Goal: Information Seeking & Learning: Learn about a topic

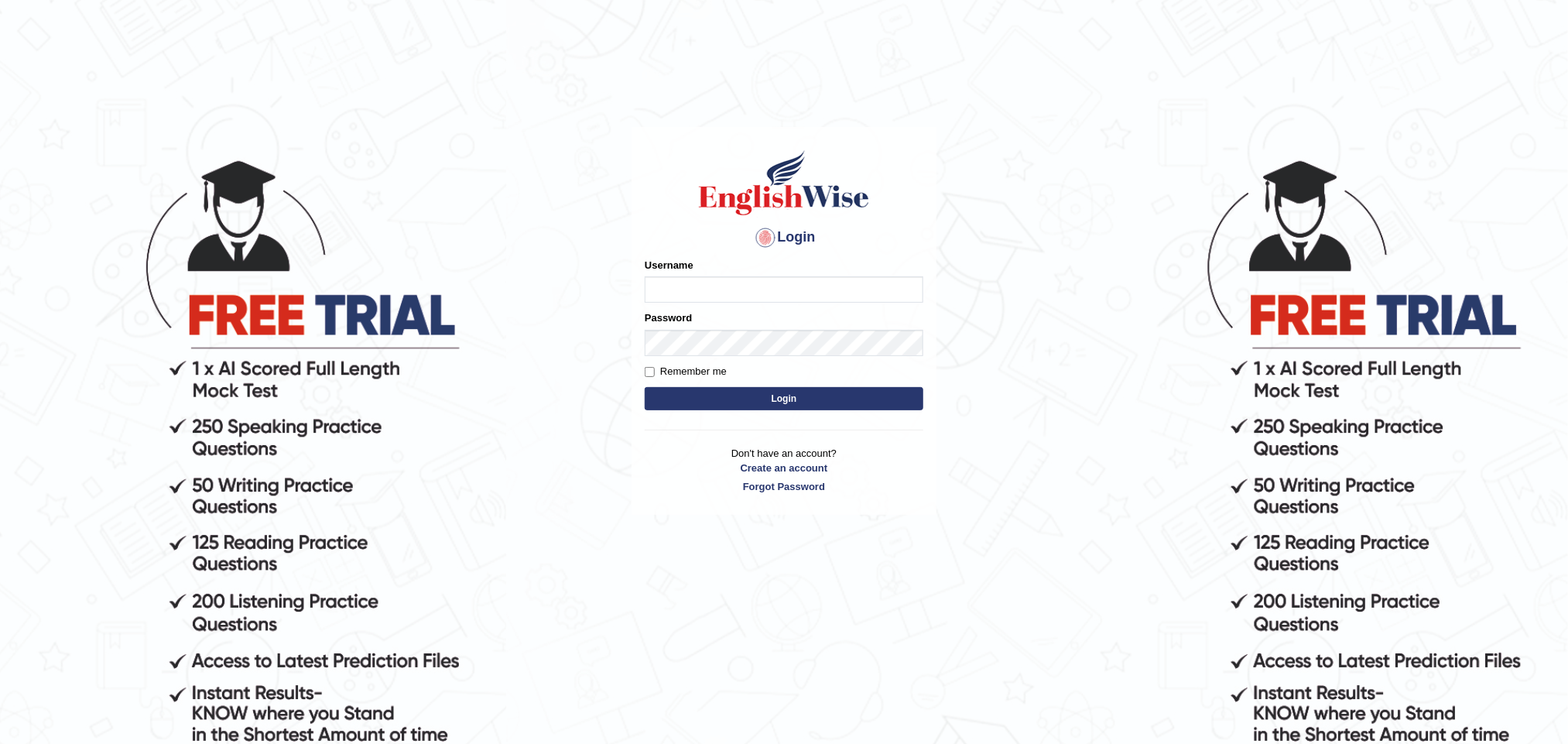
click at [688, 282] on input "Username" at bounding box center [784, 289] width 279 height 26
type input "kanz99"
click at [715, 393] on button "Login" at bounding box center [784, 398] width 279 height 23
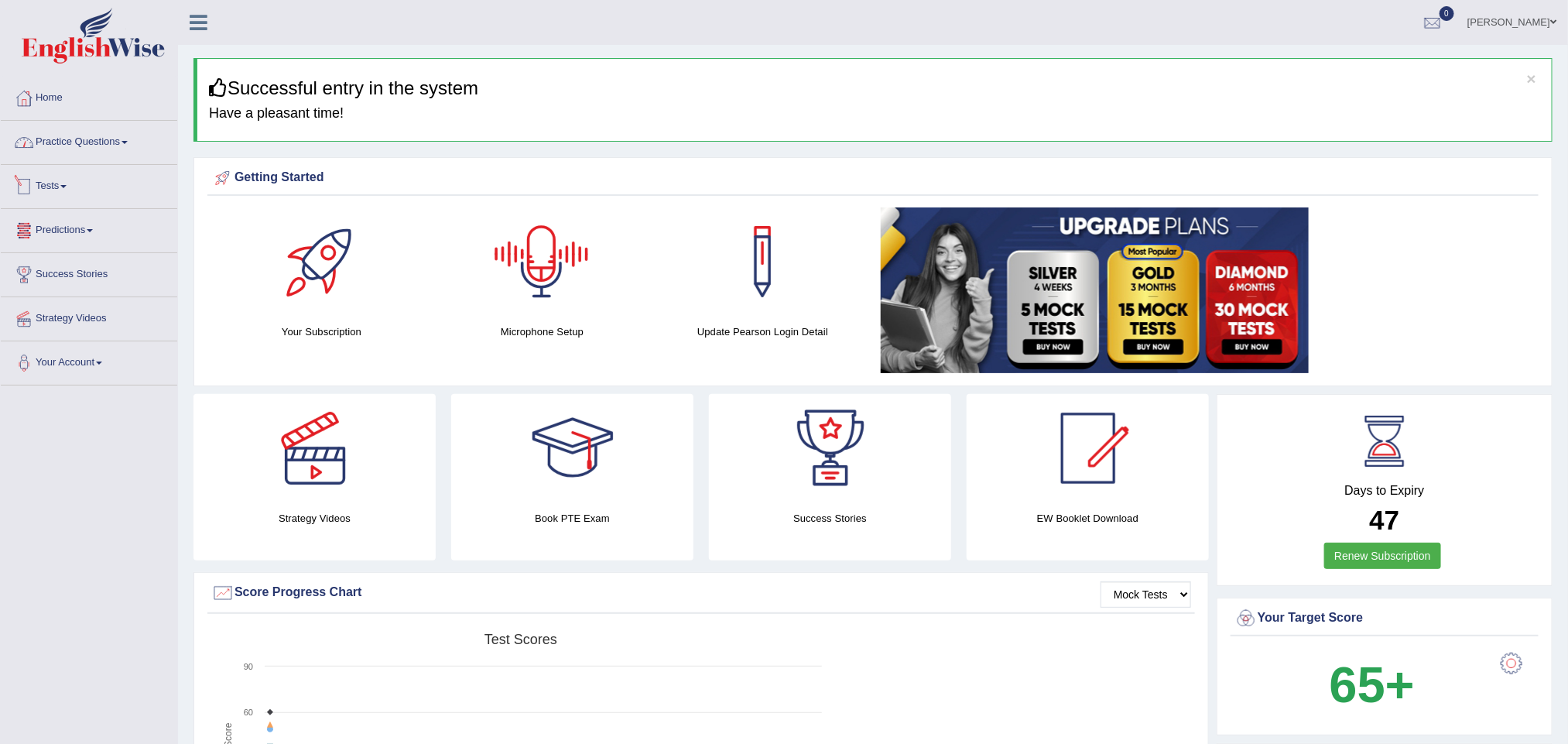
click at [96, 131] on link "Practice Questions" at bounding box center [89, 140] width 176 height 38
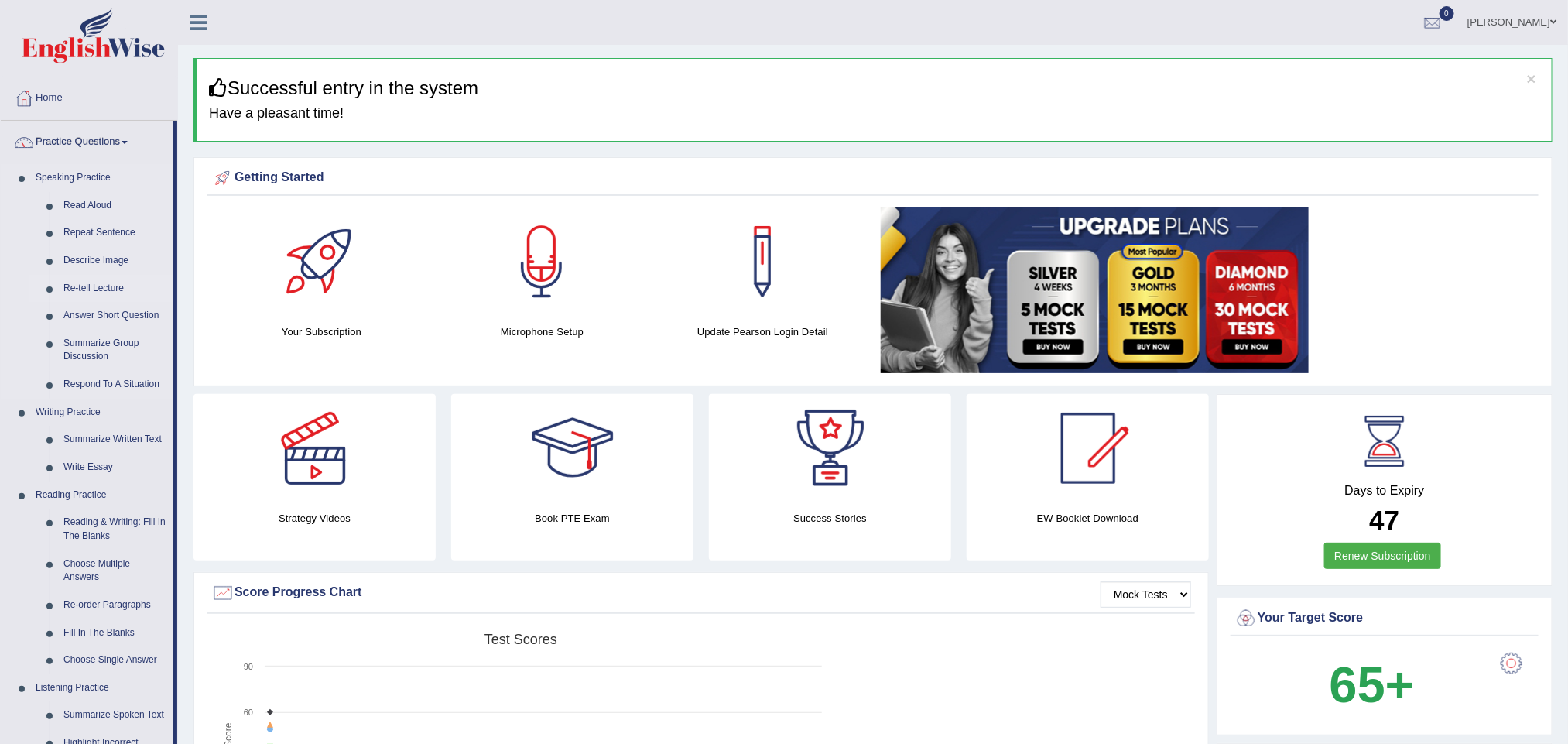
click at [103, 288] on link "Re-tell Lecture" at bounding box center [115, 289] width 116 height 28
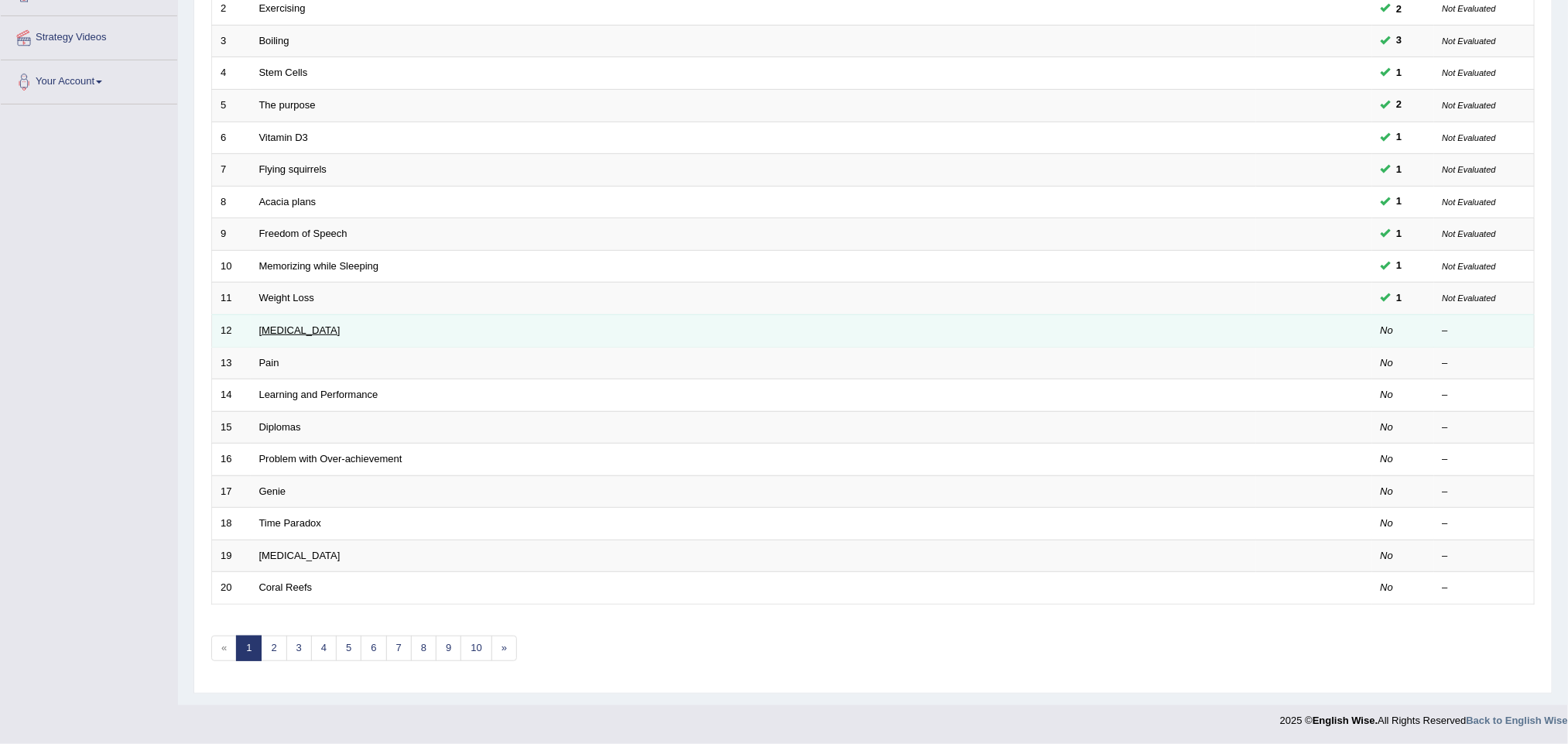
click at [291, 326] on link "Poor Posture" at bounding box center [299, 330] width 81 height 12
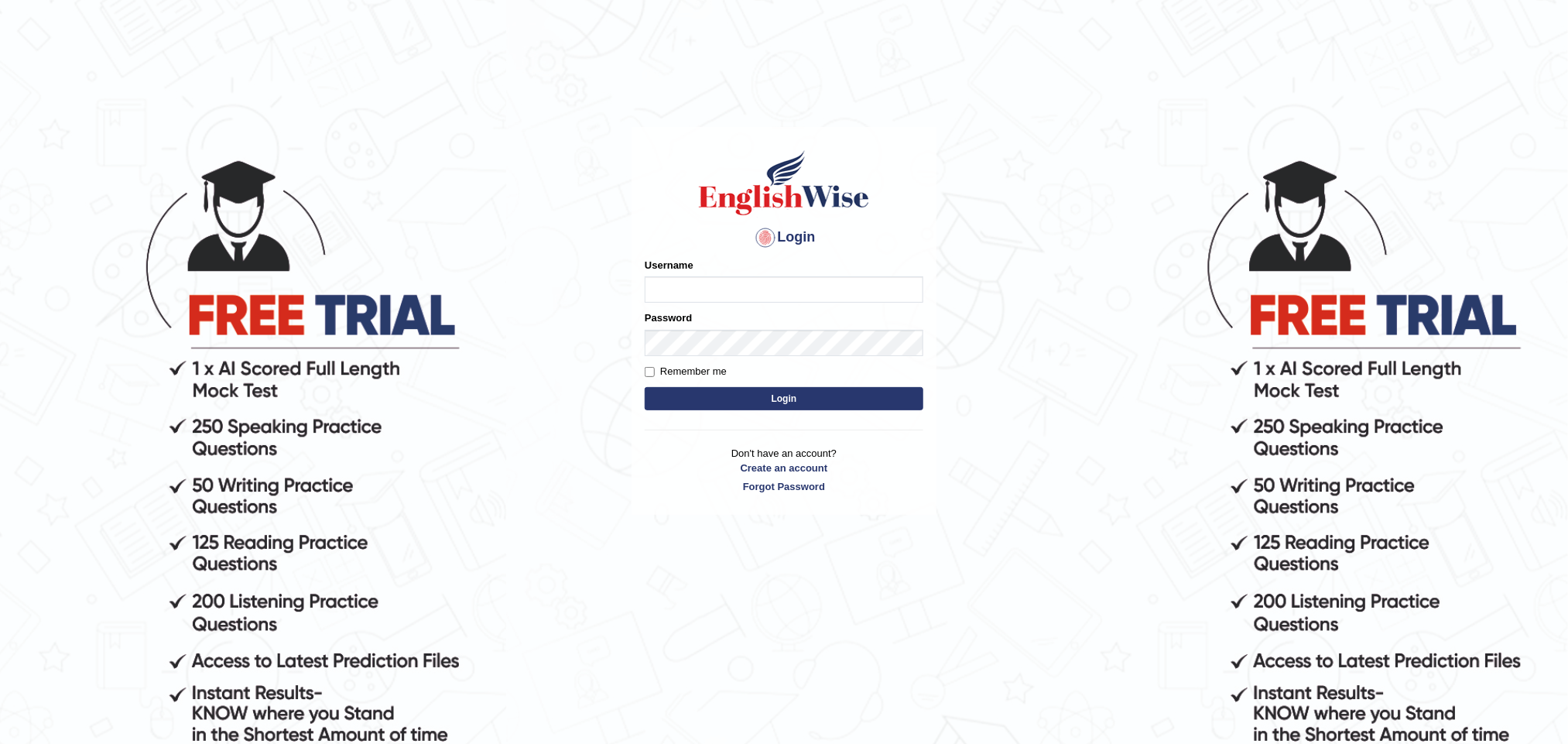
type input "kanz99"
click at [645, 387] on button "Login" at bounding box center [784, 398] width 279 height 23
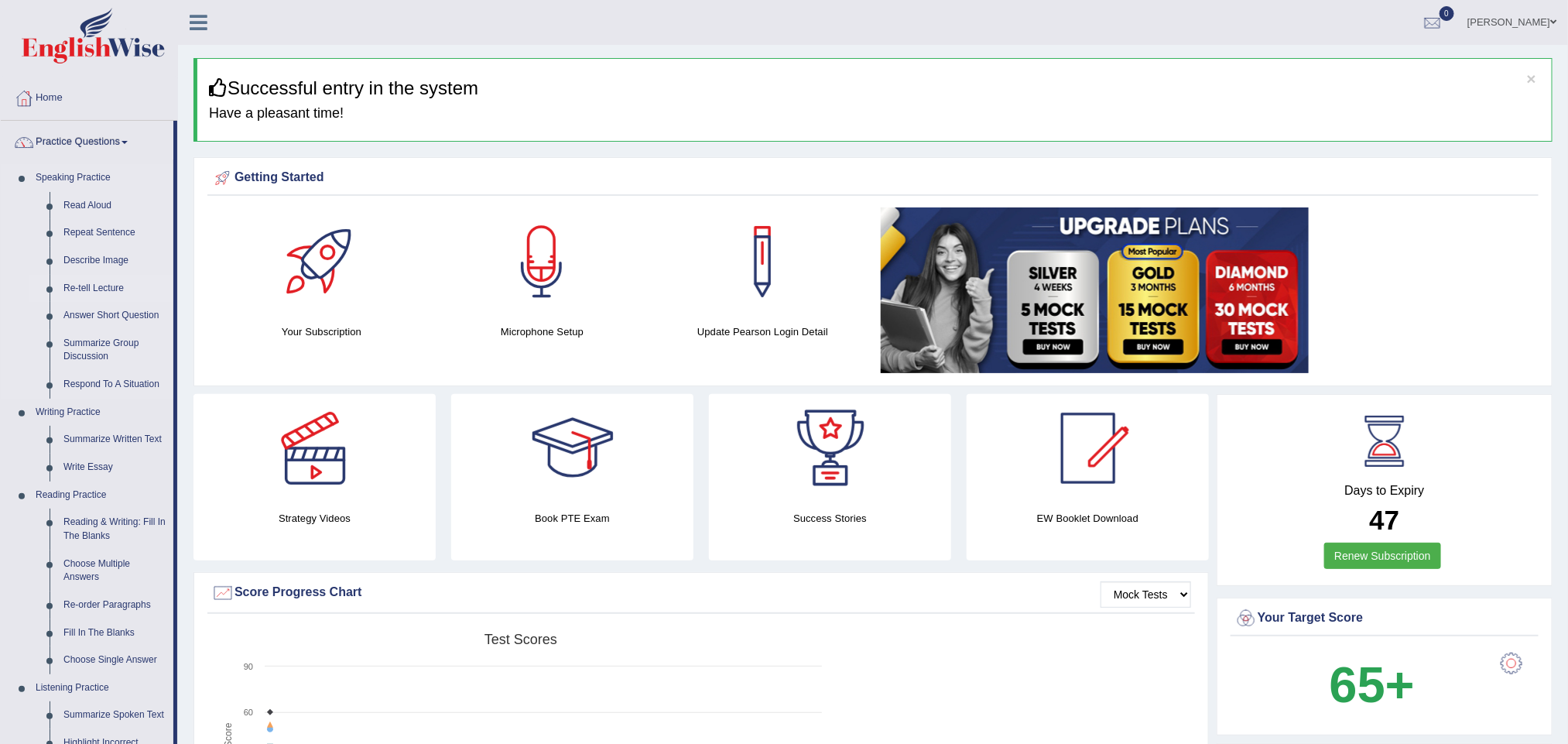
click at [116, 281] on link "Re-tell Lecture" at bounding box center [115, 289] width 116 height 28
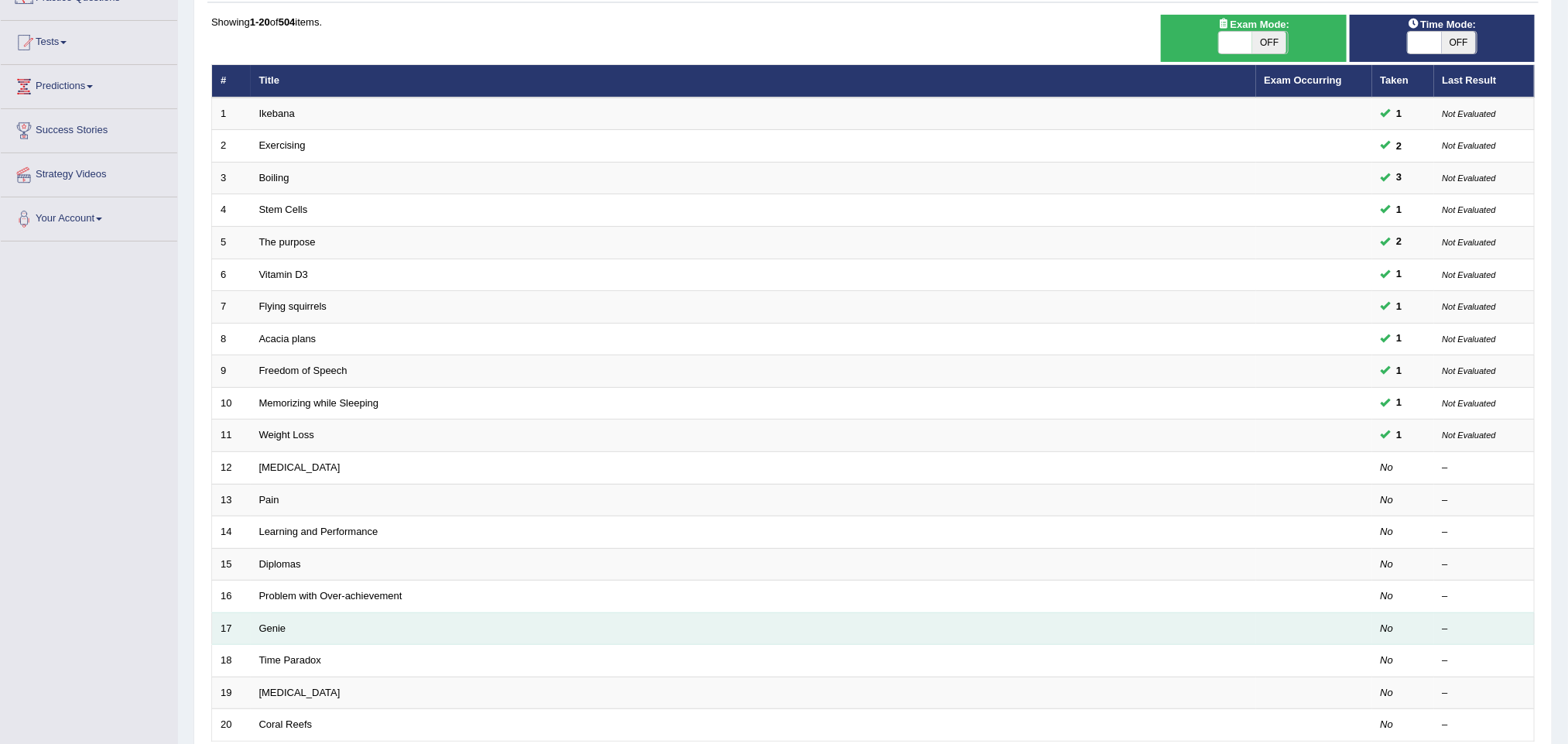
scroll to position [232, 0]
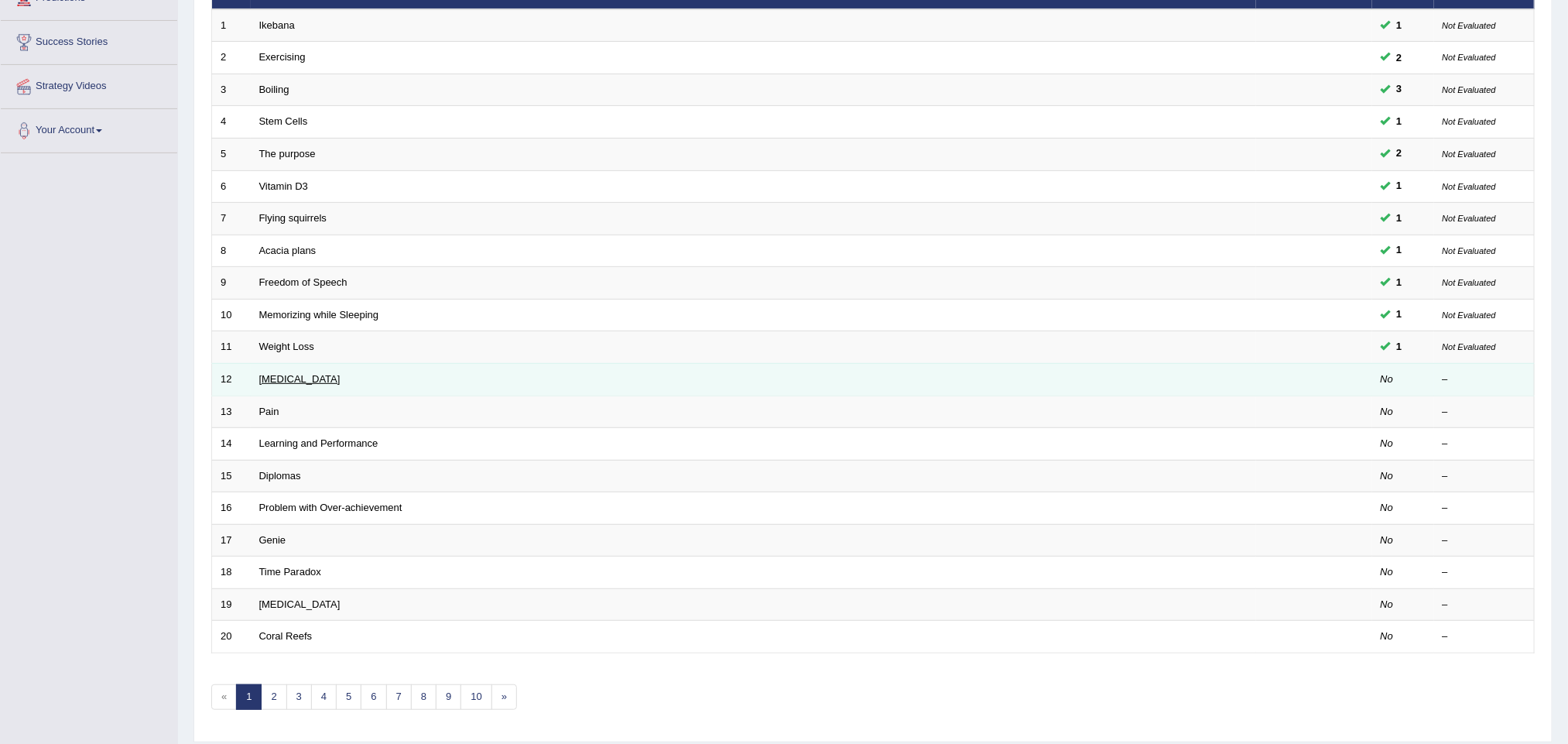
click at [293, 385] on link "[MEDICAL_DATA]" at bounding box center [299, 379] width 81 height 12
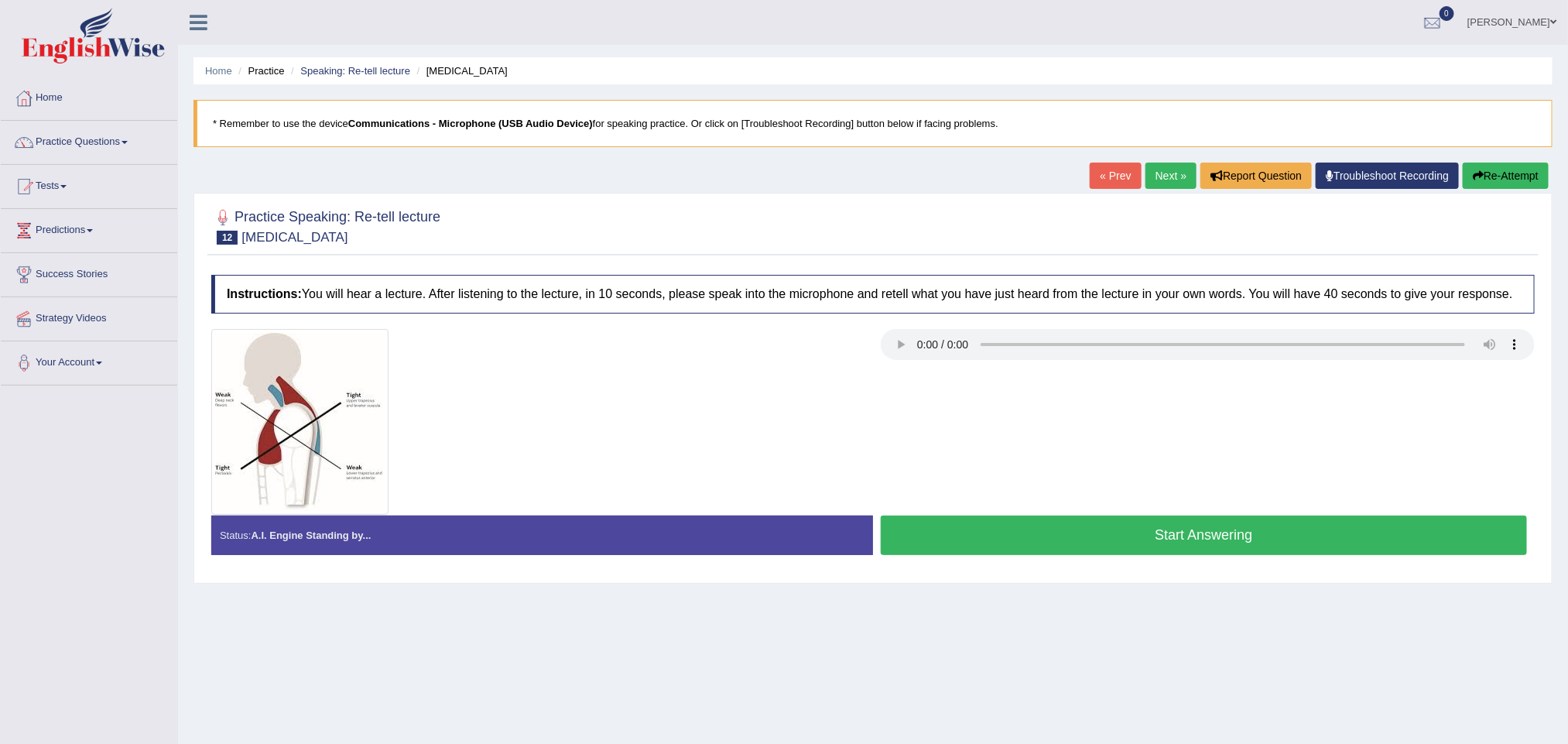
click at [1032, 651] on div "Home Practice Speaking: Re-tell lecture [MEDICAL_DATA] * Remember to use the de…" at bounding box center [873, 387] width 1390 height 774
click at [1149, 539] on button "Start Answering" at bounding box center [1204, 535] width 647 height 39
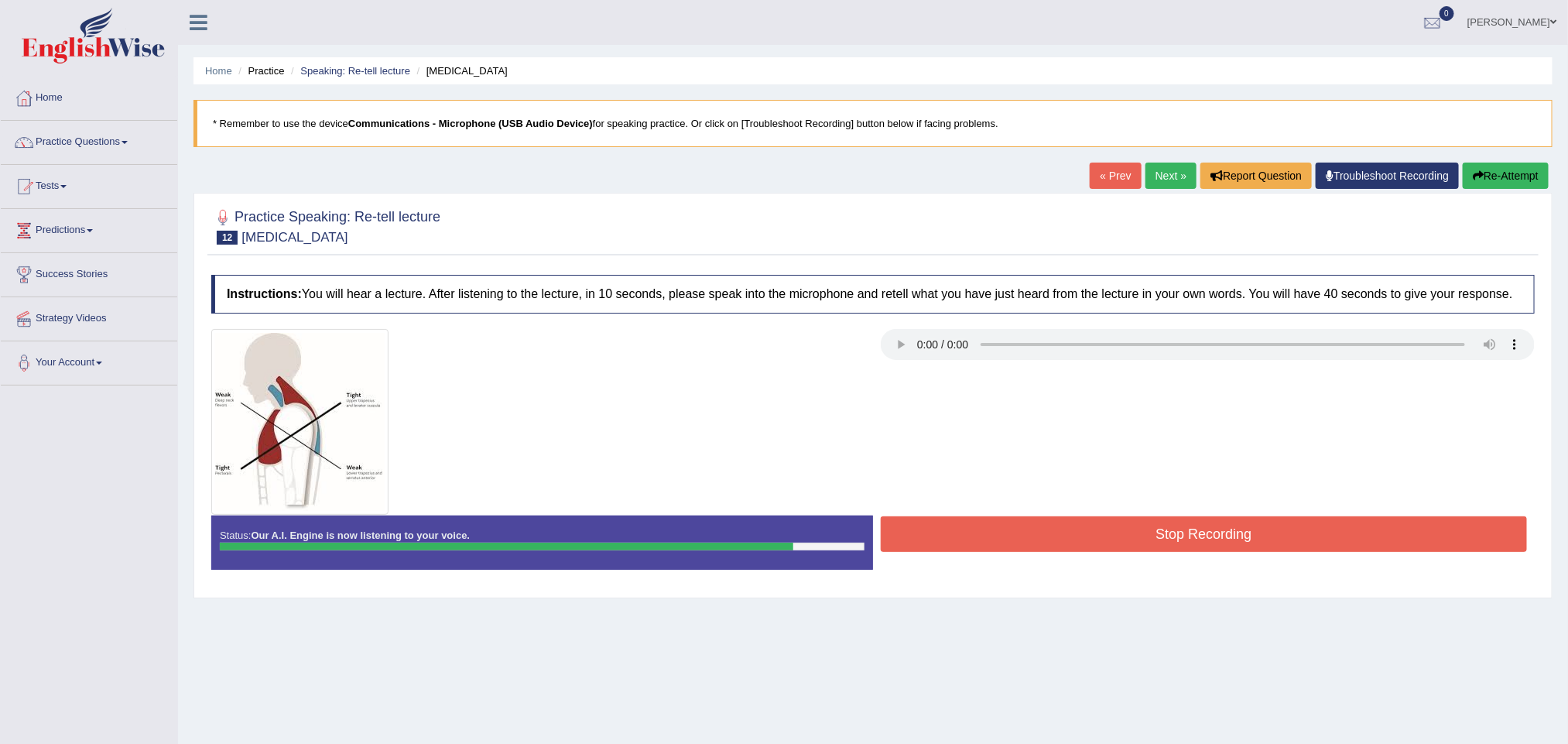
click at [1060, 532] on button "Stop Recording" at bounding box center [1204, 533] width 647 height 36
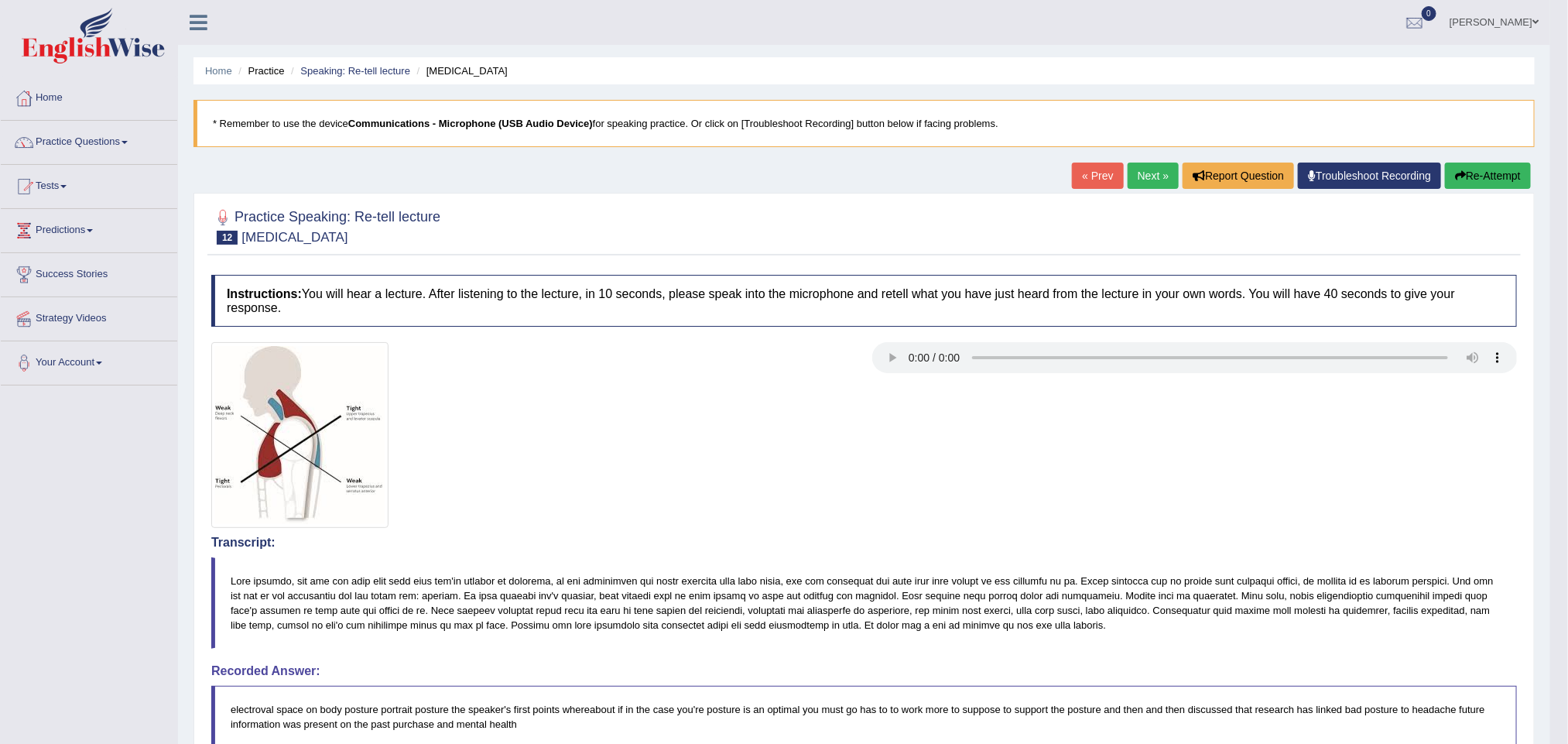
click at [583, 488] on div at bounding box center [534, 434] width 661 height 186
click at [1480, 172] on button "Re-Attempt" at bounding box center [1488, 175] width 86 height 26
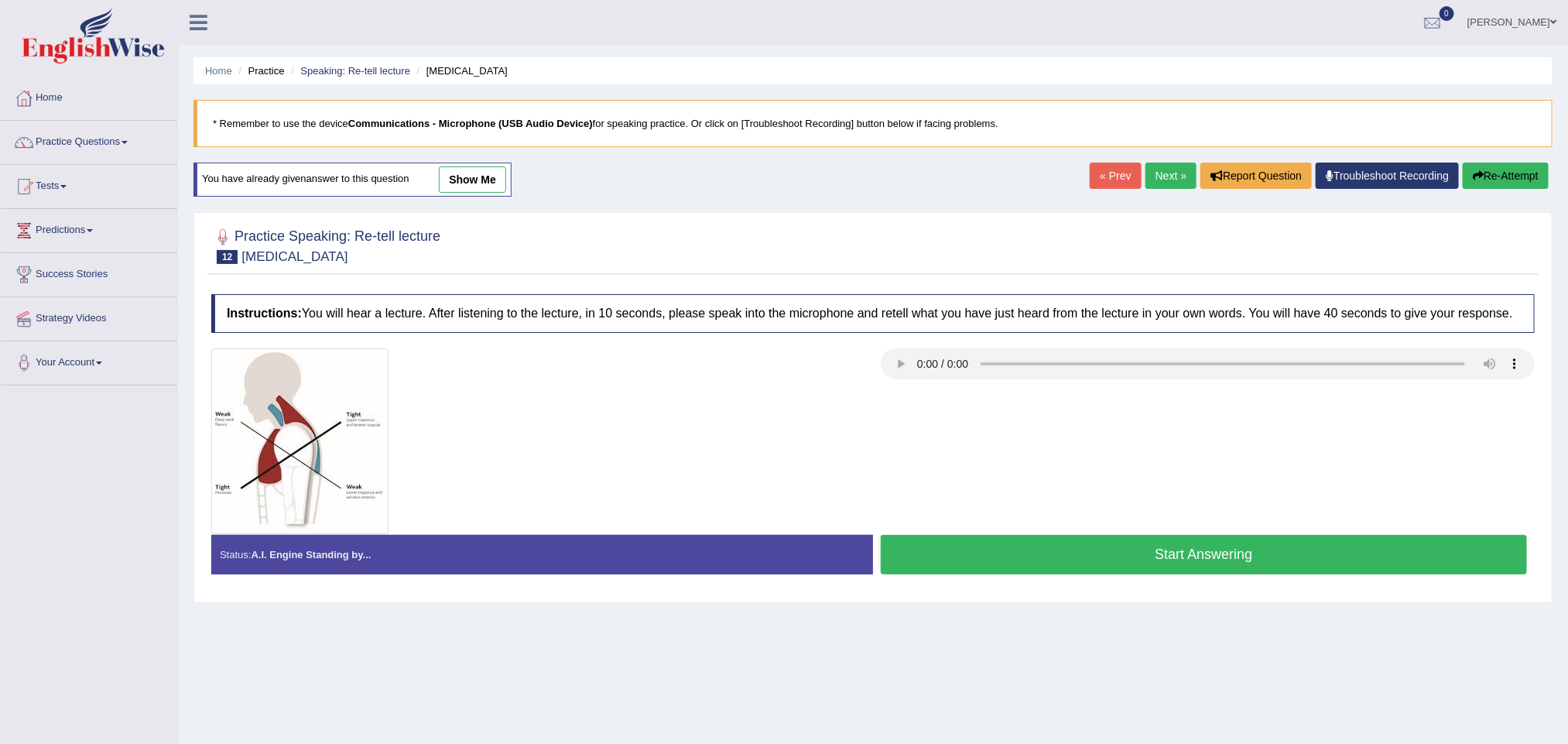
click at [1030, 569] on button "Start Answering" at bounding box center [1204, 554] width 647 height 39
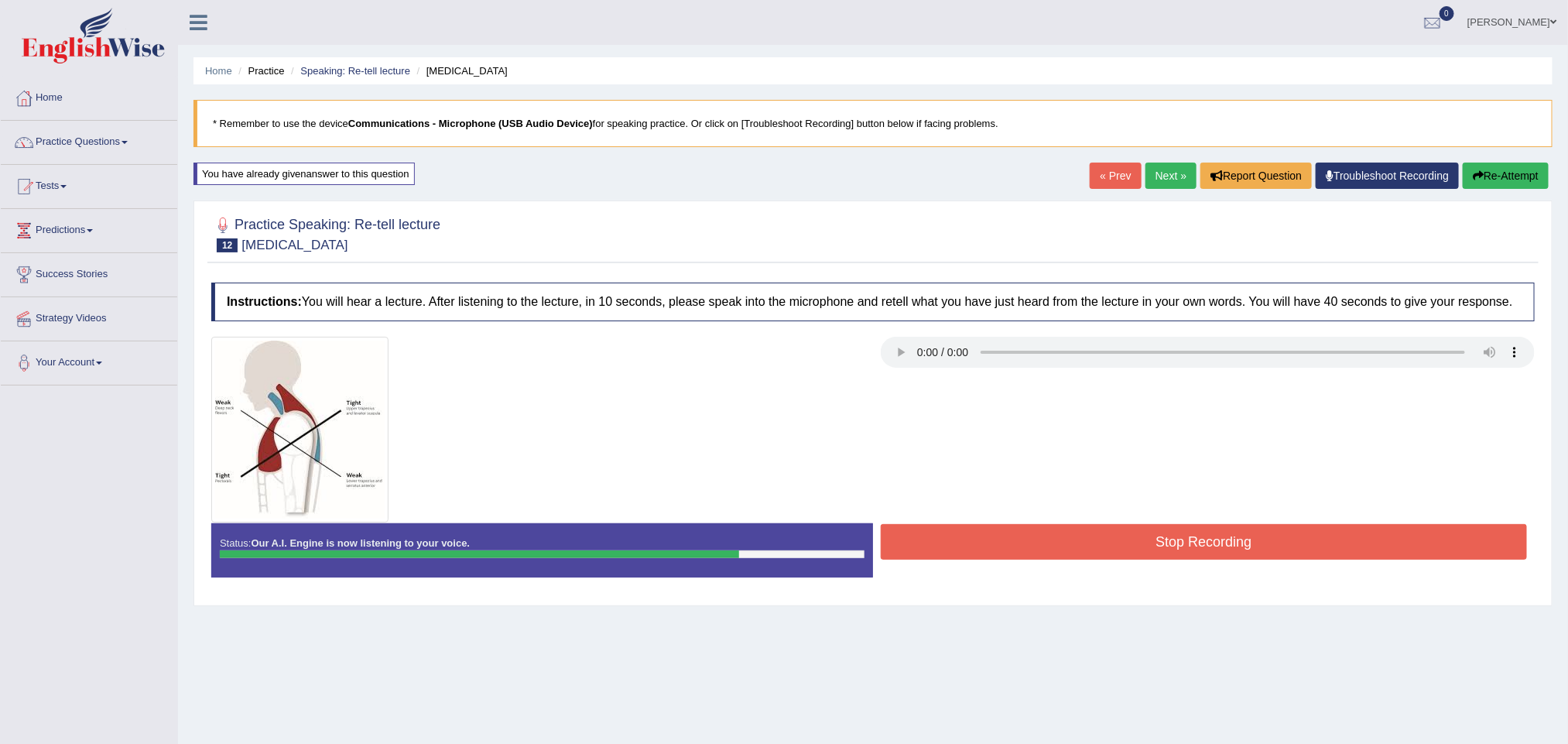
click at [1087, 551] on button "Stop Recording" at bounding box center [1204, 541] width 647 height 36
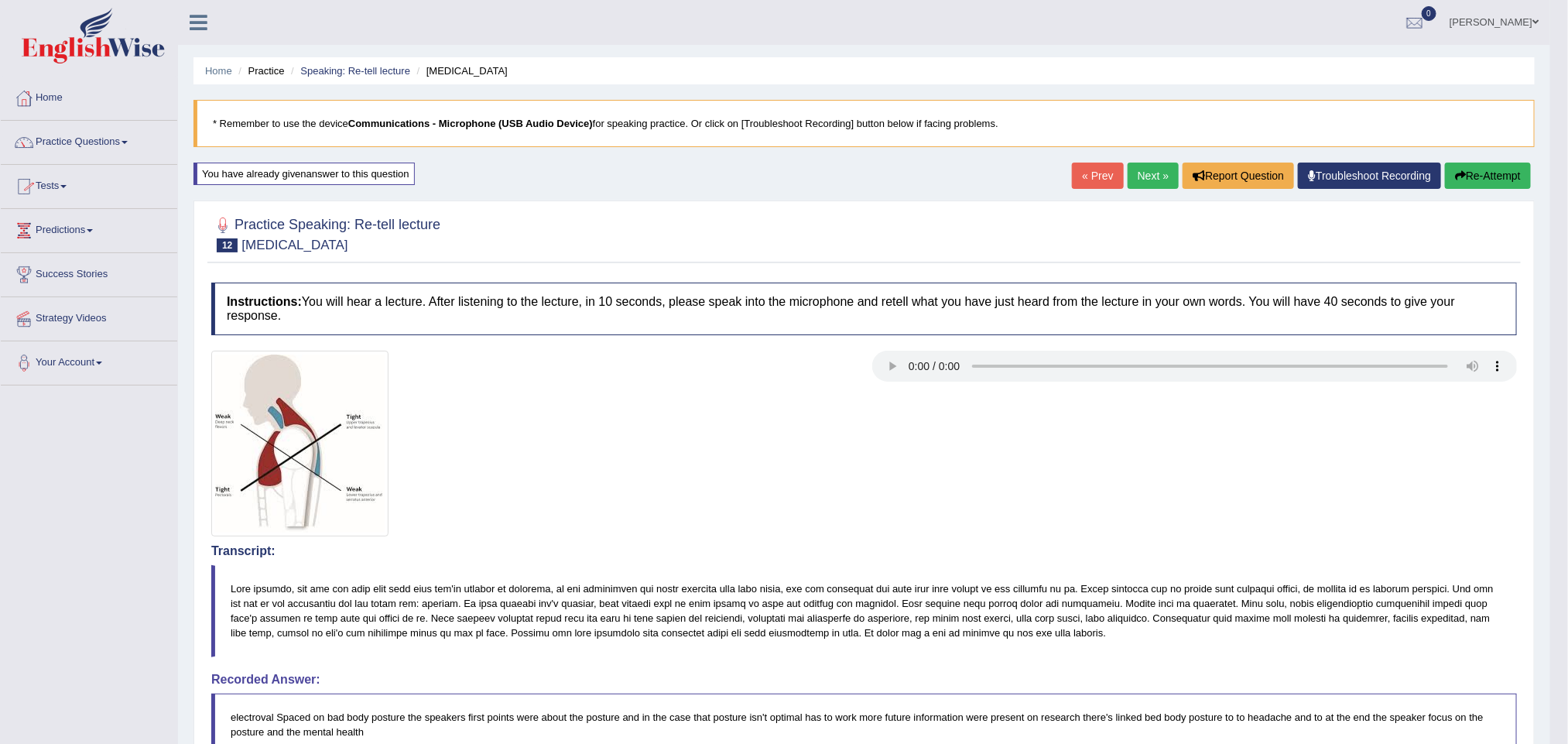
click at [1480, 174] on button "Re-Attempt" at bounding box center [1488, 175] width 86 height 26
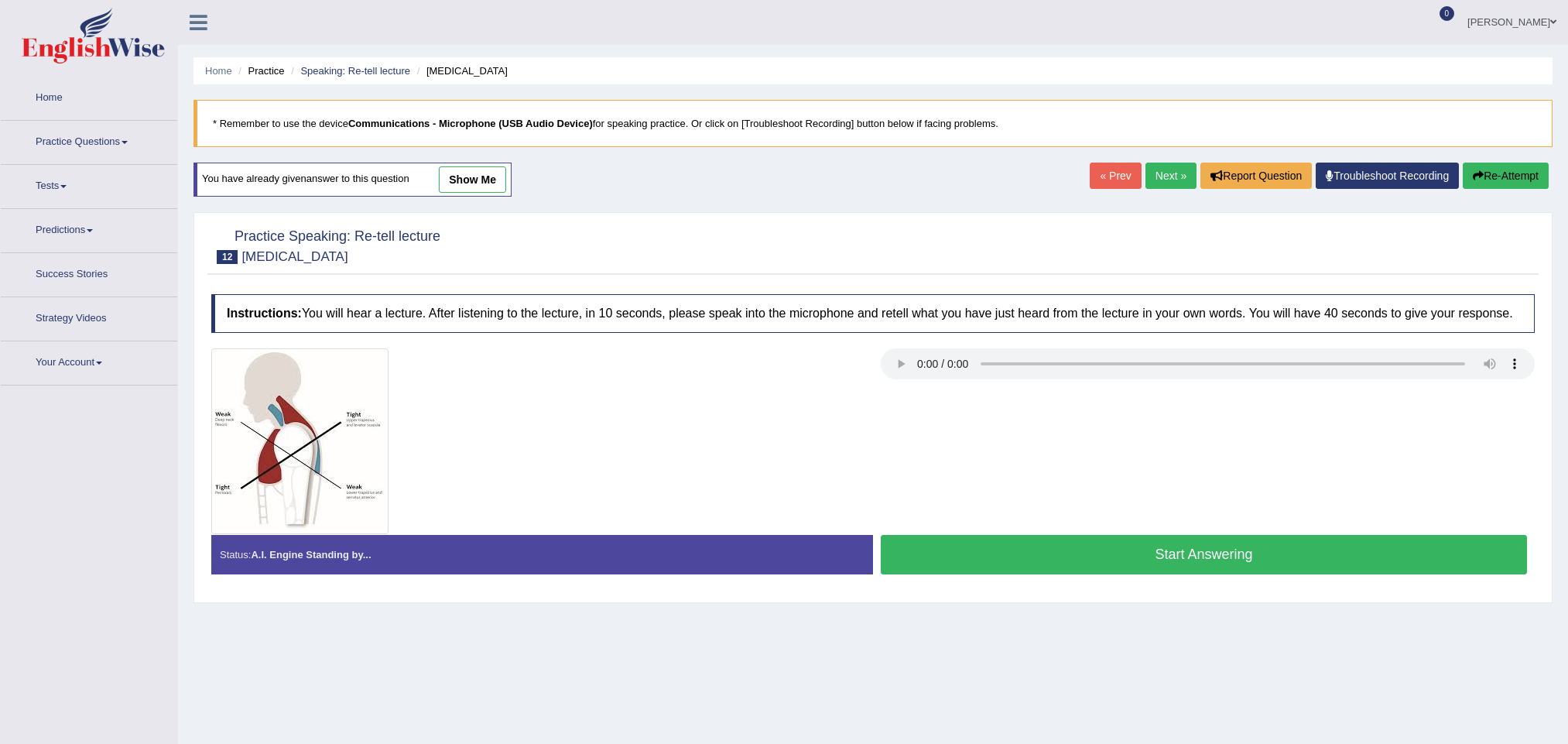
click at [1039, 547] on button "Start Answering" at bounding box center [1204, 554] width 647 height 39
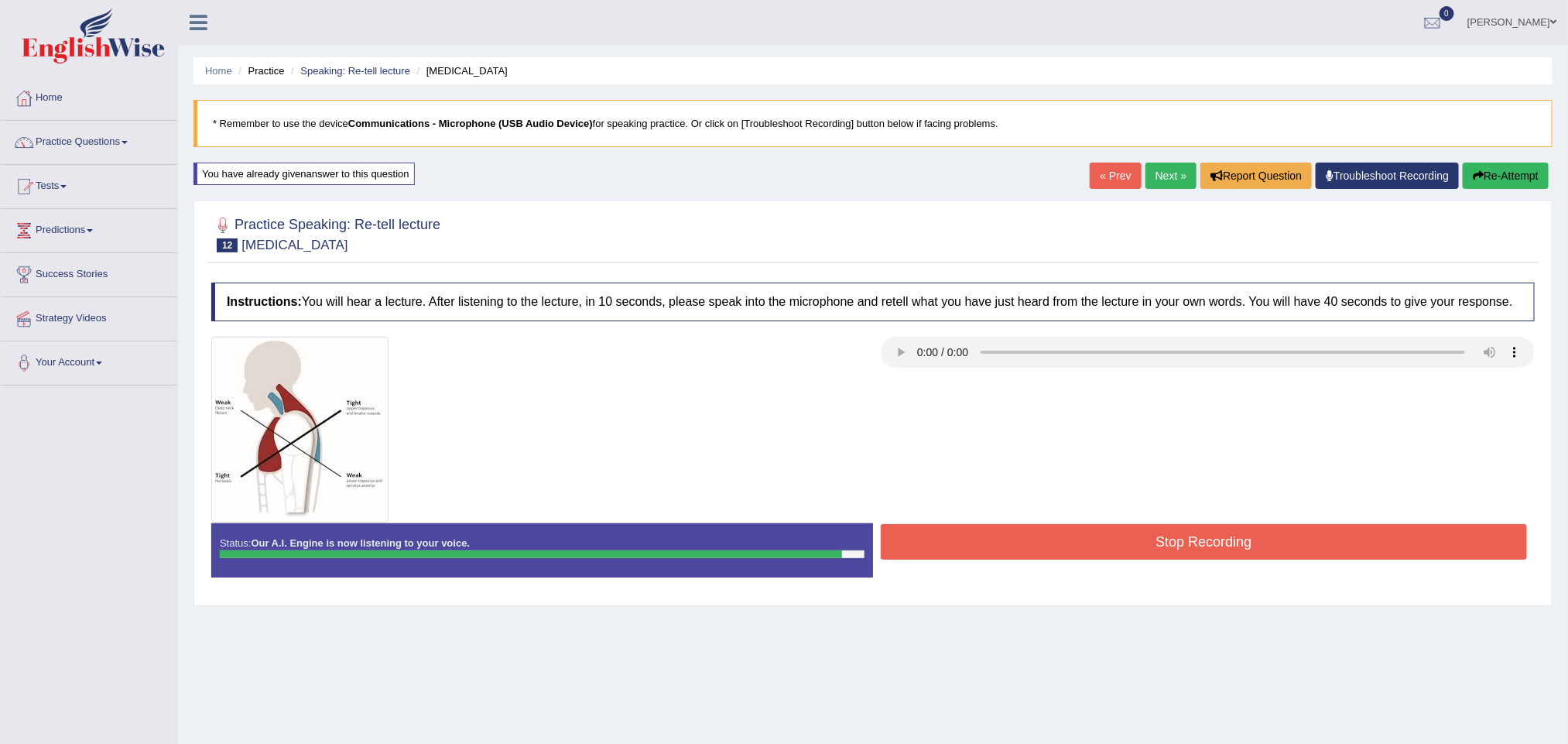
click at [1011, 548] on button "Stop Recording" at bounding box center [1204, 541] width 647 height 36
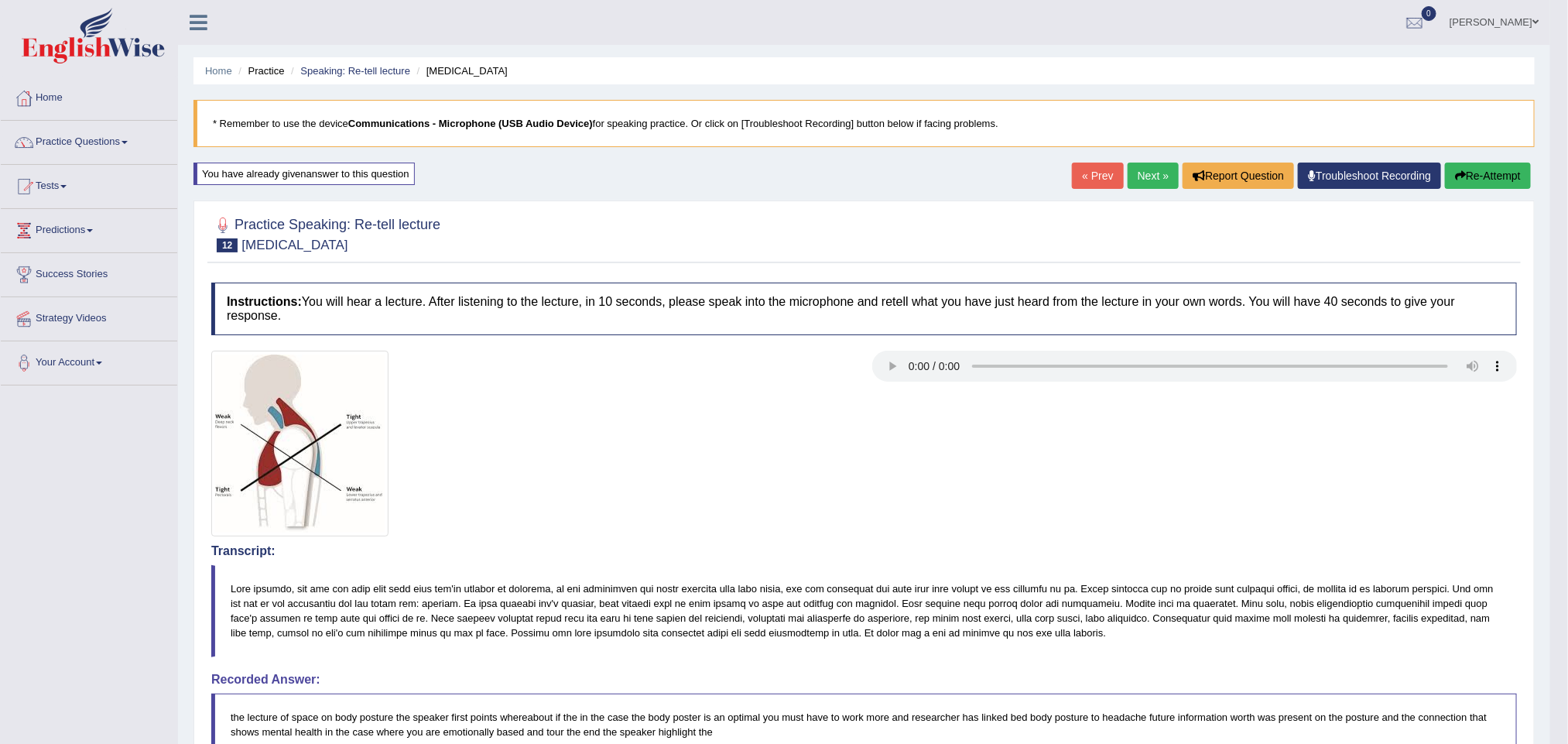
click at [1141, 174] on link "Next »" at bounding box center [1153, 175] width 51 height 26
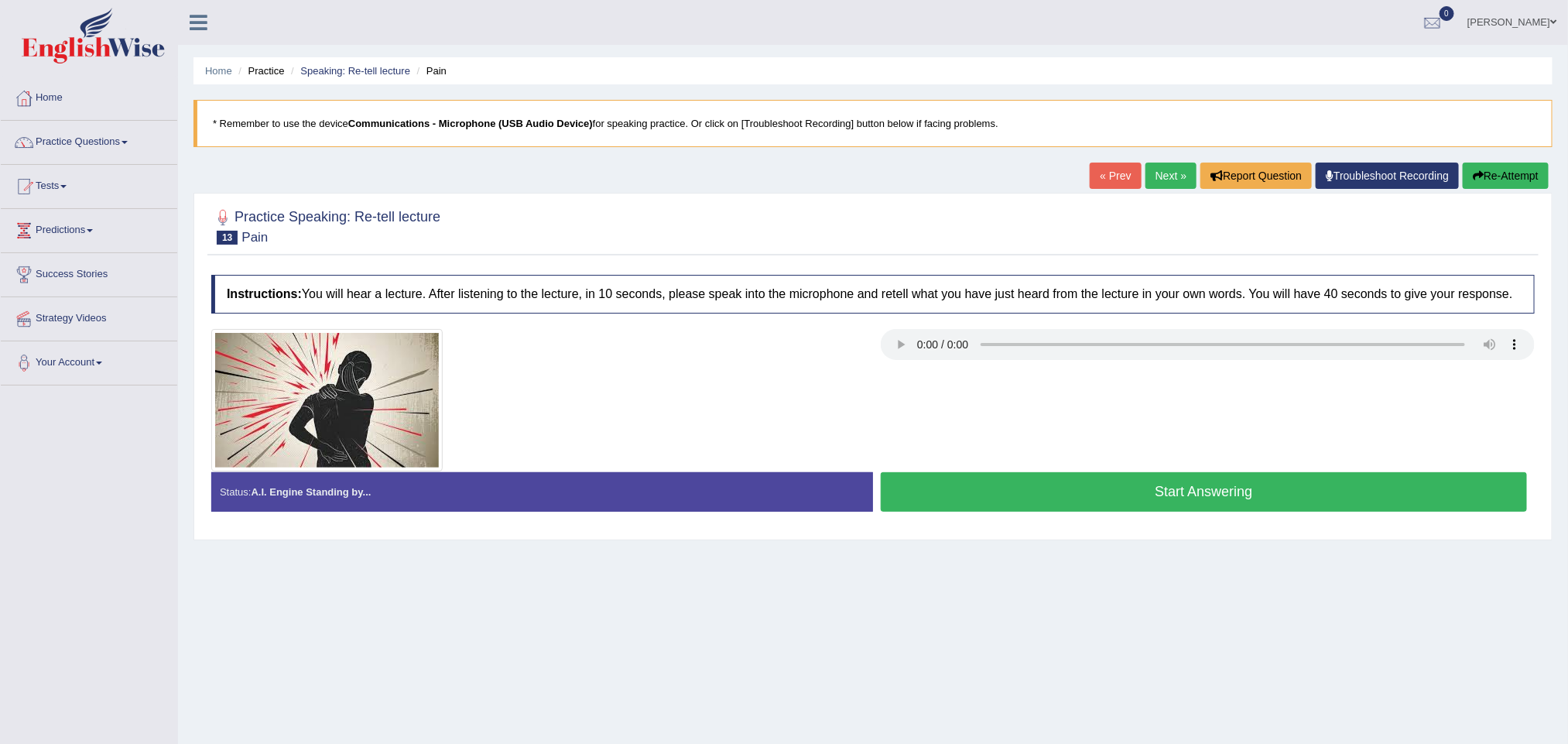
click at [1129, 495] on button "Start Answering" at bounding box center [1204, 492] width 647 height 39
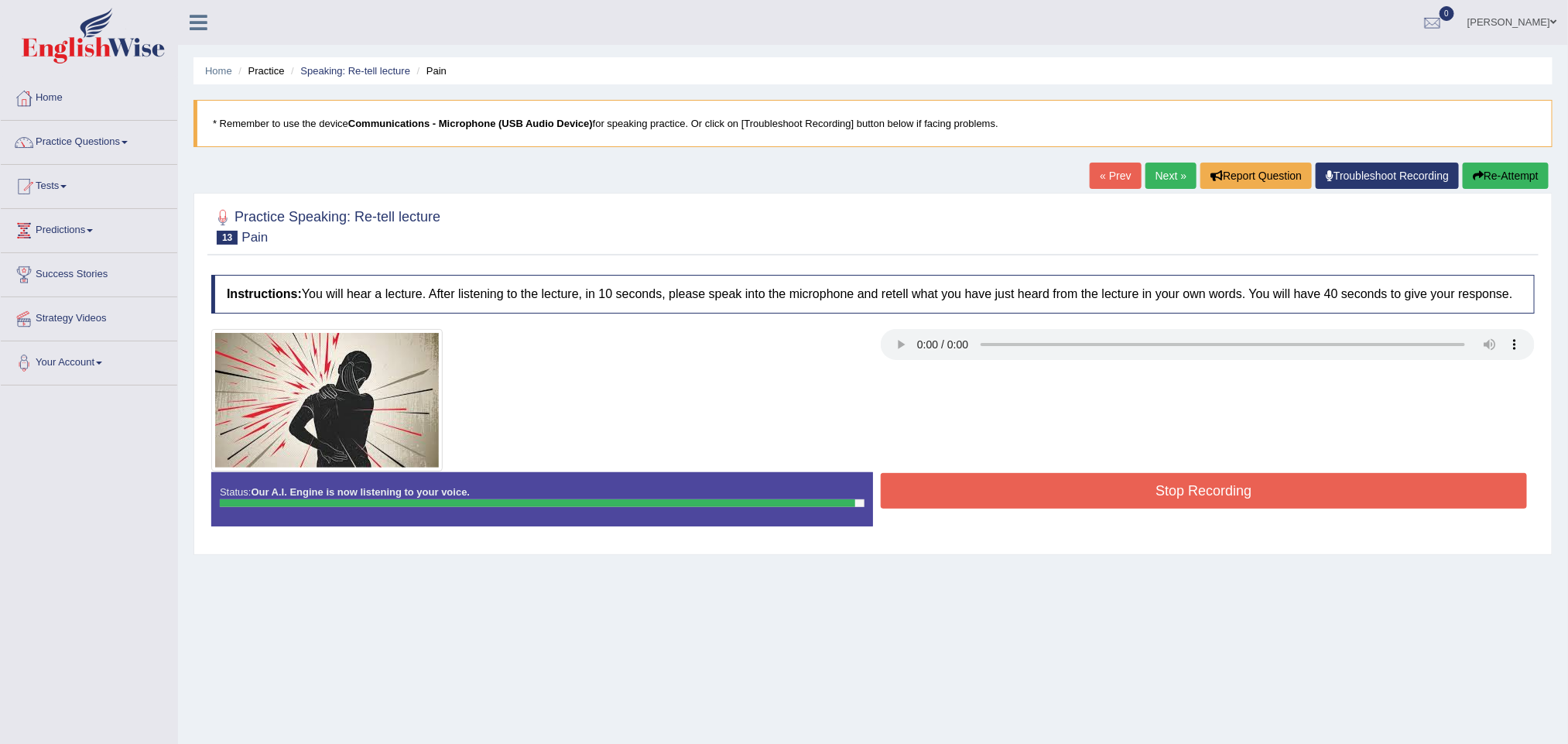
click at [1015, 497] on button "Stop Recording" at bounding box center [1204, 490] width 647 height 36
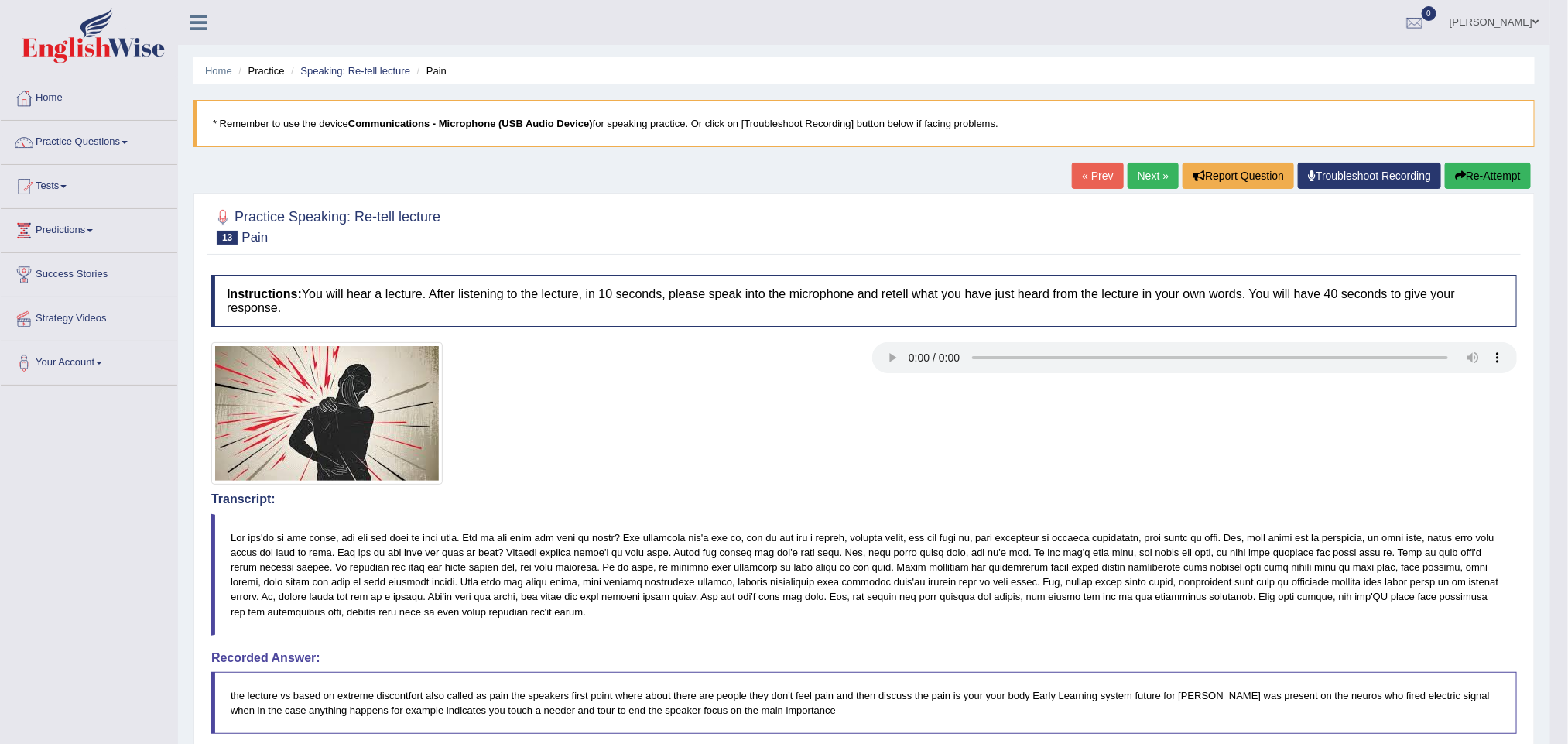
click at [1132, 175] on link "Next »" at bounding box center [1153, 175] width 51 height 26
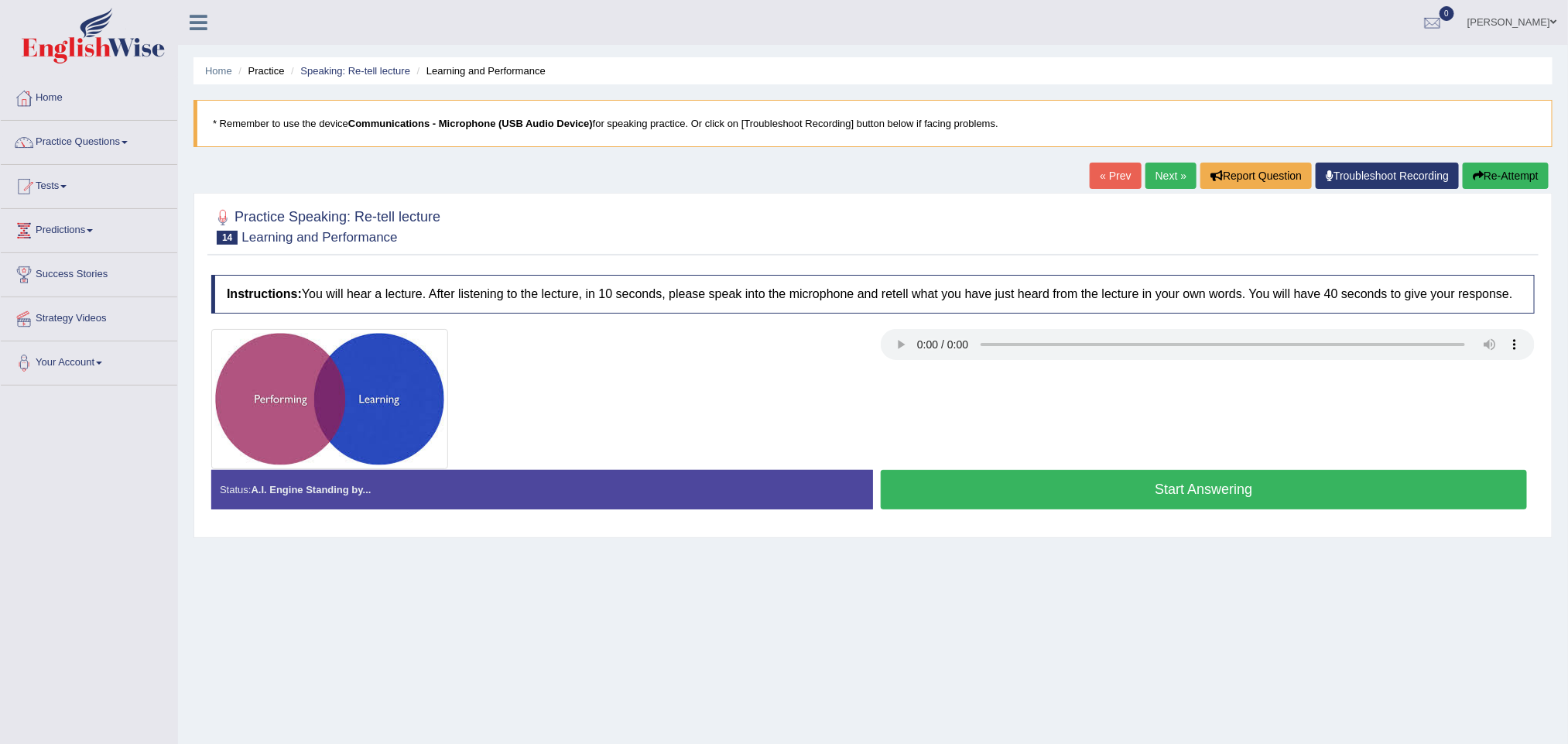
click at [1076, 488] on button "Start Answering" at bounding box center [1204, 489] width 647 height 39
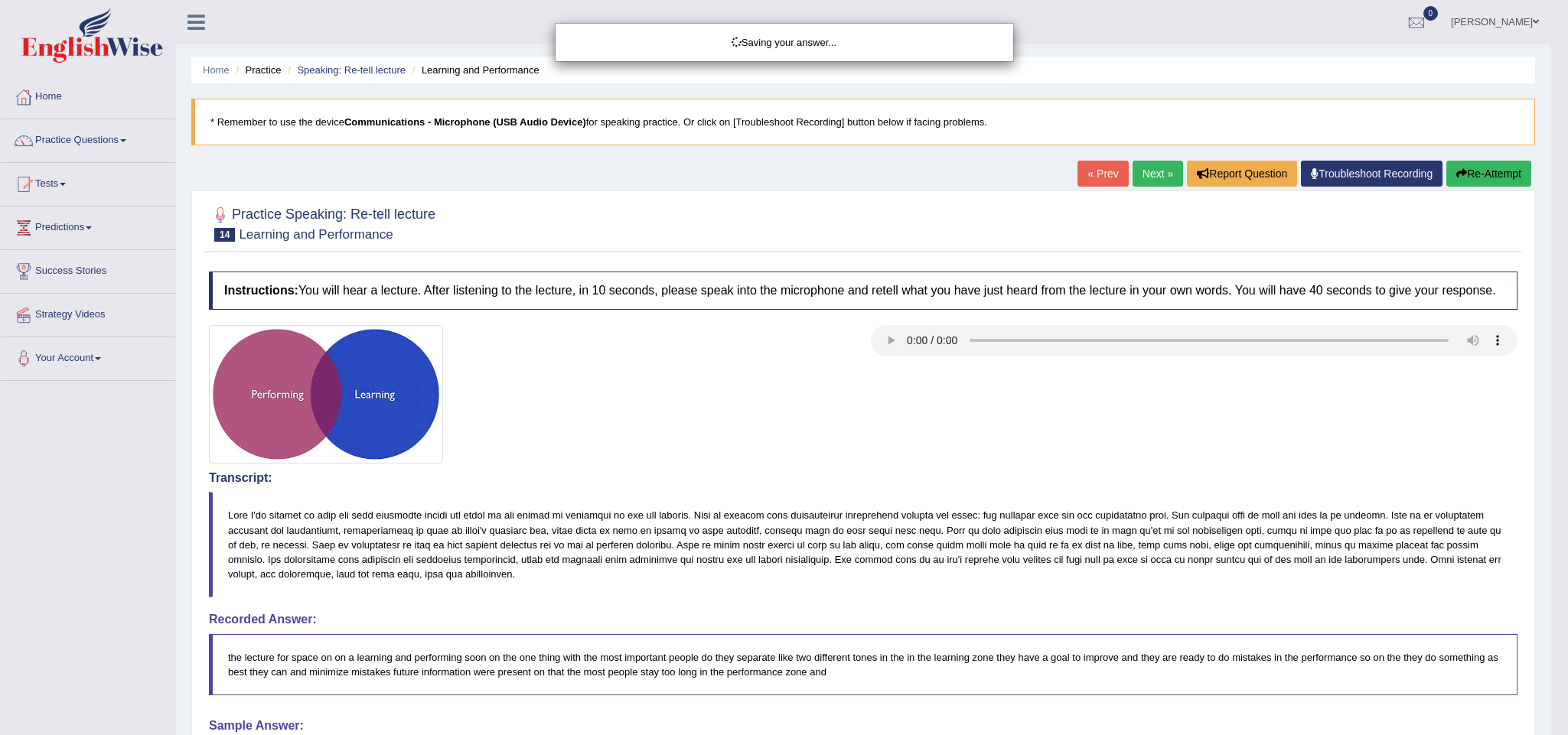
click at [568, 397] on div "Saving your answer..." at bounding box center [784, 367] width 1568 height 735
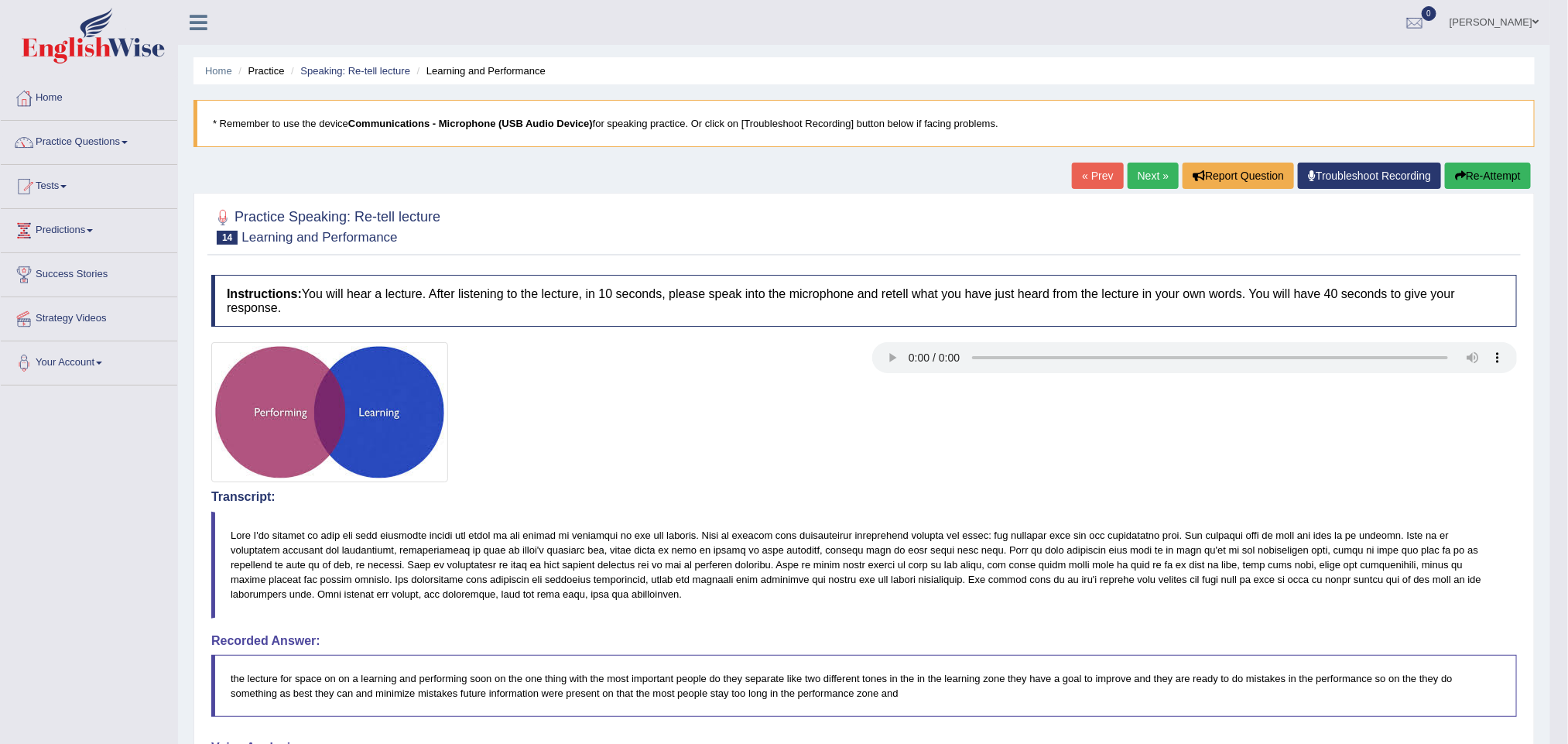
click at [1148, 175] on link "Next »" at bounding box center [1153, 175] width 51 height 26
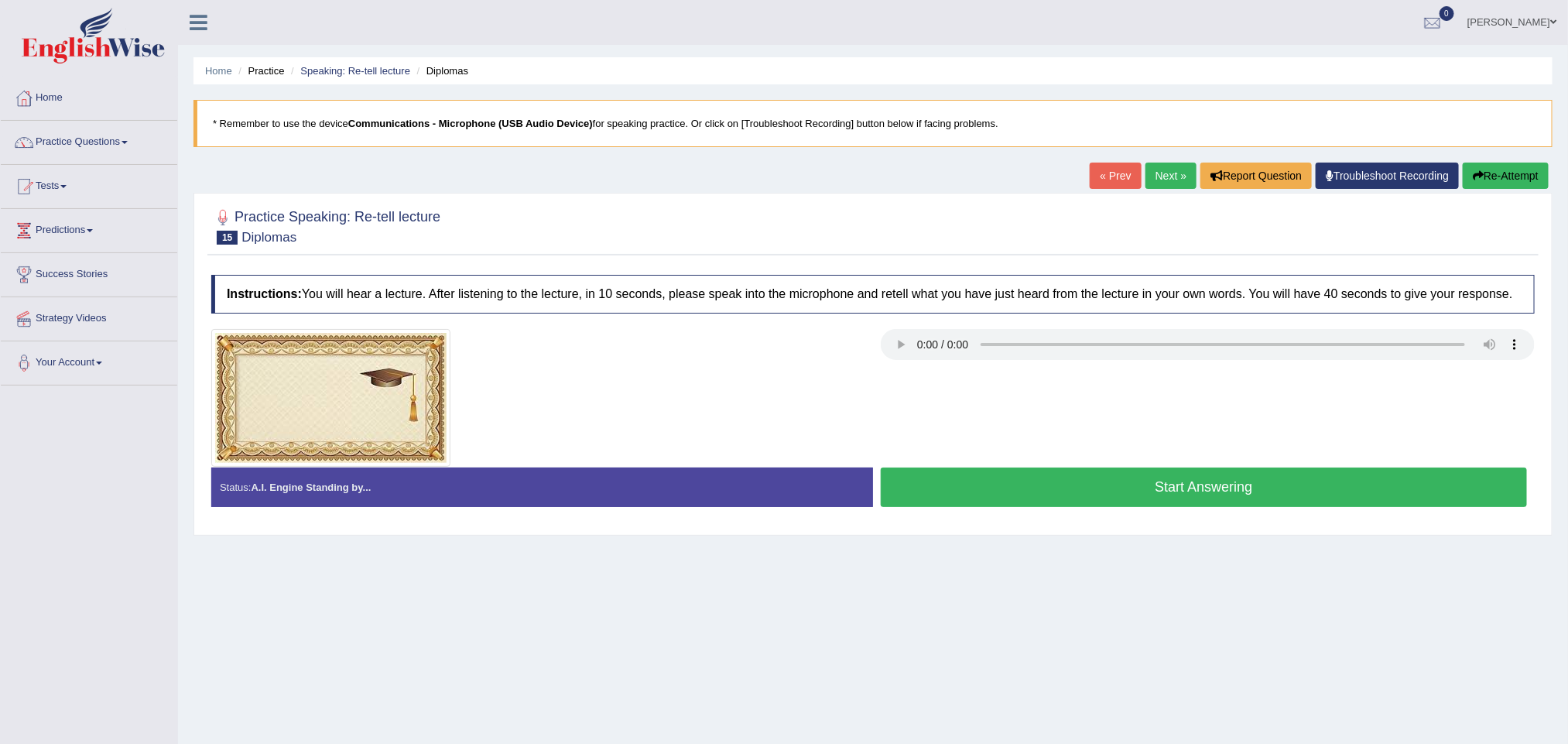
click at [1169, 497] on button "Start Answering" at bounding box center [1204, 487] width 647 height 39
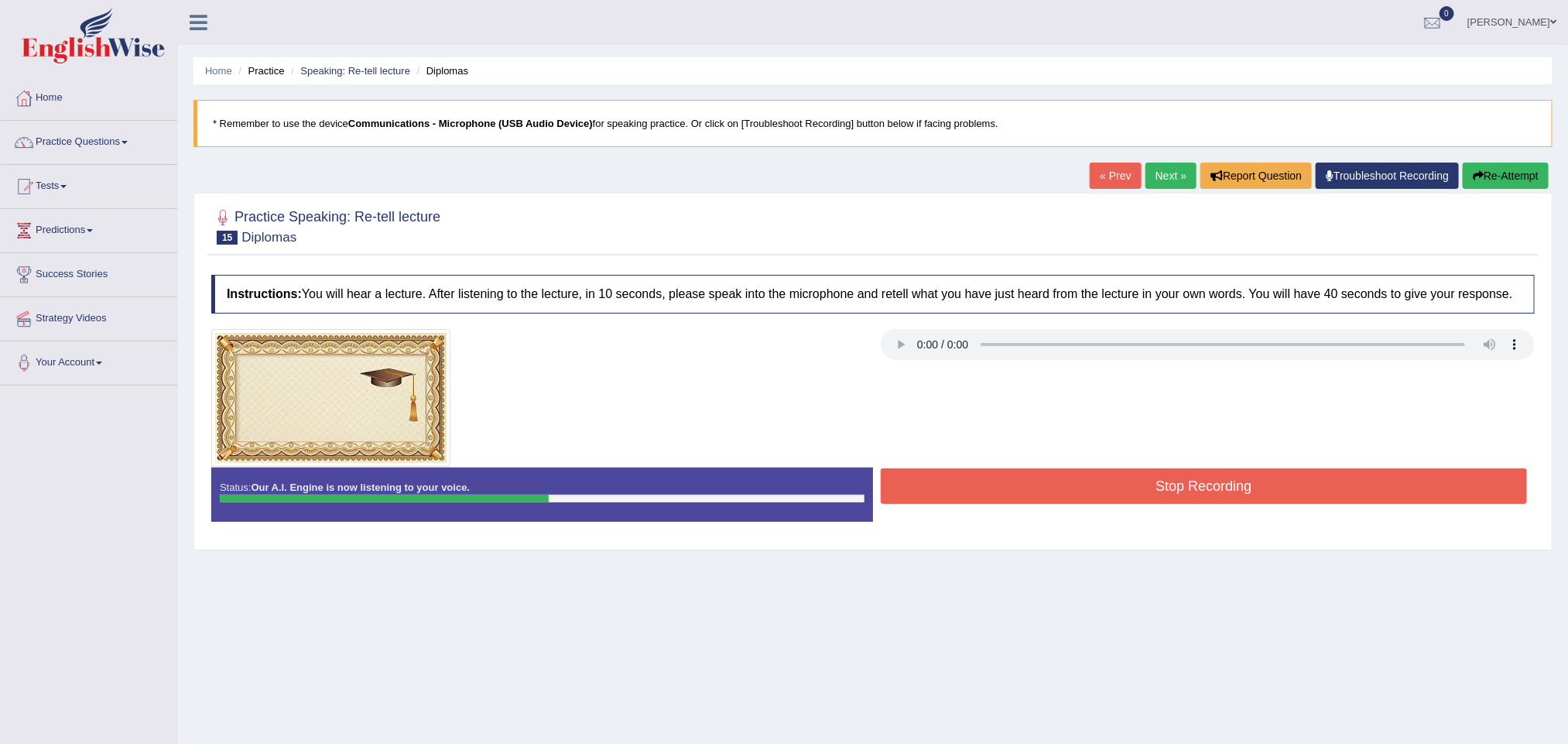
click at [1067, 500] on button "Stop Recording" at bounding box center [1204, 486] width 647 height 36
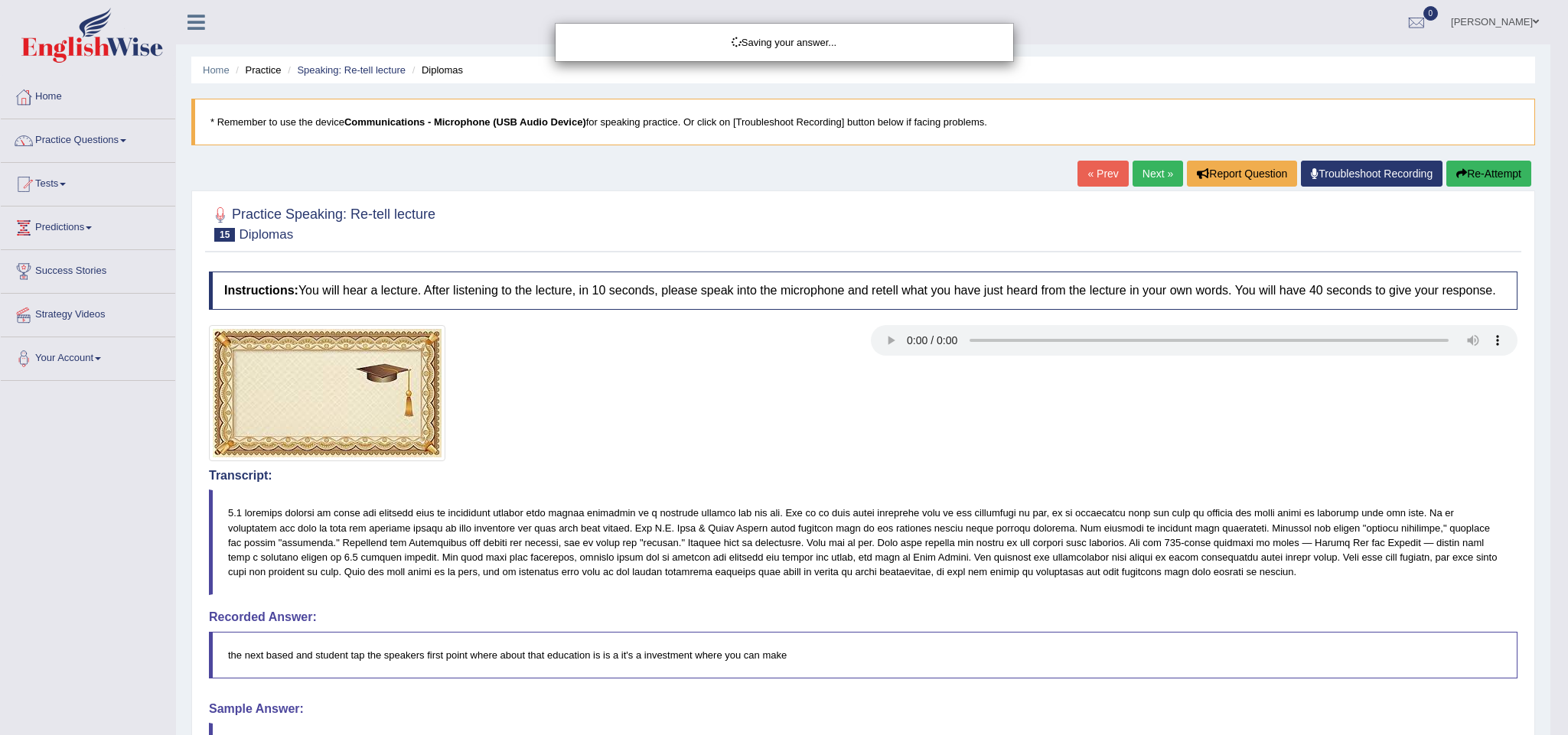
click at [1497, 174] on div "Saving your answer..." at bounding box center [784, 367] width 1568 height 735
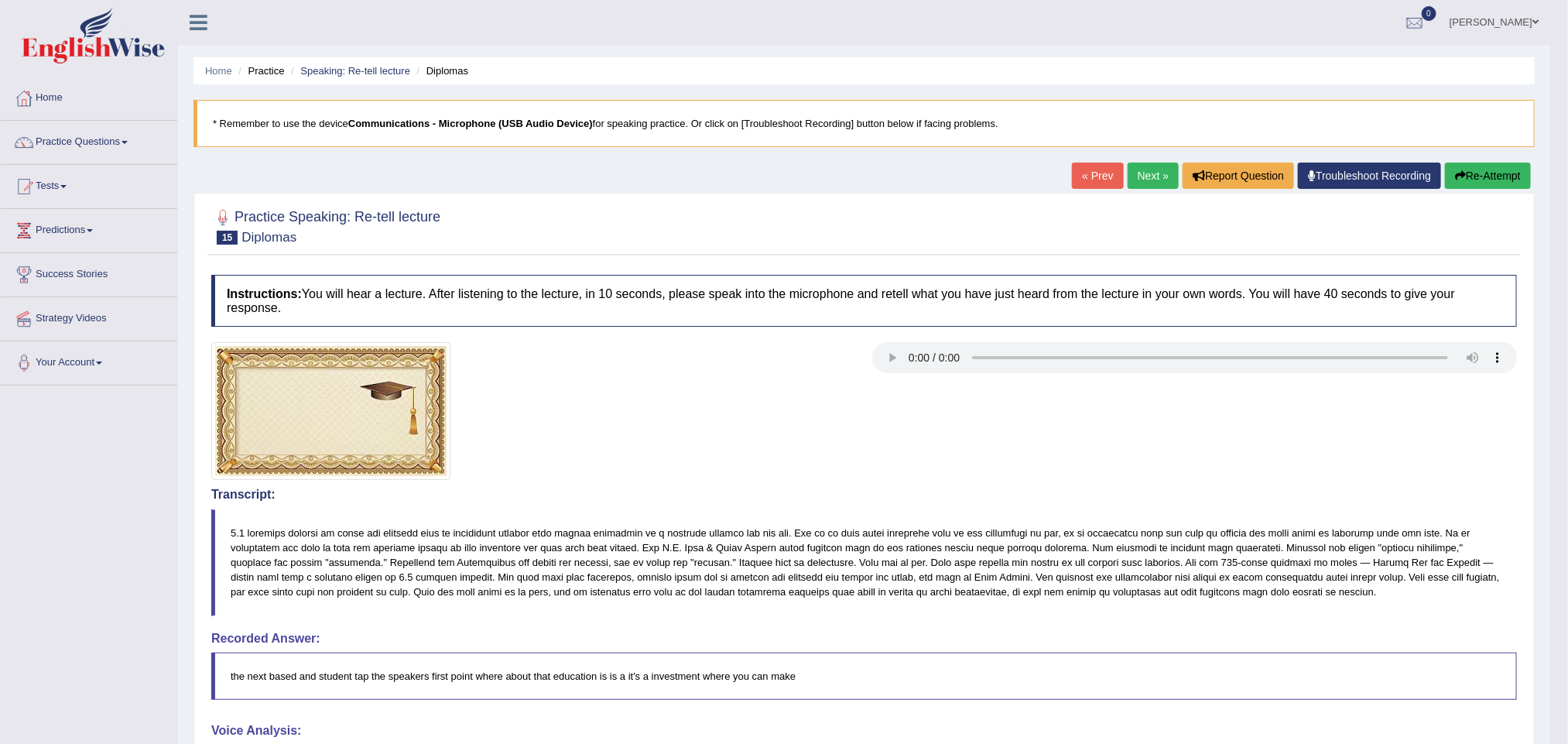
click at [1471, 177] on button "Re-Attempt" at bounding box center [1488, 175] width 86 height 26
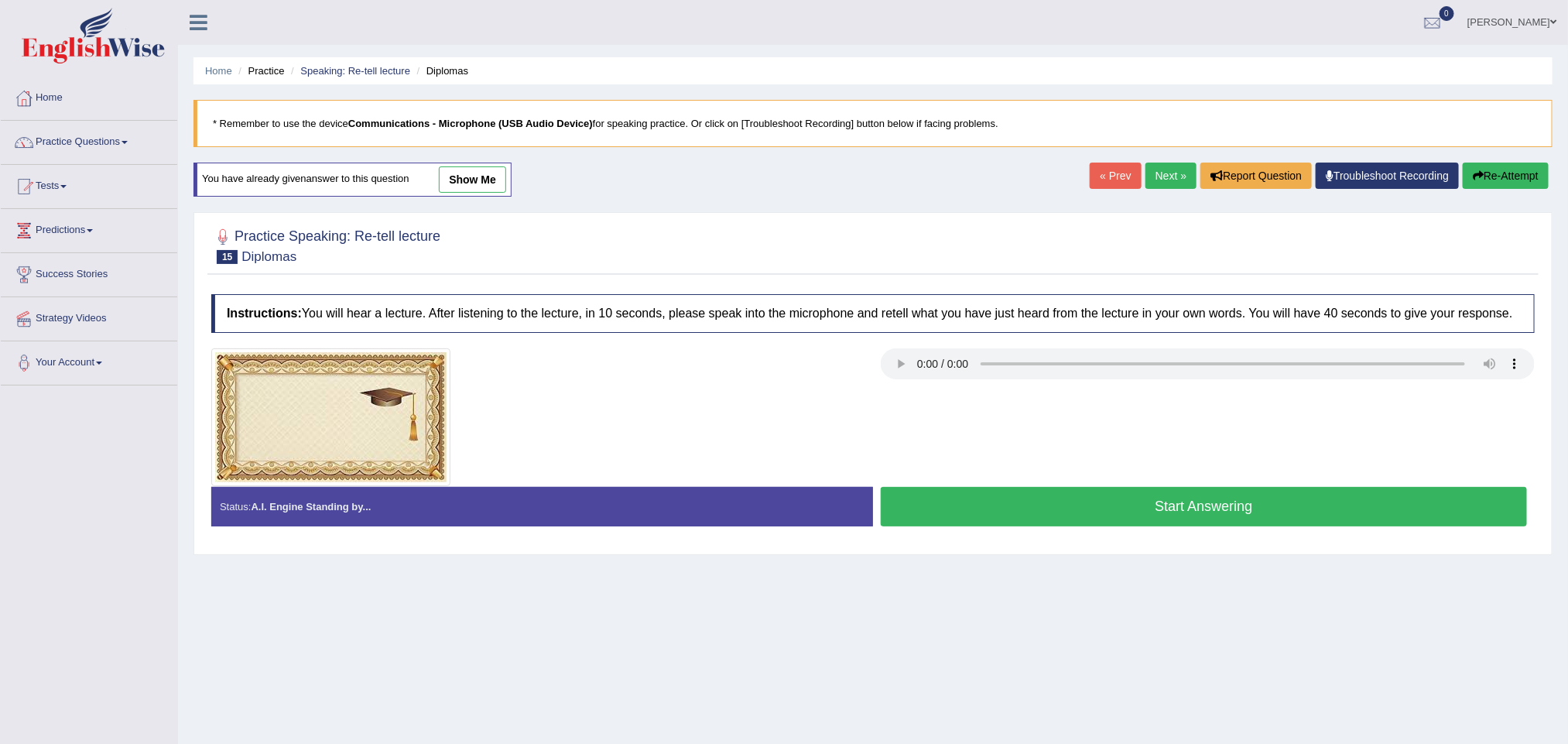
click at [1048, 508] on button "Start Answering" at bounding box center [1204, 506] width 647 height 39
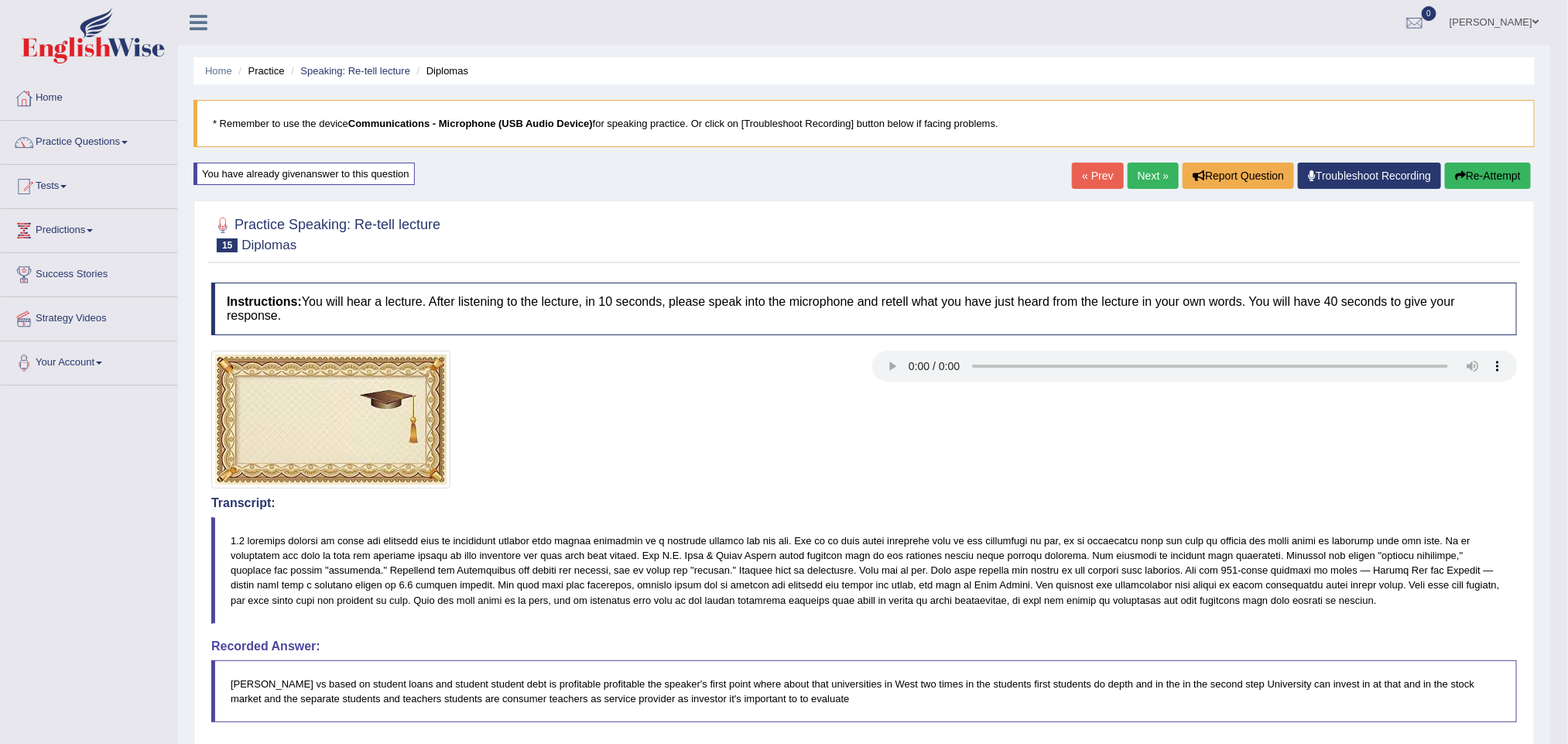
click at [1133, 176] on link "Next »" at bounding box center [1153, 175] width 51 height 26
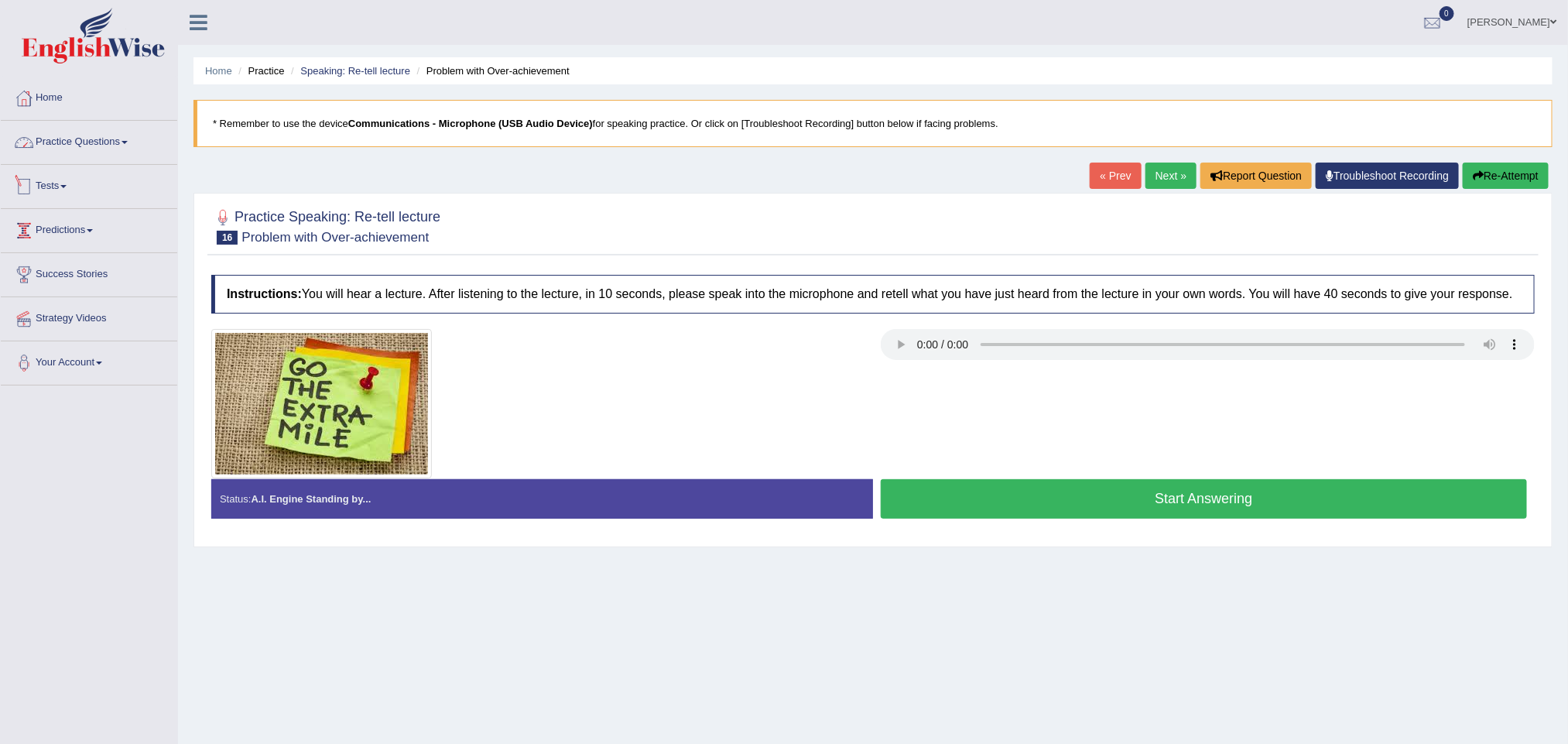
click at [112, 137] on link "Practice Questions" at bounding box center [89, 140] width 176 height 38
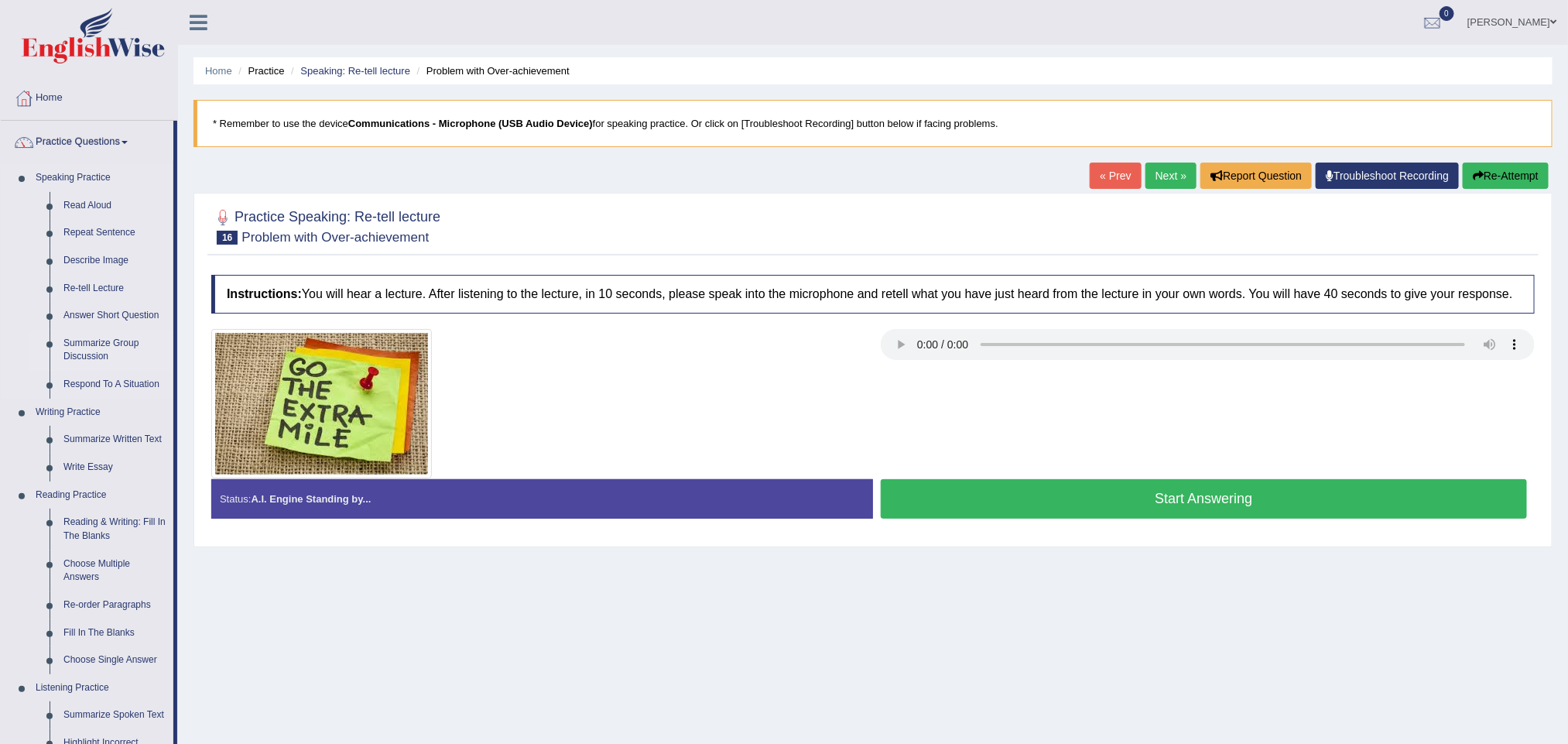
click at [90, 348] on link "Summarize Group Discussion" at bounding box center [115, 350] width 116 height 41
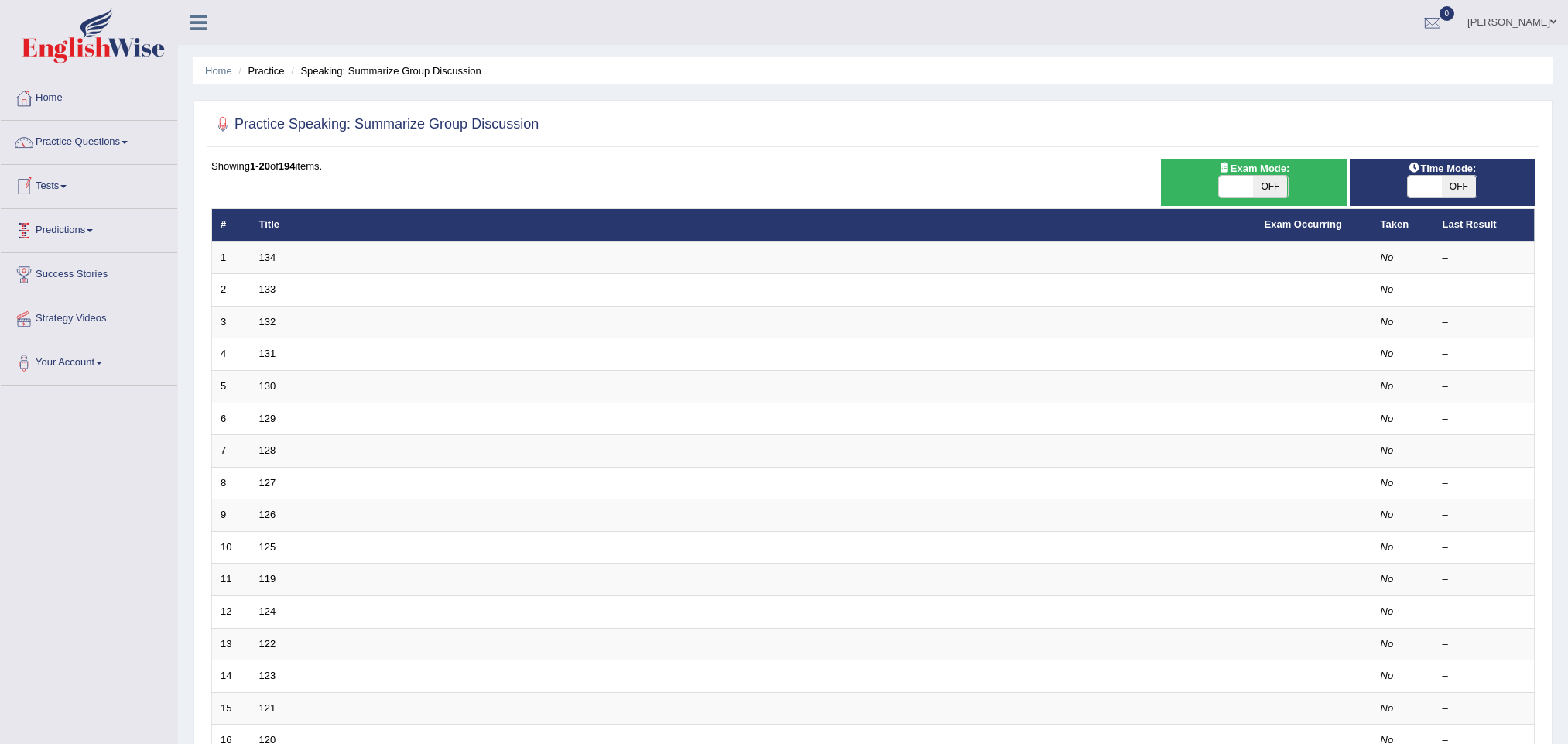
click at [275, 255] on link "134" at bounding box center [268, 257] width 17 height 12
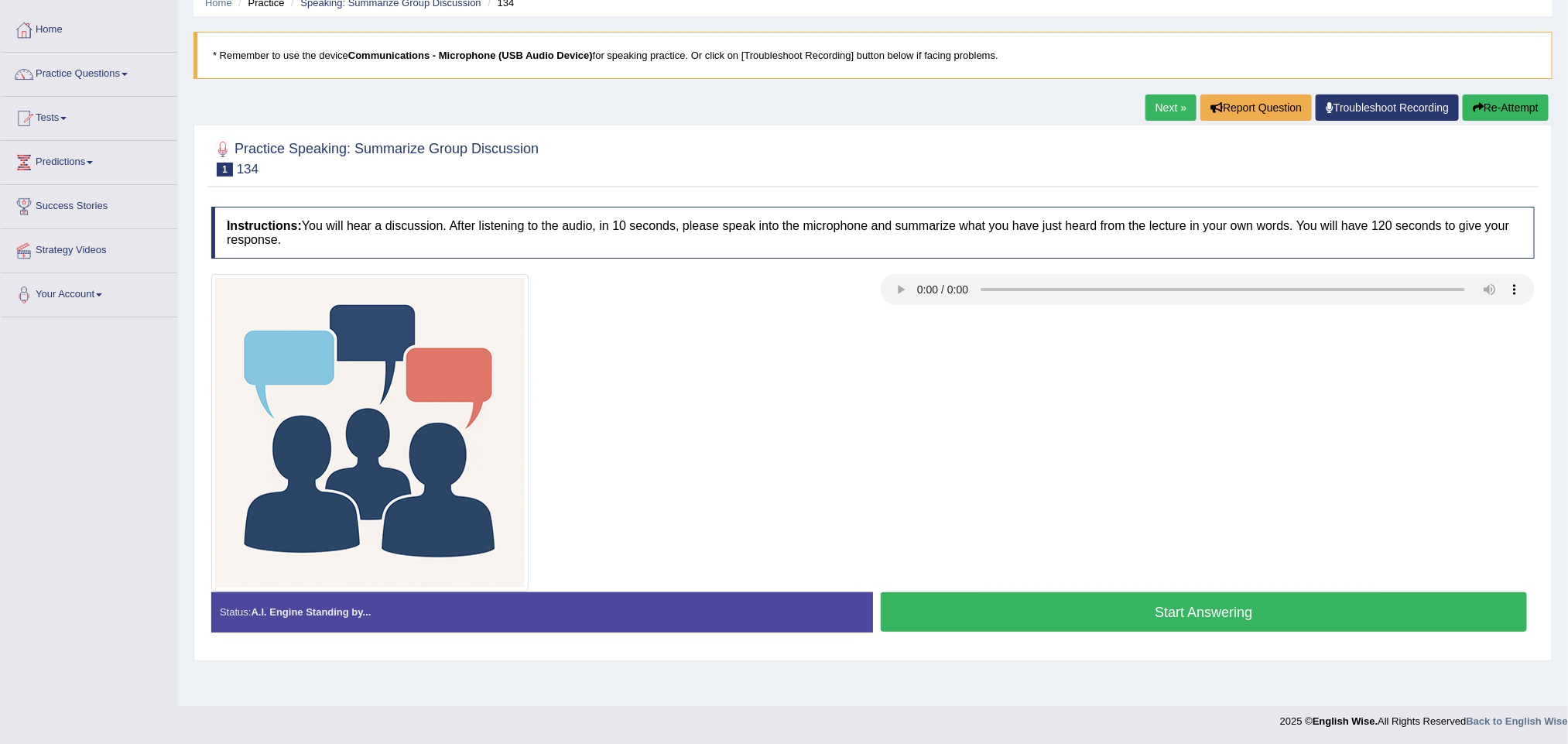
click at [1050, 626] on button "Start Answering" at bounding box center [1204, 611] width 647 height 39
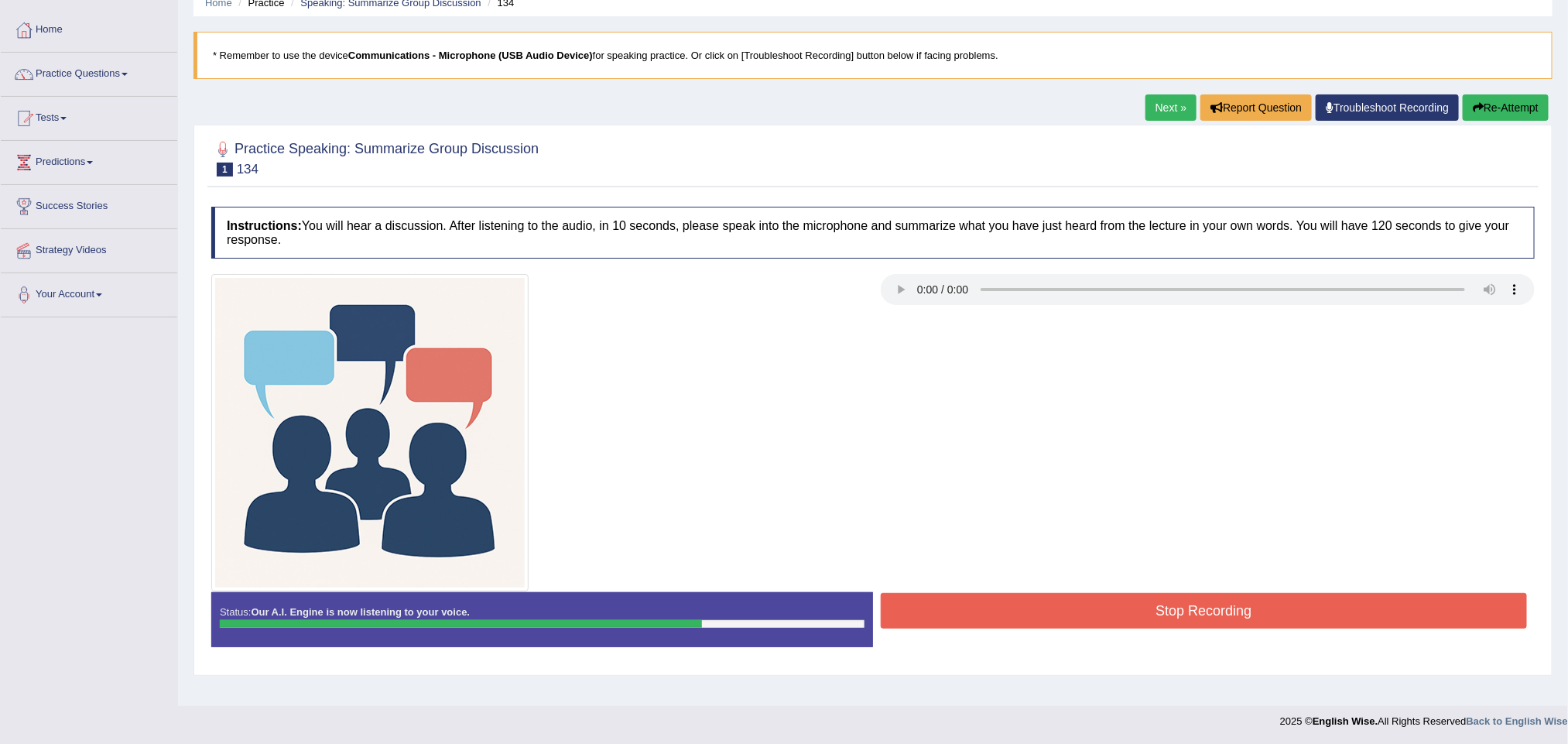
click at [1188, 623] on button "Stop Recording" at bounding box center [1204, 610] width 647 height 36
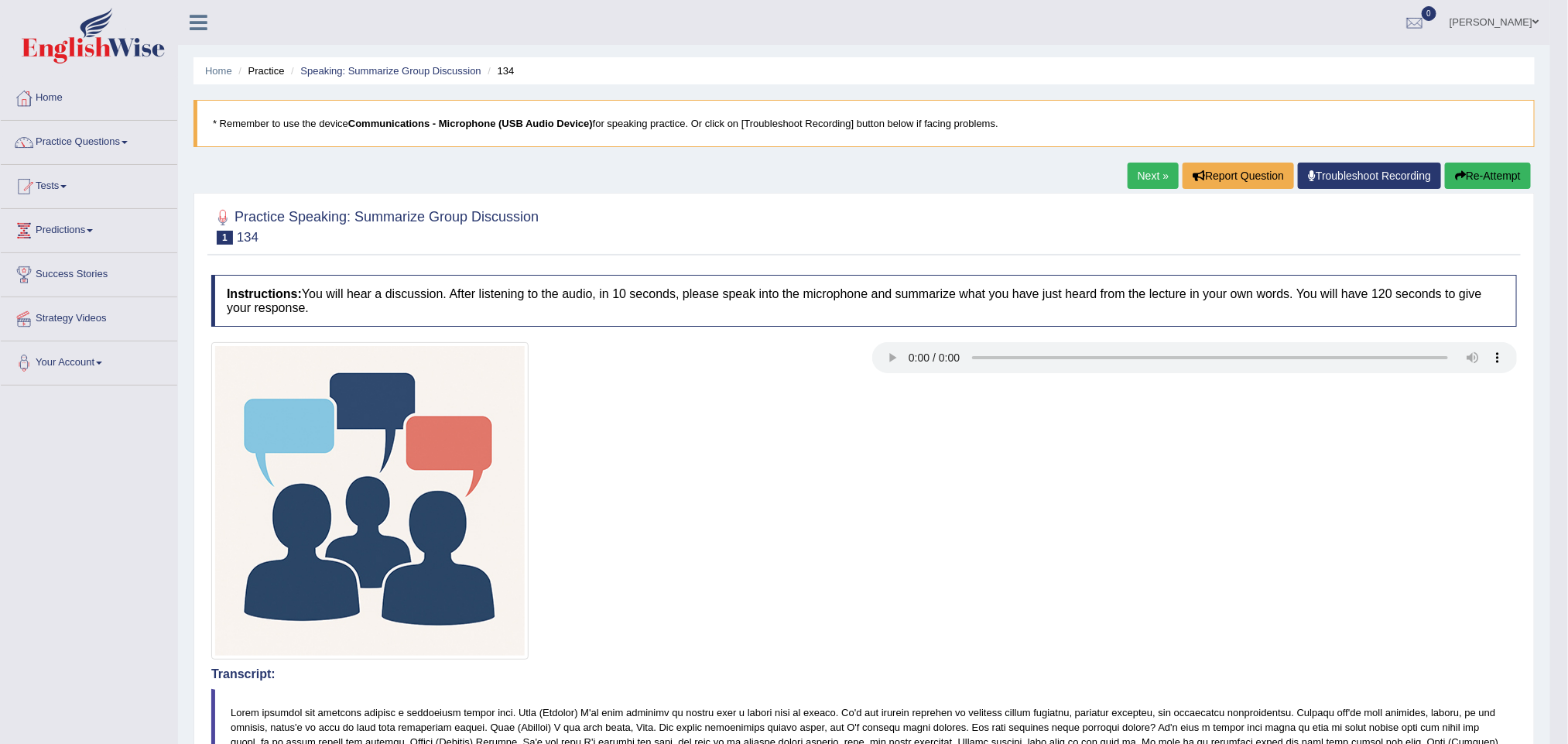
click at [1145, 180] on link "Next »" at bounding box center [1153, 175] width 51 height 26
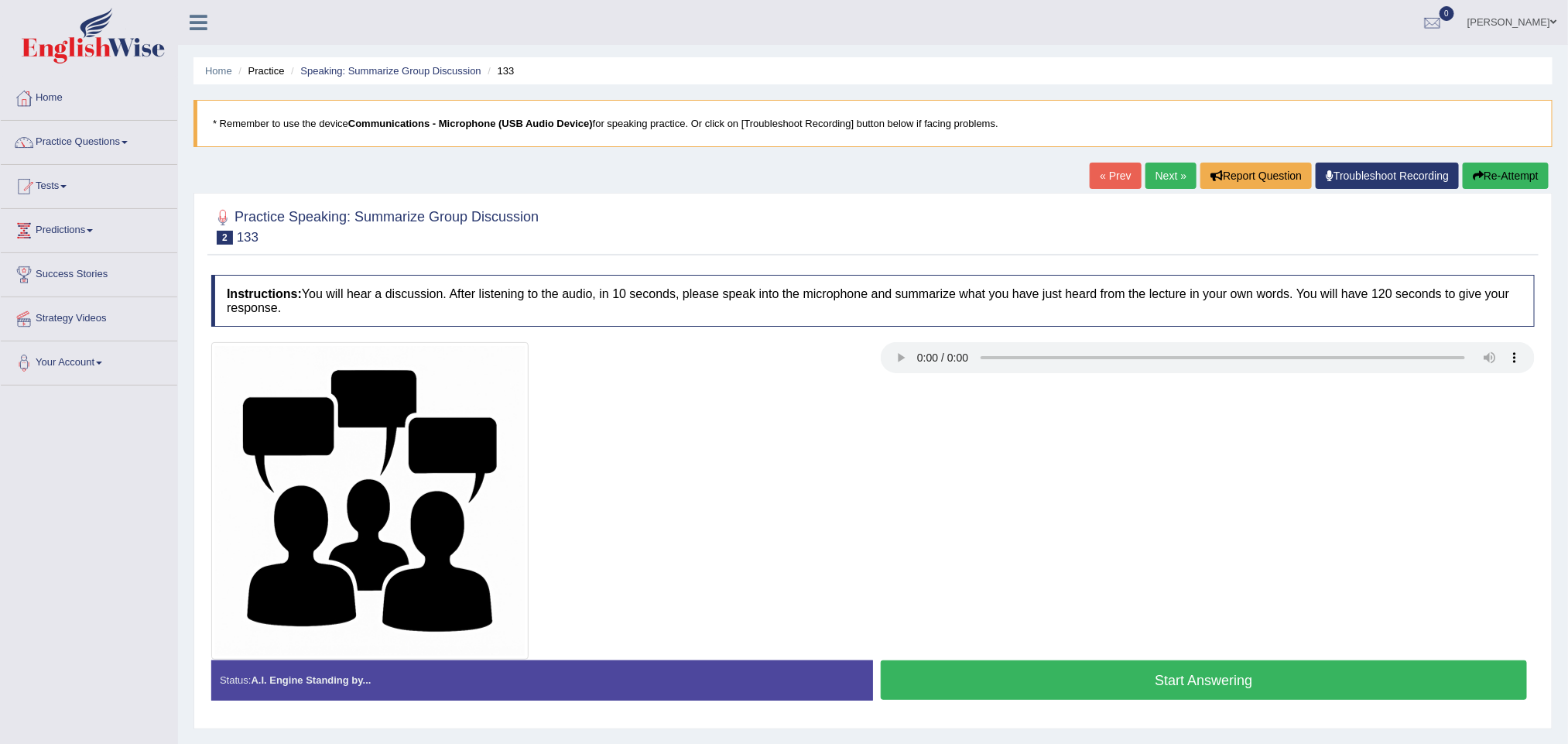
click at [1058, 693] on button "Start Answering" at bounding box center [1204, 680] width 647 height 39
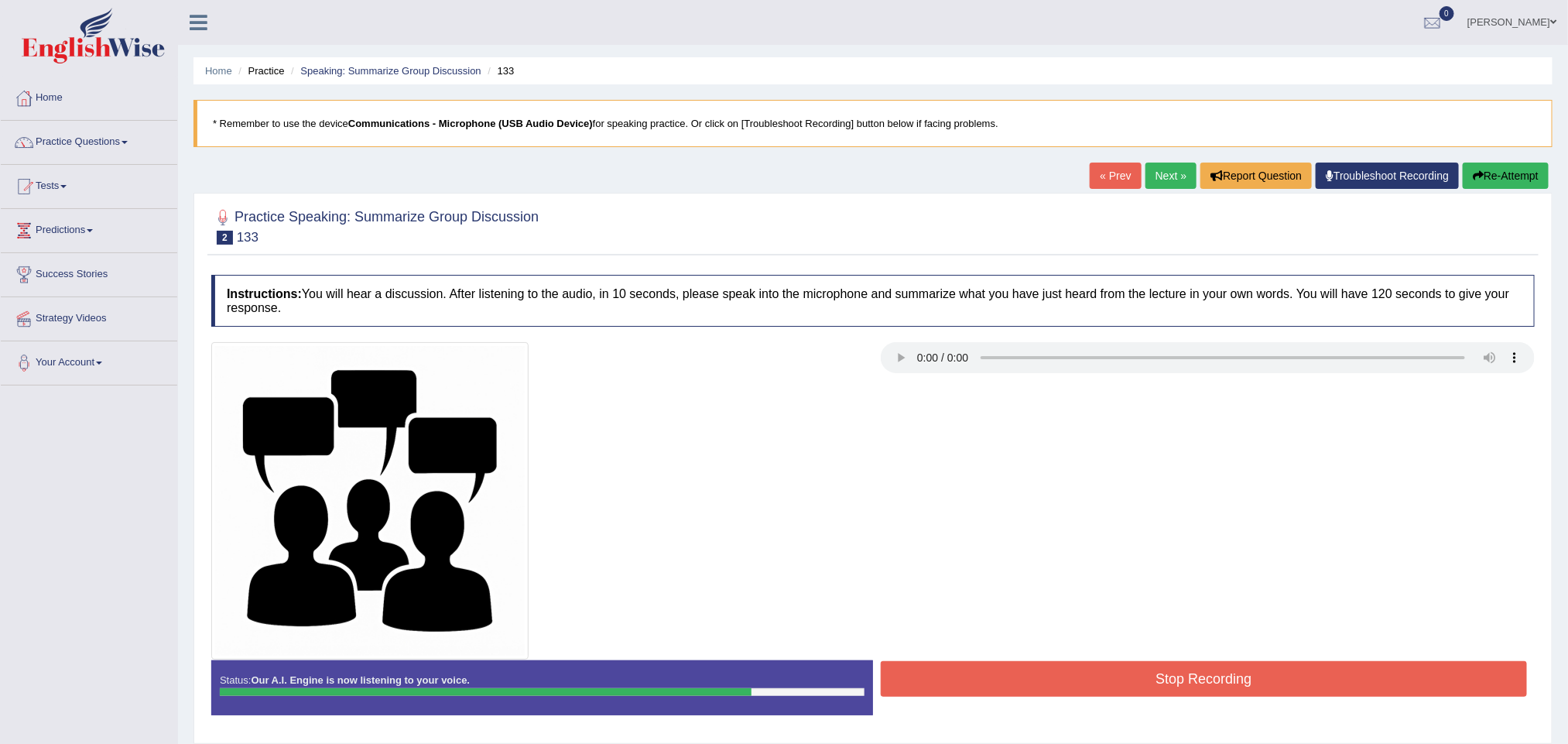
click at [957, 681] on button "Stop Recording" at bounding box center [1204, 679] width 647 height 36
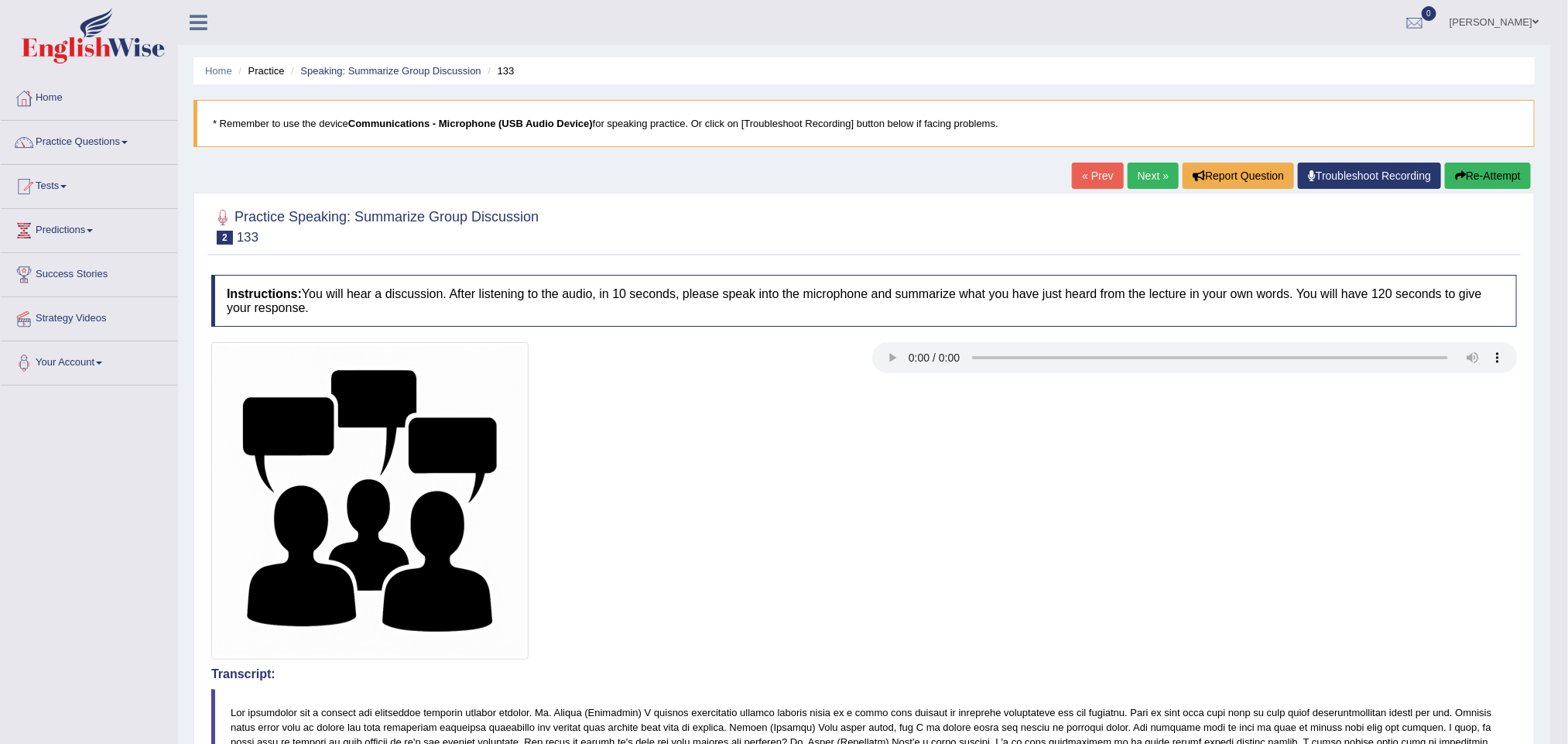
click at [1133, 177] on link "Next »" at bounding box center [1153, 175] width 51 height 26
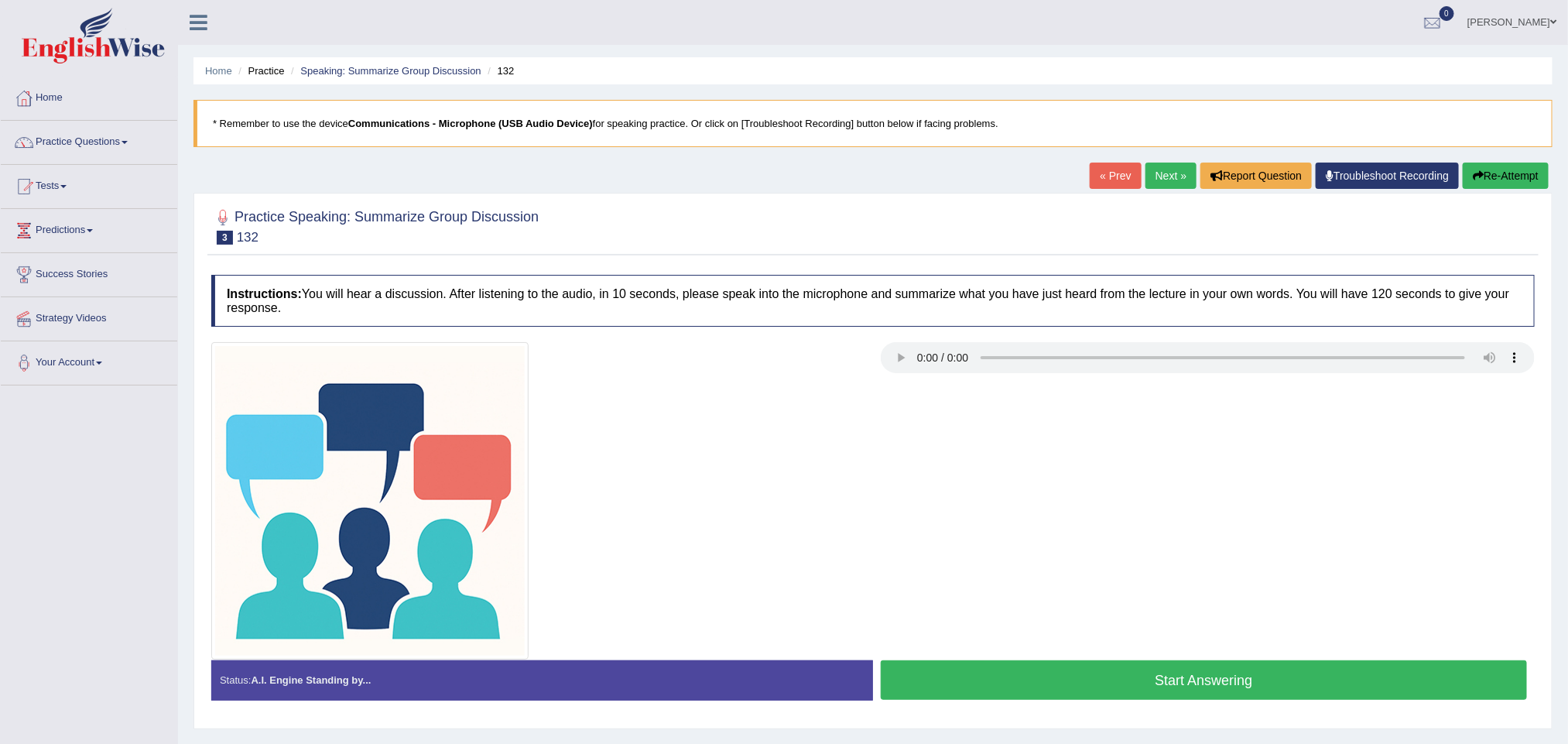
click at [1173, 688] on button "Start Answering" at bounding box center [1204, 680] width 647 height 39
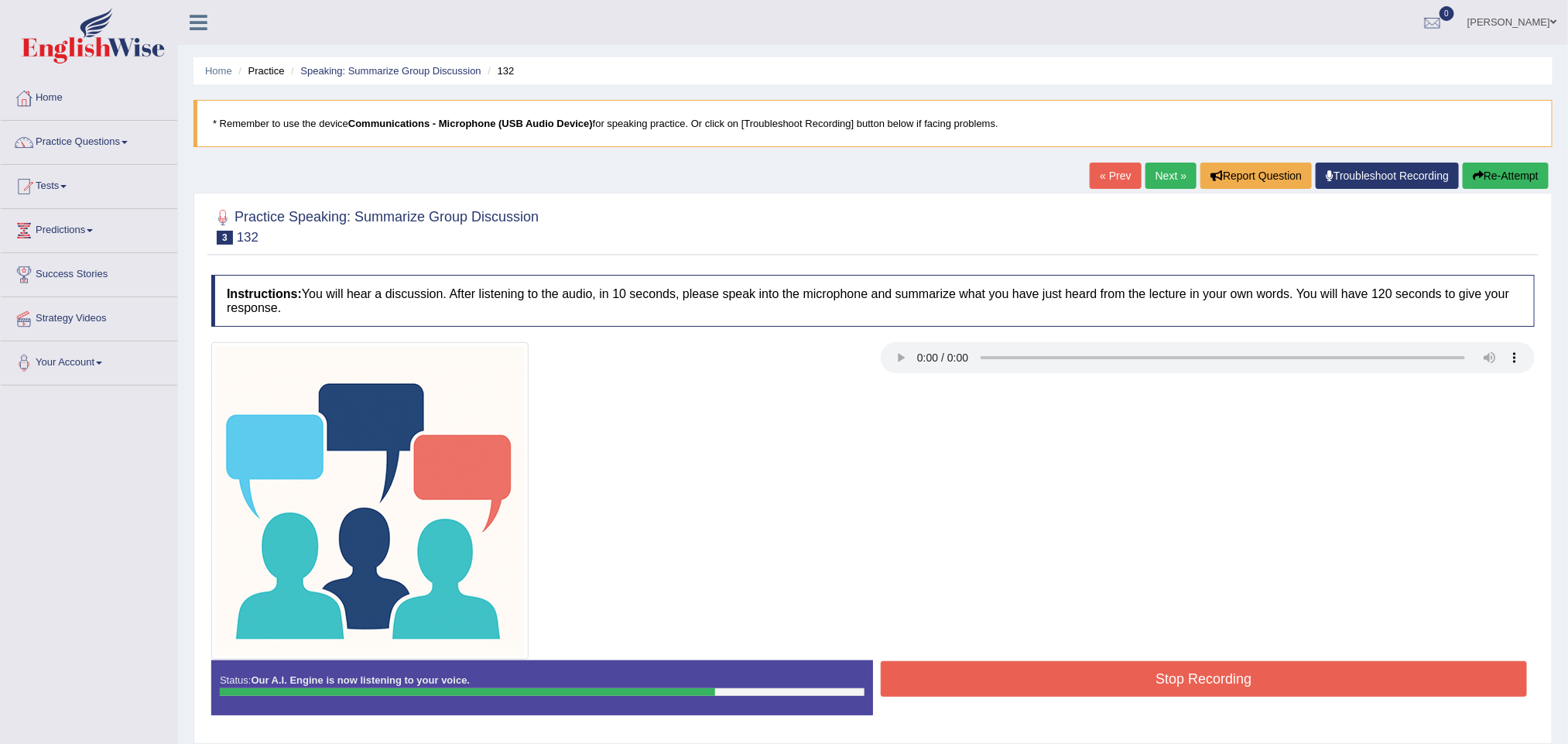
click at [1065, 690] on button "Stop Recording" at bounding box center [1204, 679] width 647 height 36
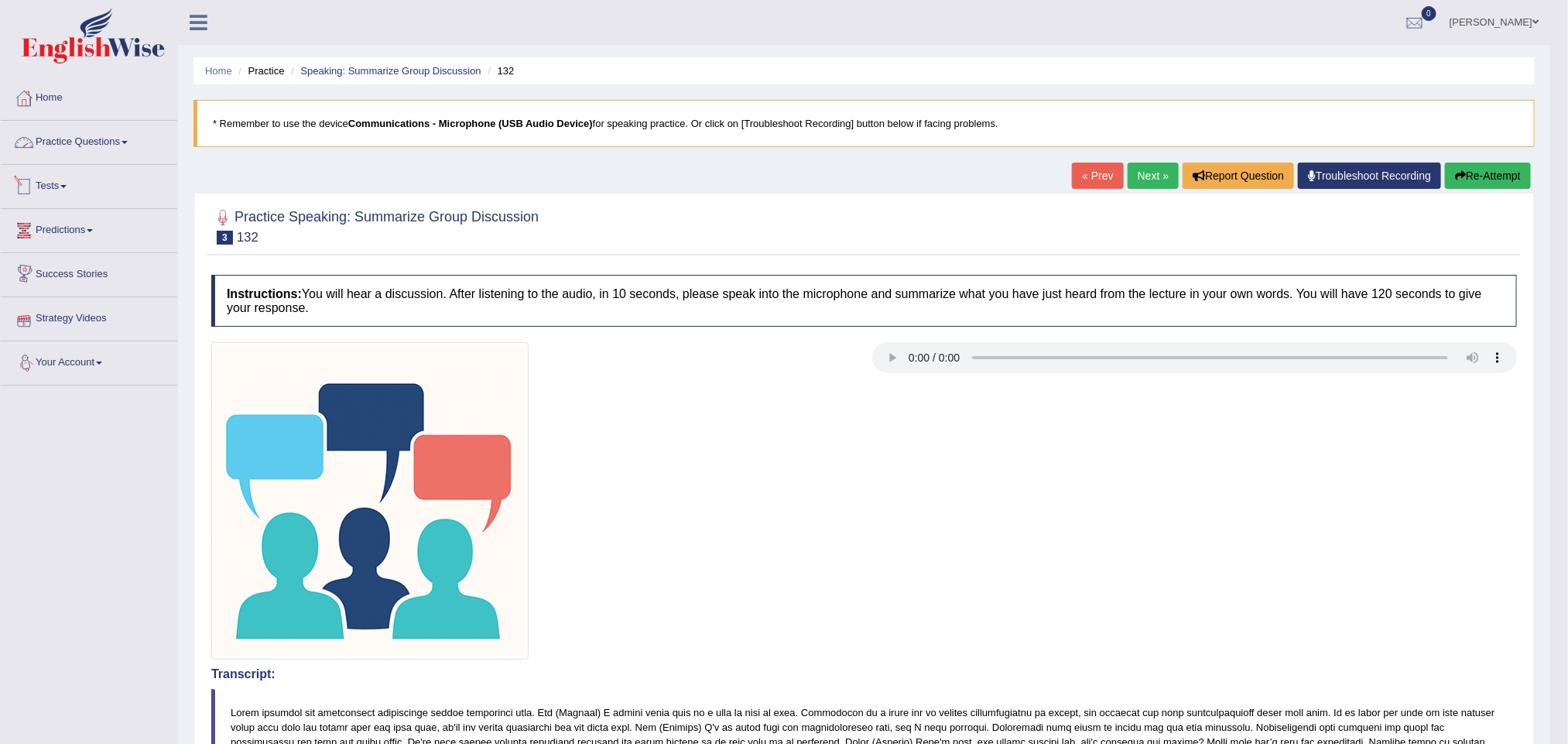
click at [93, 141] on link "Practice Questions" at bounding box center [89, 140] width 176 height 38
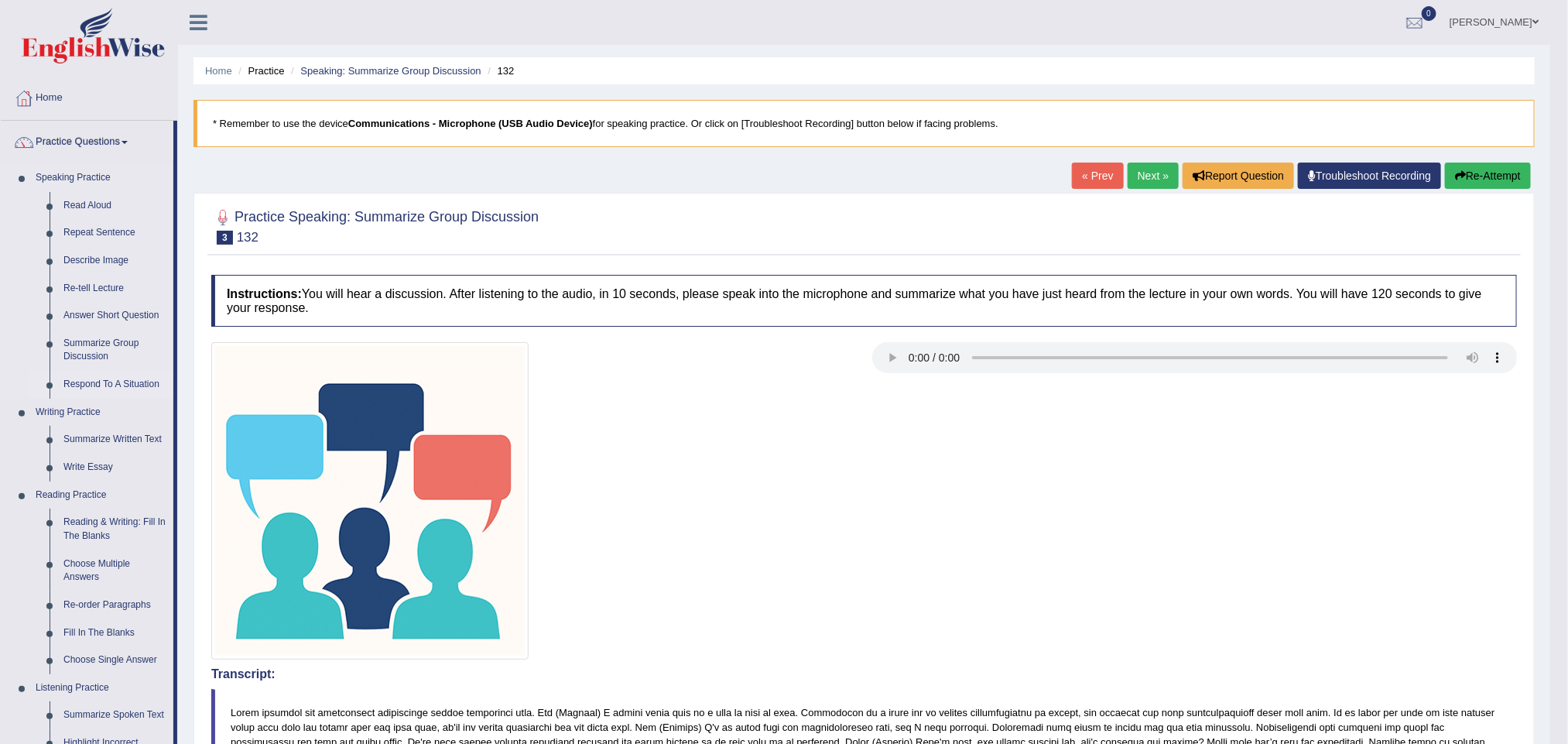
click at [98, 374] on link "Respond To A Situation" at bounding box center [115, 384] width 116 height 28
click at [120, 388] on link "Respond To A Situation" at bounding box center [115, 384] width 116 height 28
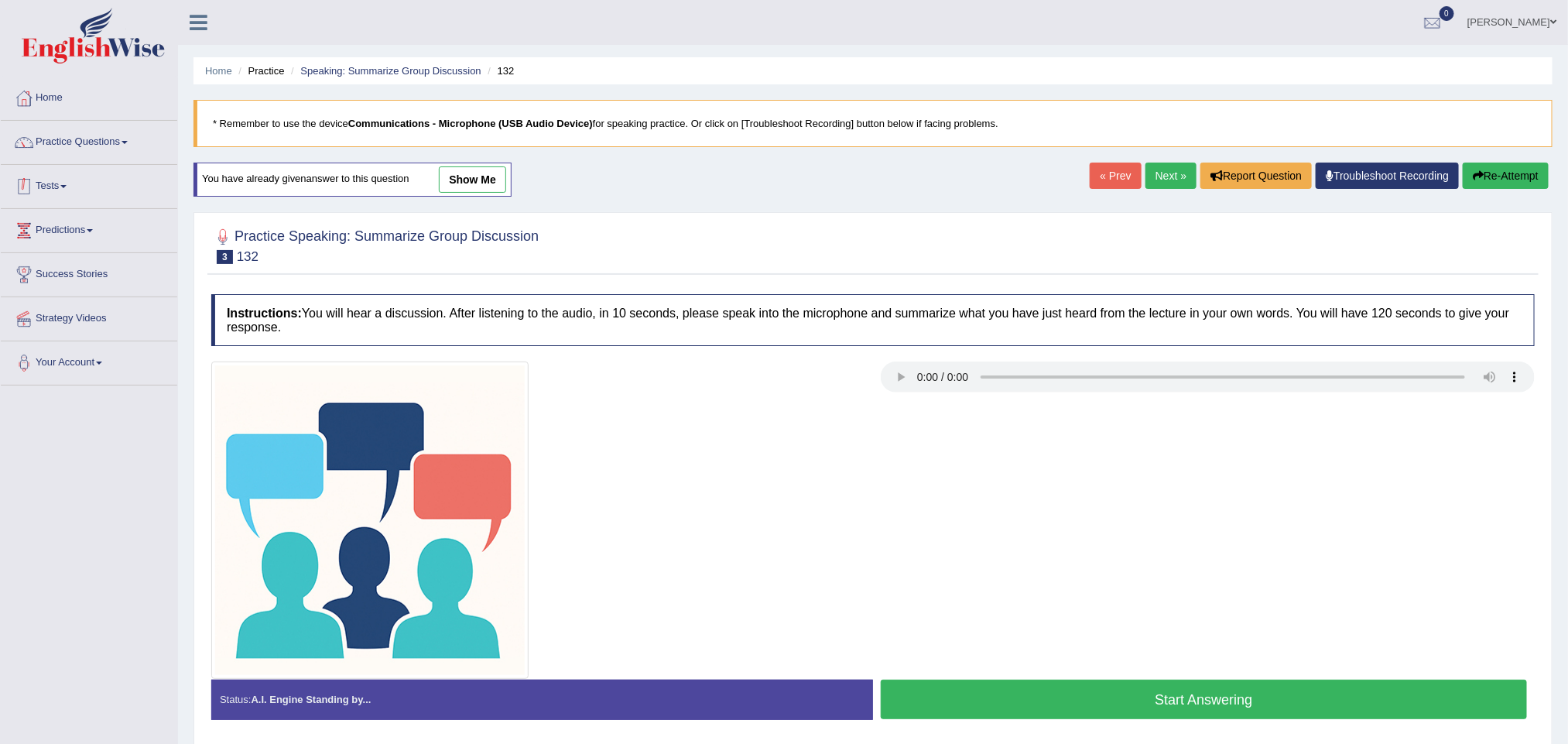
click at [129, 141] on link "Practice Questions" at bounding box center [89, 140] width 176 height 38
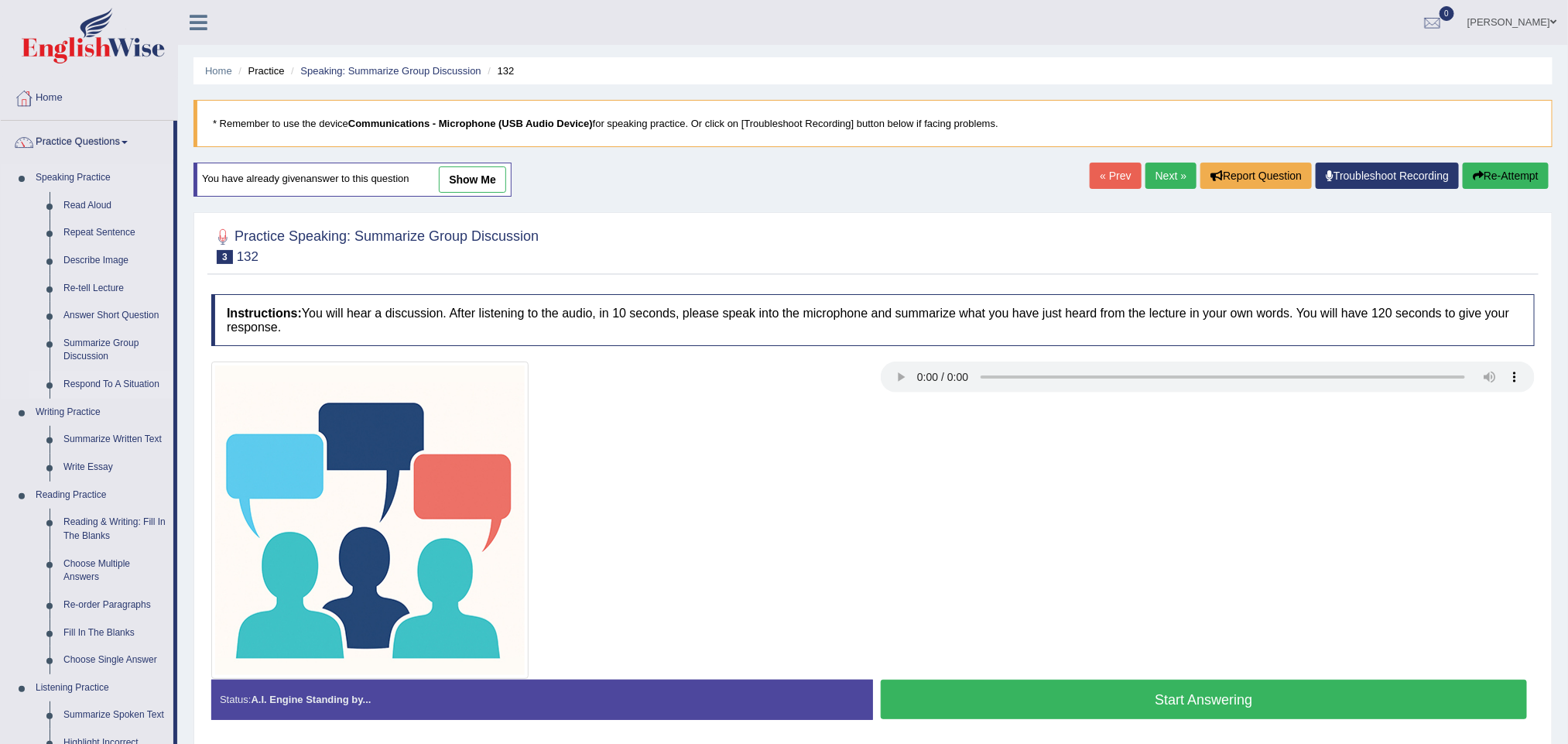
click at [107, 383] on link "Respond To A Situation" at bounding box center [115, 384] width 116 height 28
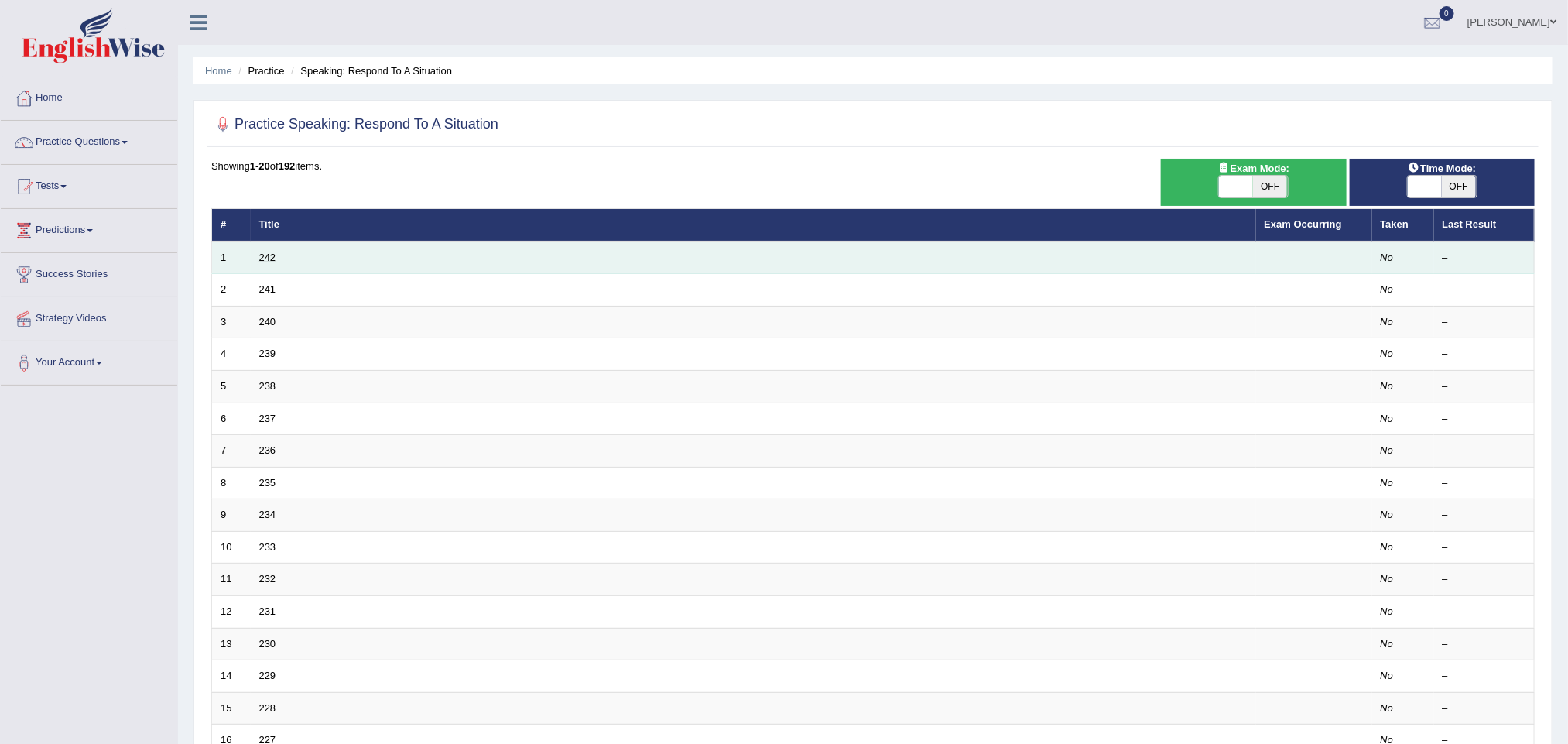
click at [265, 253] on link "242" at bounding box center [268, 257] width 17 height 12
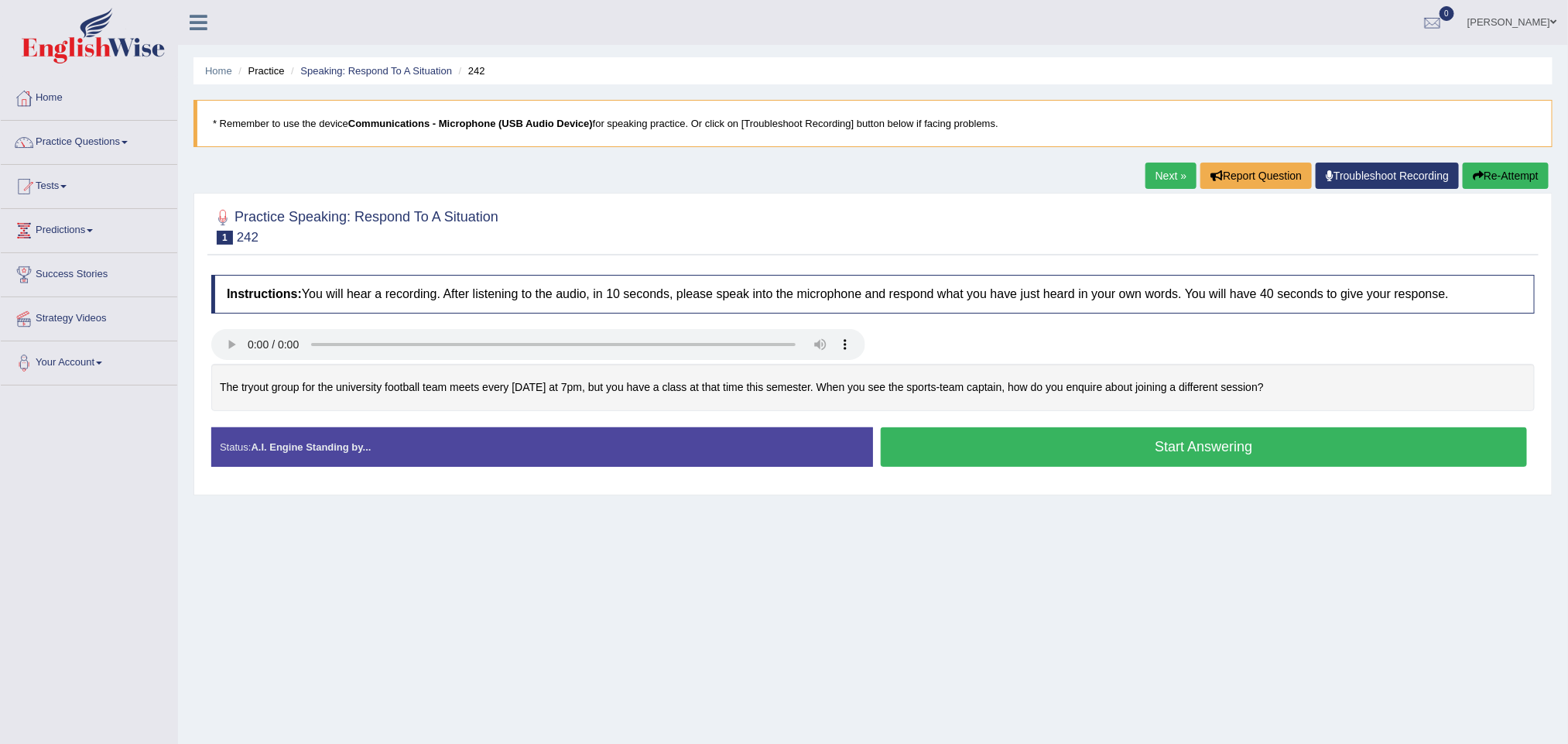
click at [1114, 449] on button "Start Answering" at bounding box center [1204, 447] width 647 height 39
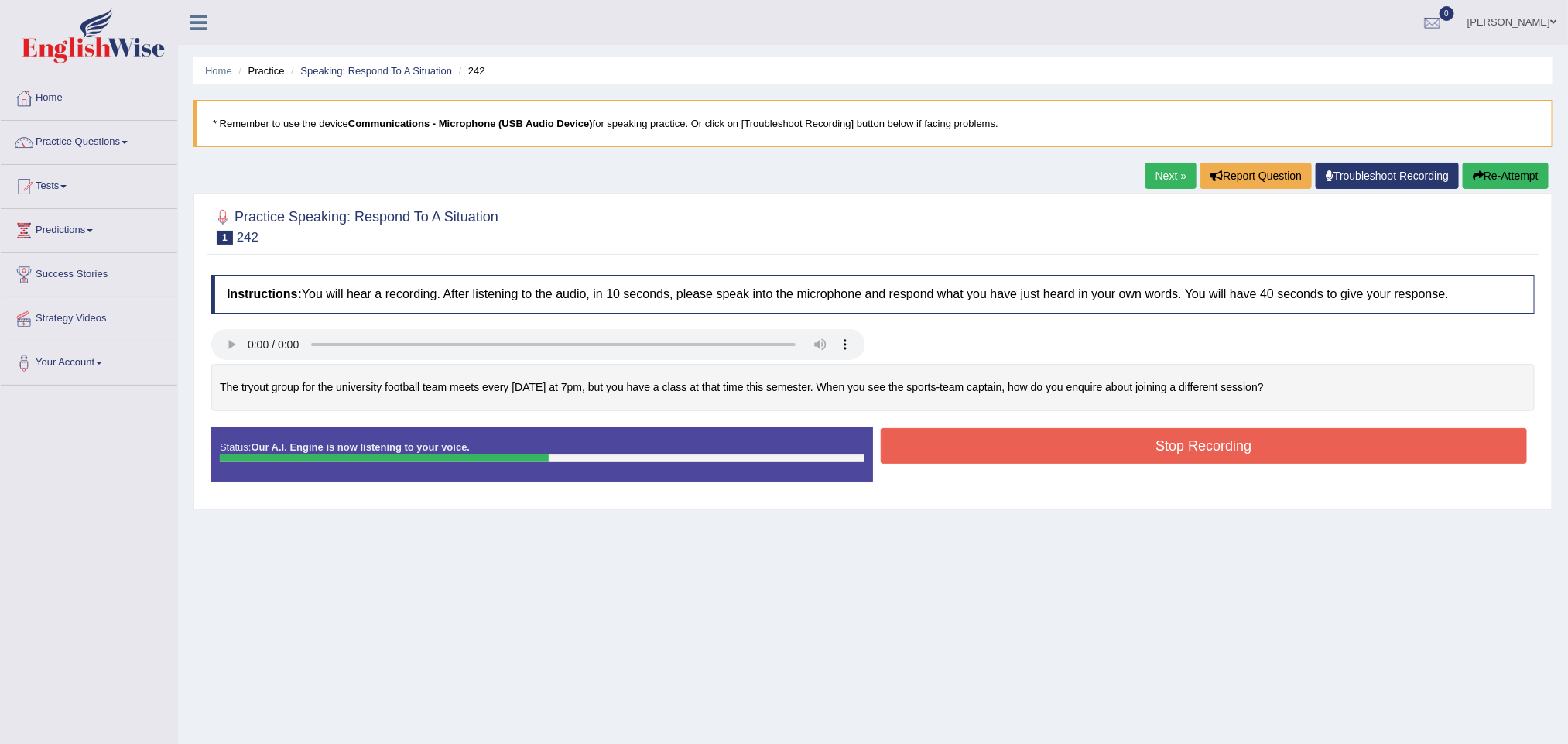
click at [1068, 437] on button "Stop Recording" at bounding box center [1204, 446] width 647 height 36
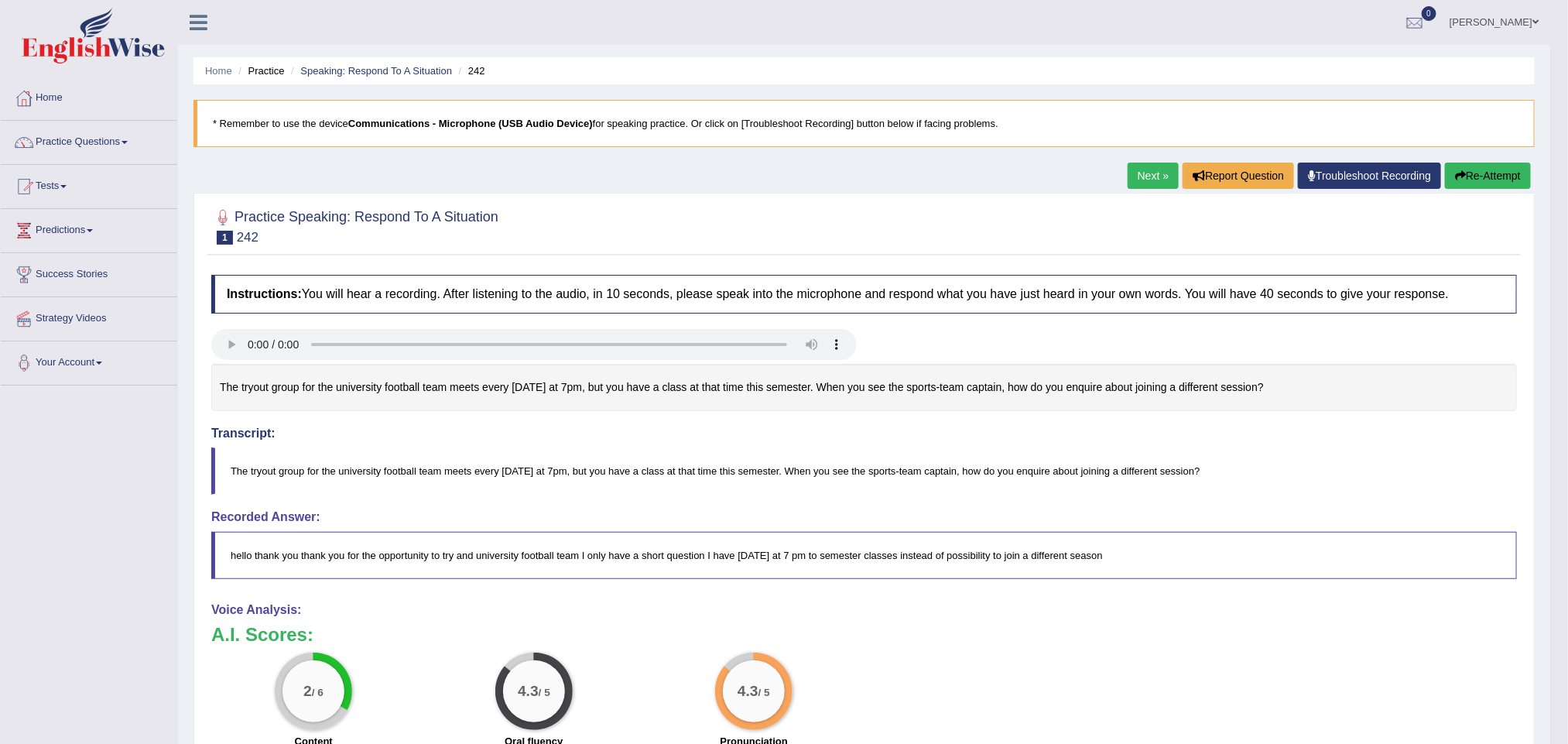
click at [1489, 179] on button "Re-Attempt" at bounding box center [1488, 175] width 86 height 26
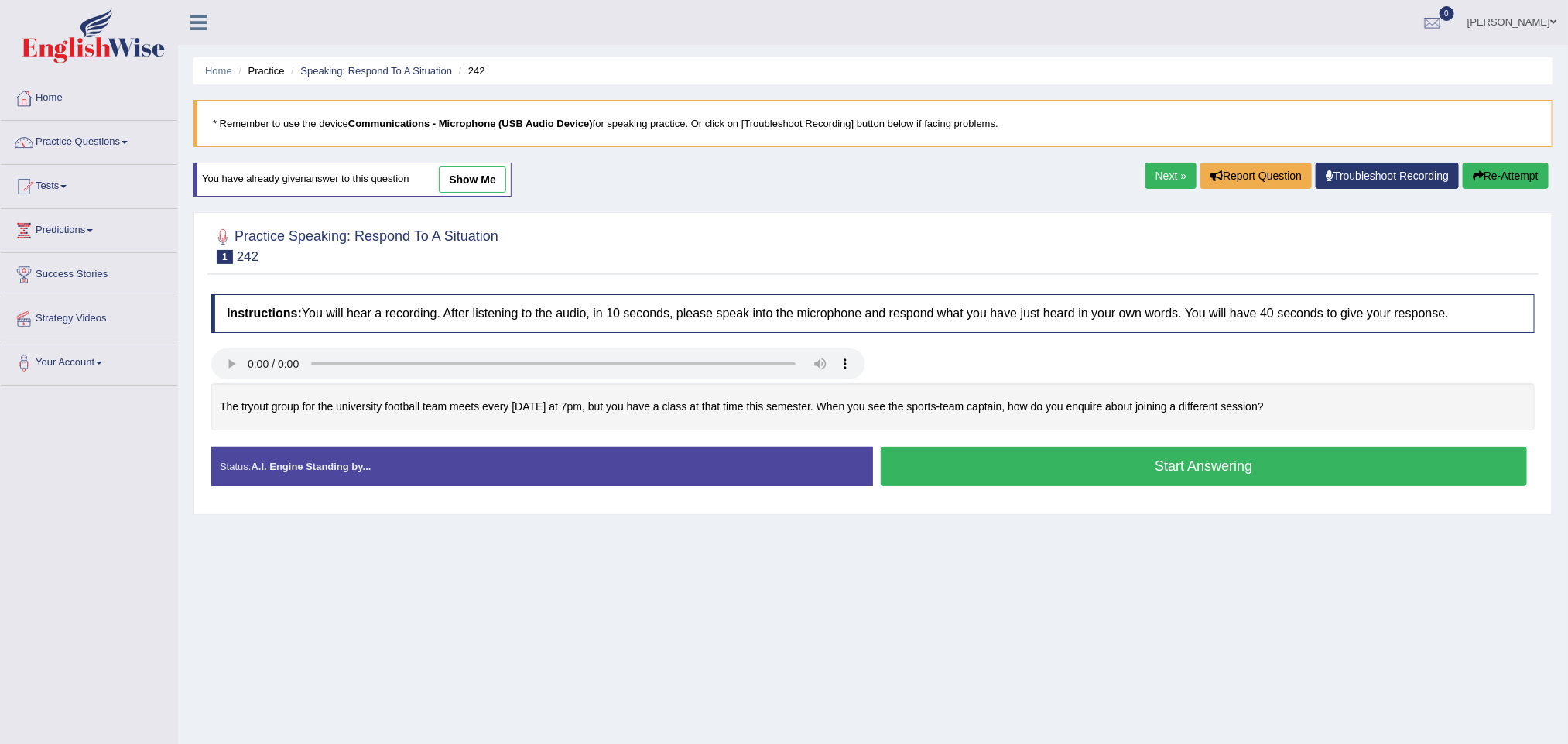
click at [1082, 470] on button "Start Answering" at bounding box center [1204, 466] width 647 height 39
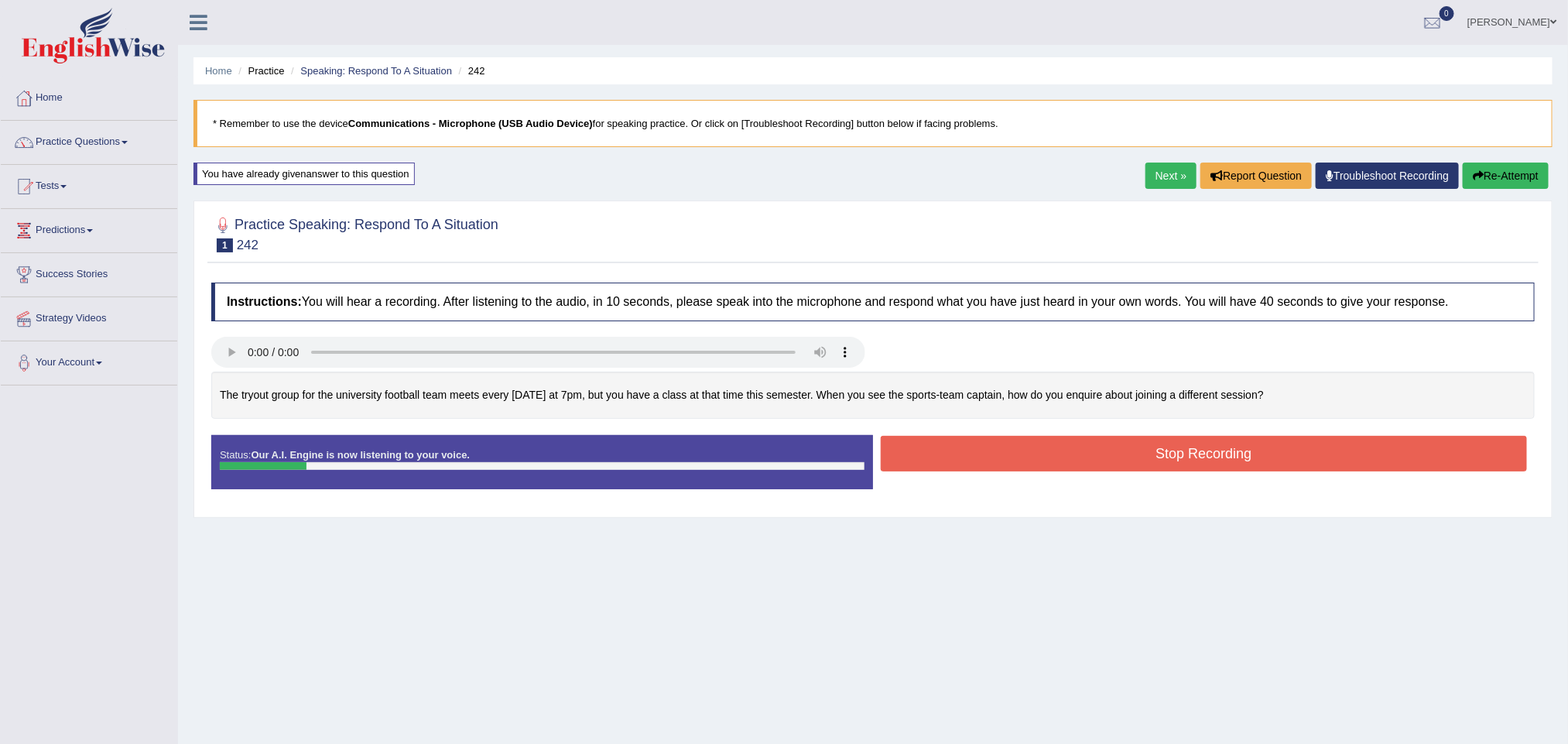
click at [1011, 456] on button "Stop Recording" at bounding box center [1204, 453] width 647 height 36
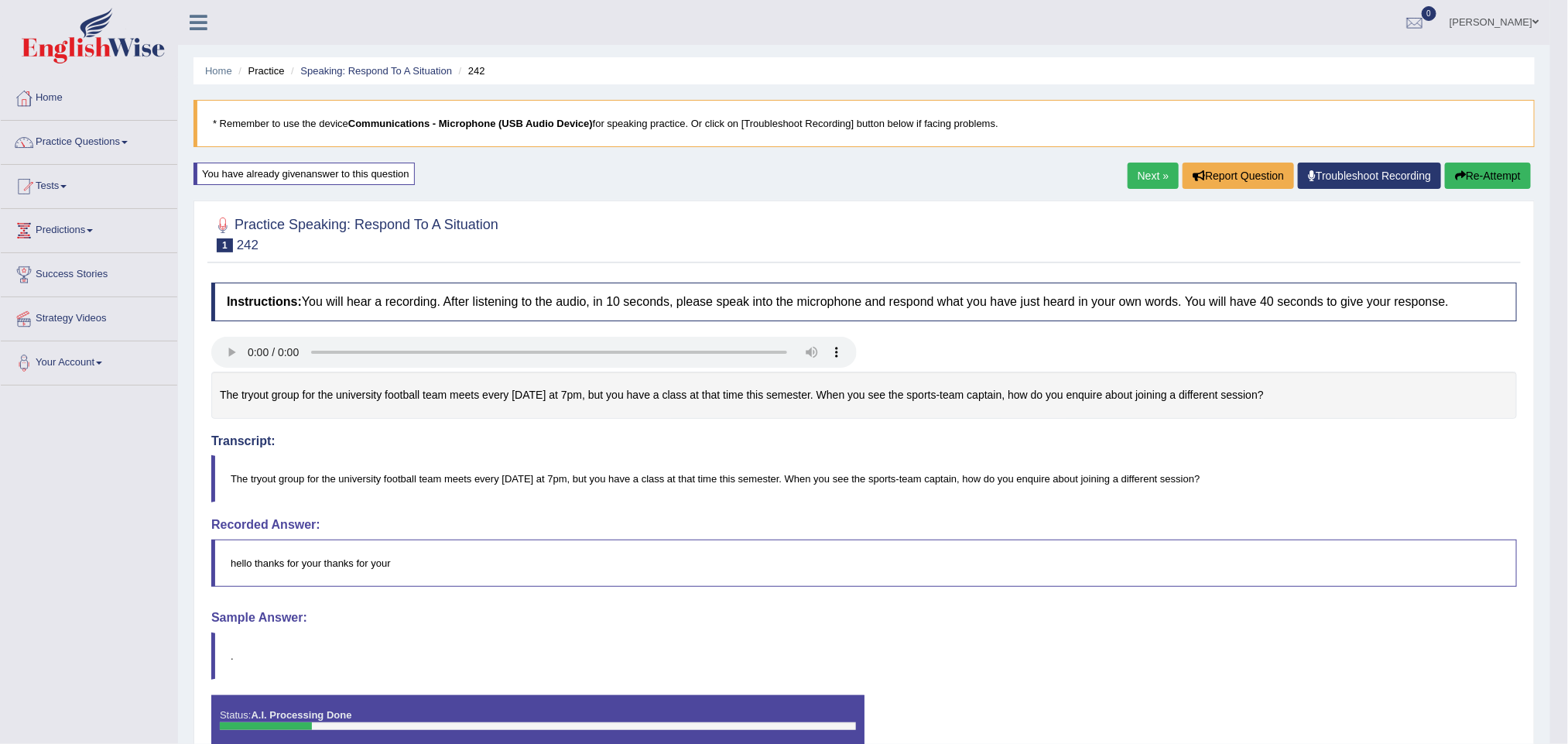
click at [1504, 168] on body "Toggle navigation Home Practice Questions Speaking Practice Read Aloud Repeat S…" at bounding box center [784, 372] width 1568 height 744
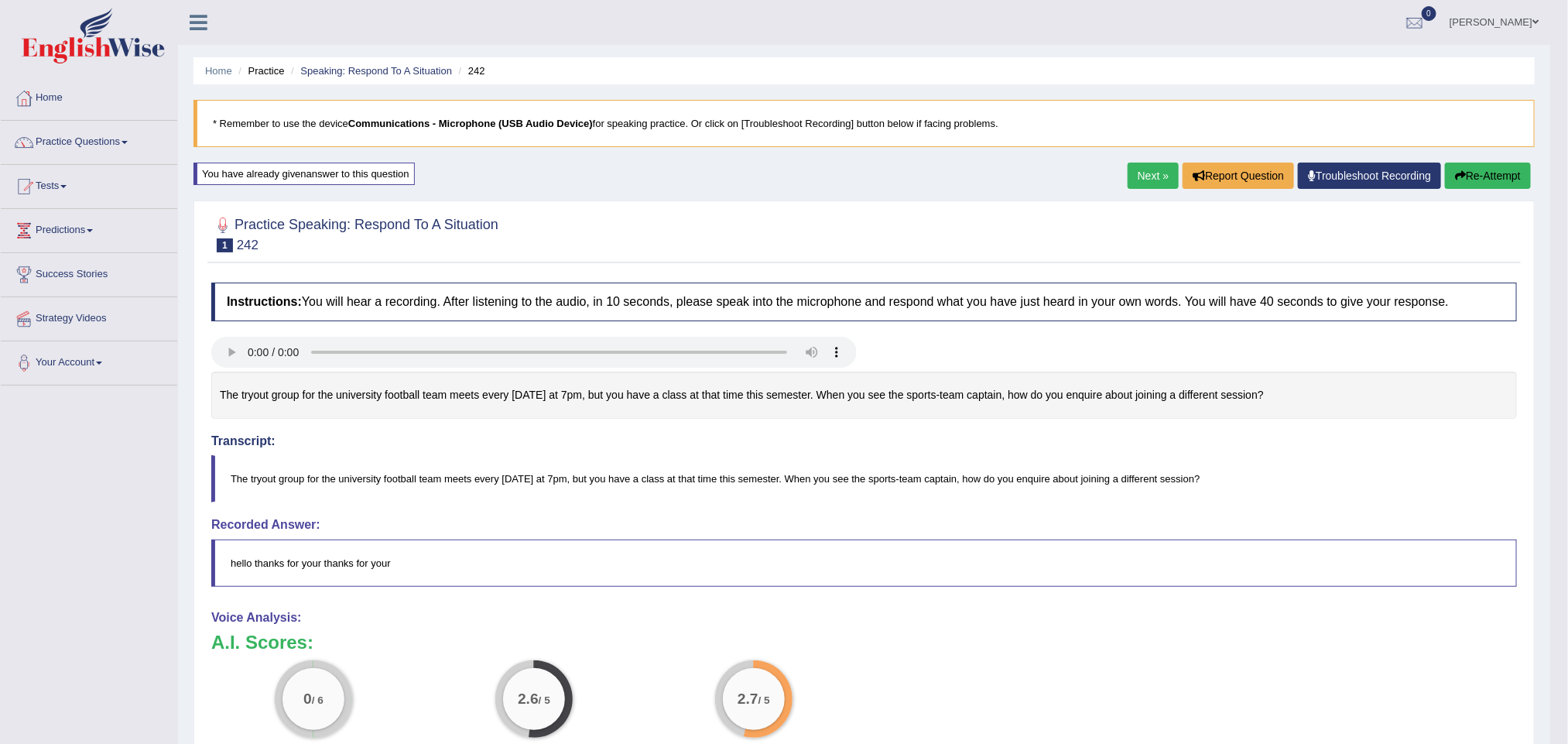
click at [1469, 181] on button "Re-Attempt" at bounding box center [1488, 175] width 86 height 26
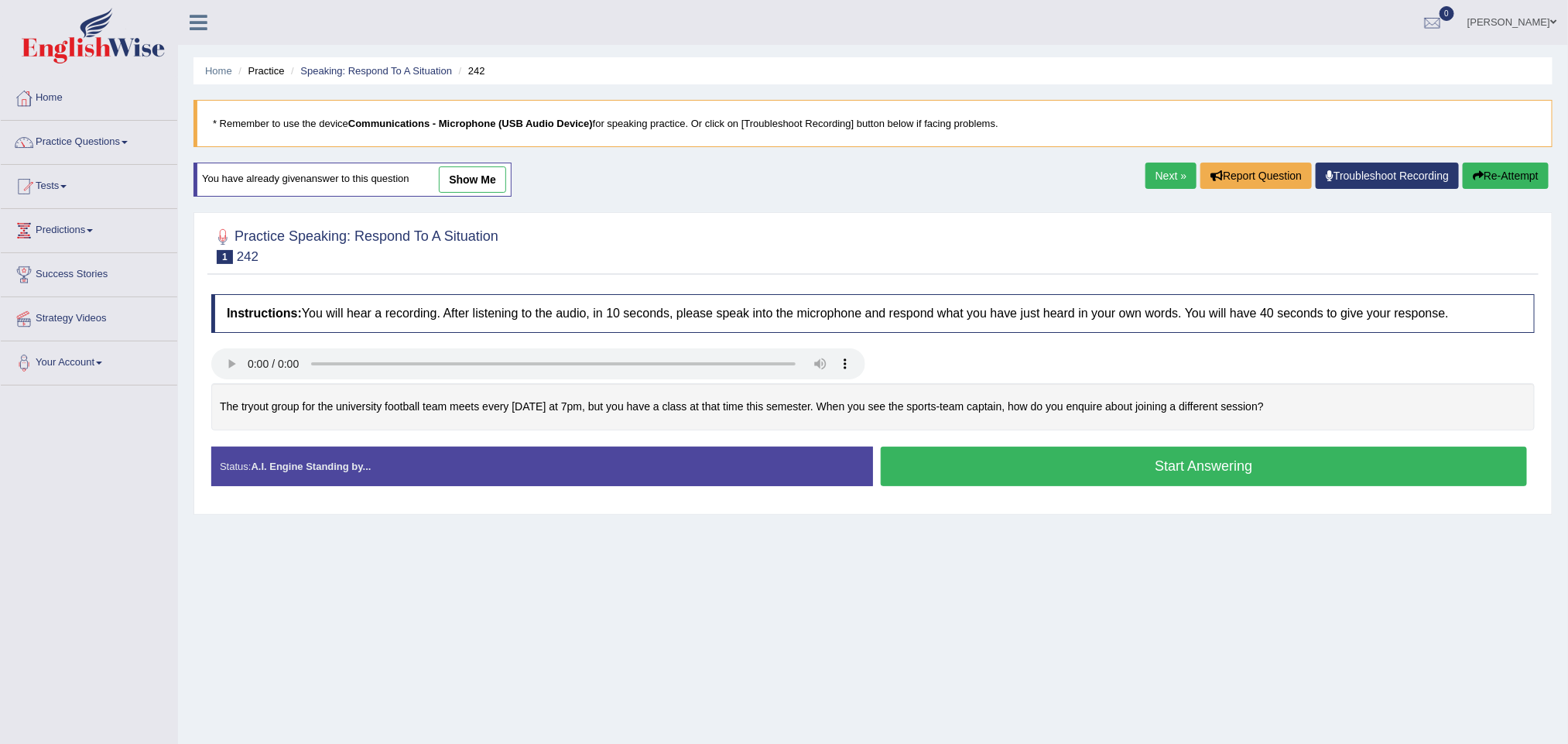
click at [1058, 476] on button "Start Answering" at bounding box center [1204, 466] width 647 height 39
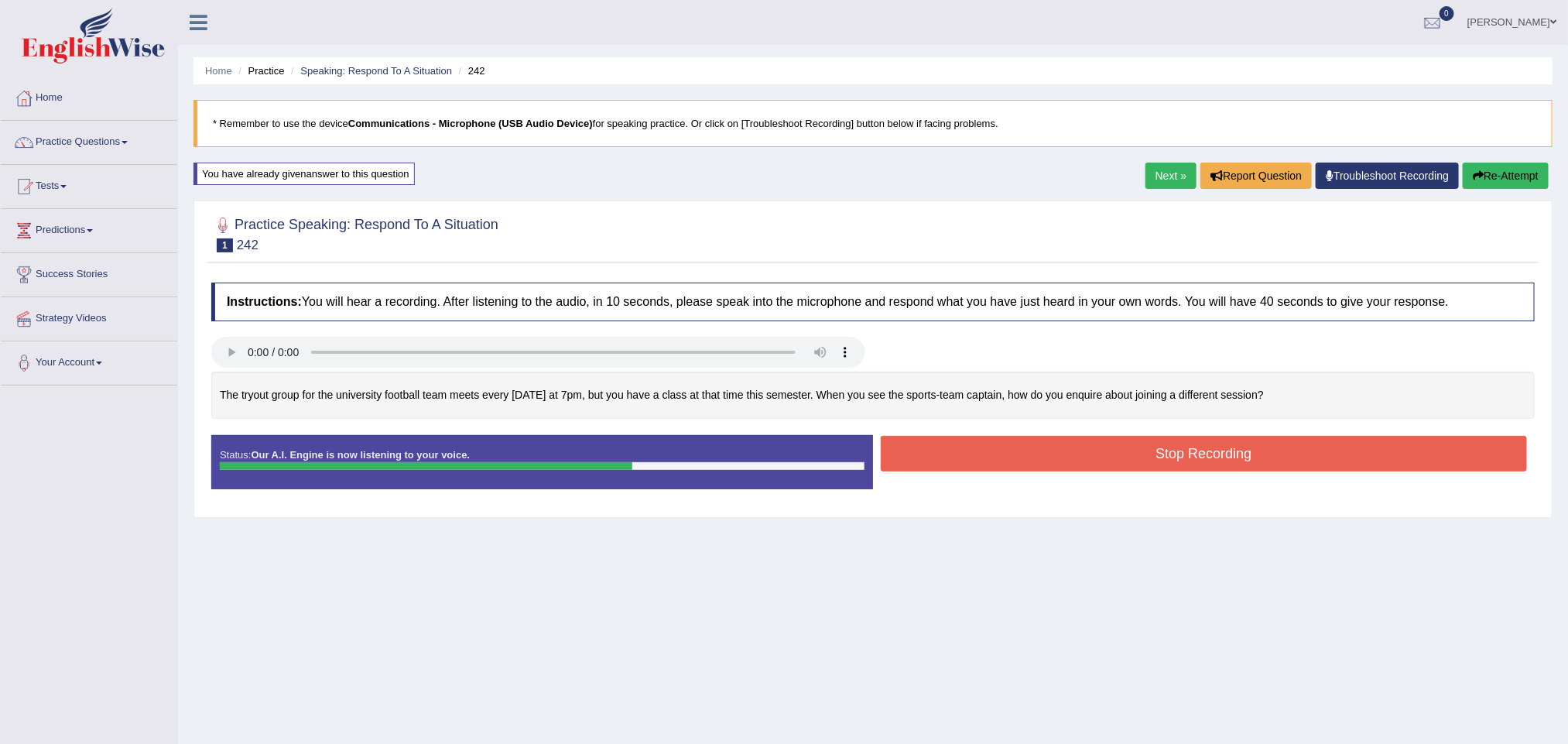
click at [969, 468] on button "Stop Recording" at bounding box center [1204, 453] width 647 height 36
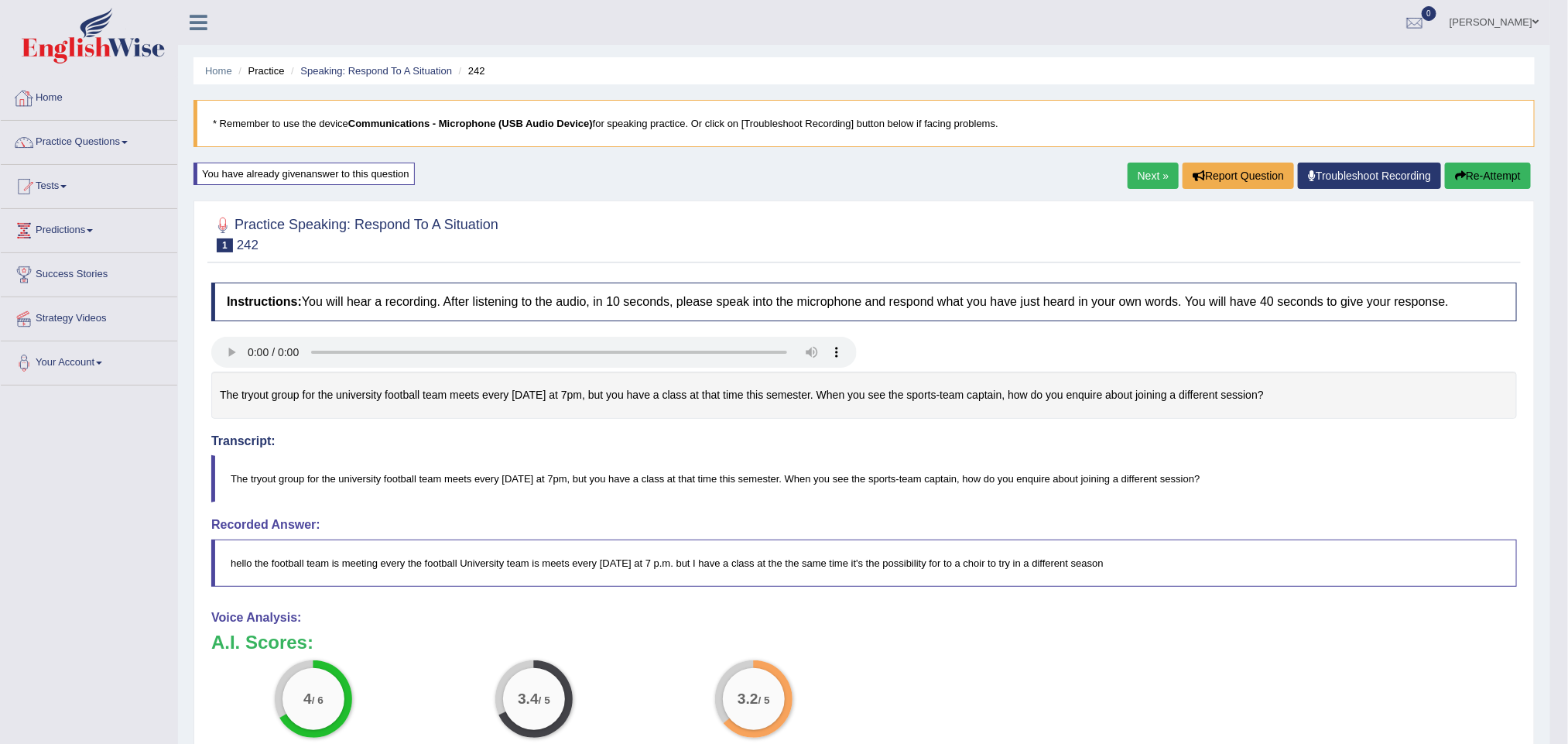
click at [1141, 170] on link "Next »" at bounding box center [1153, 175] width 51 height 26
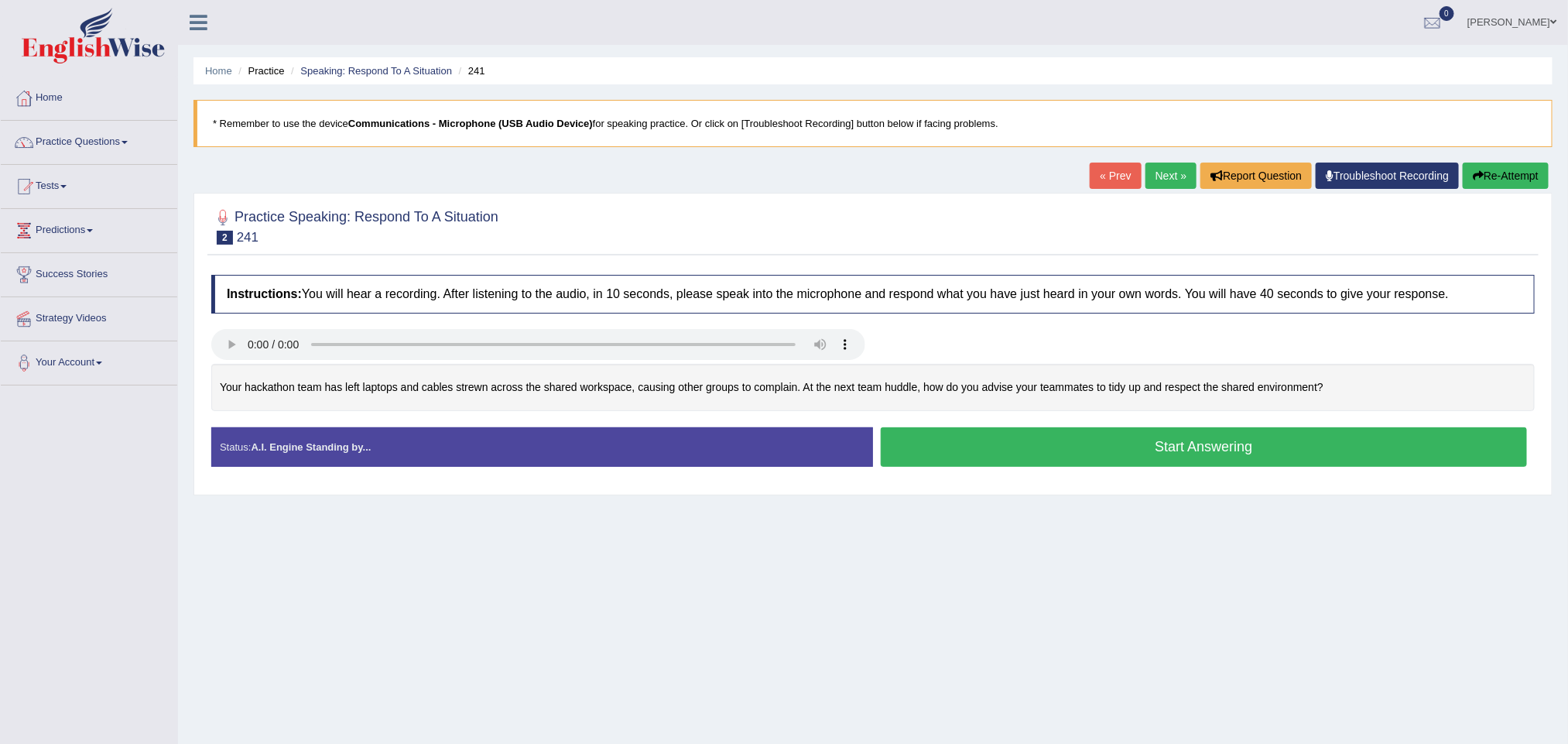
click at [985, 456] on button "Start Answering" at bounding box center [1204, 447] width 647 height 39
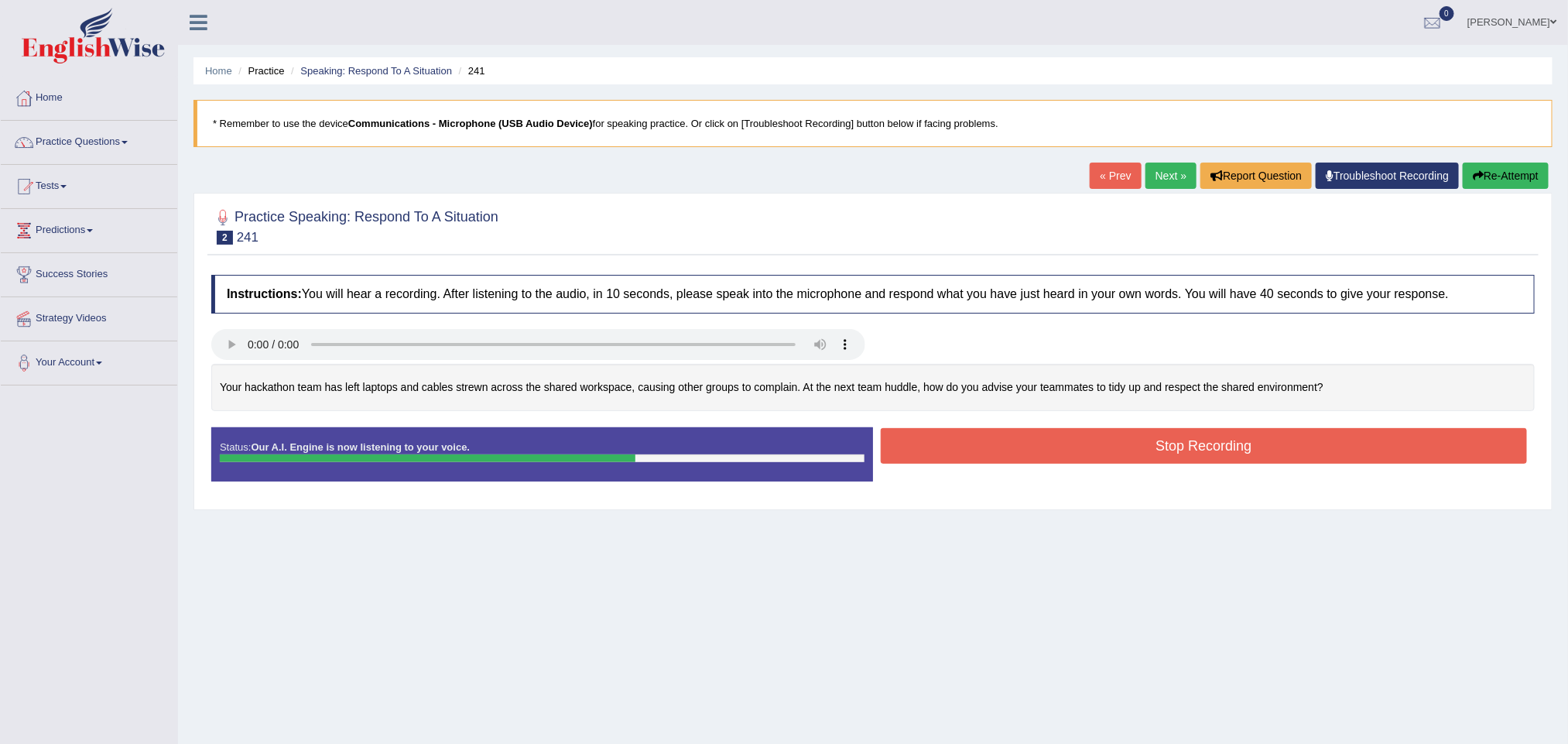
click at [1009, 455] on button "Stop Recording" at bounding box center [1204, 446] width 647 height 36
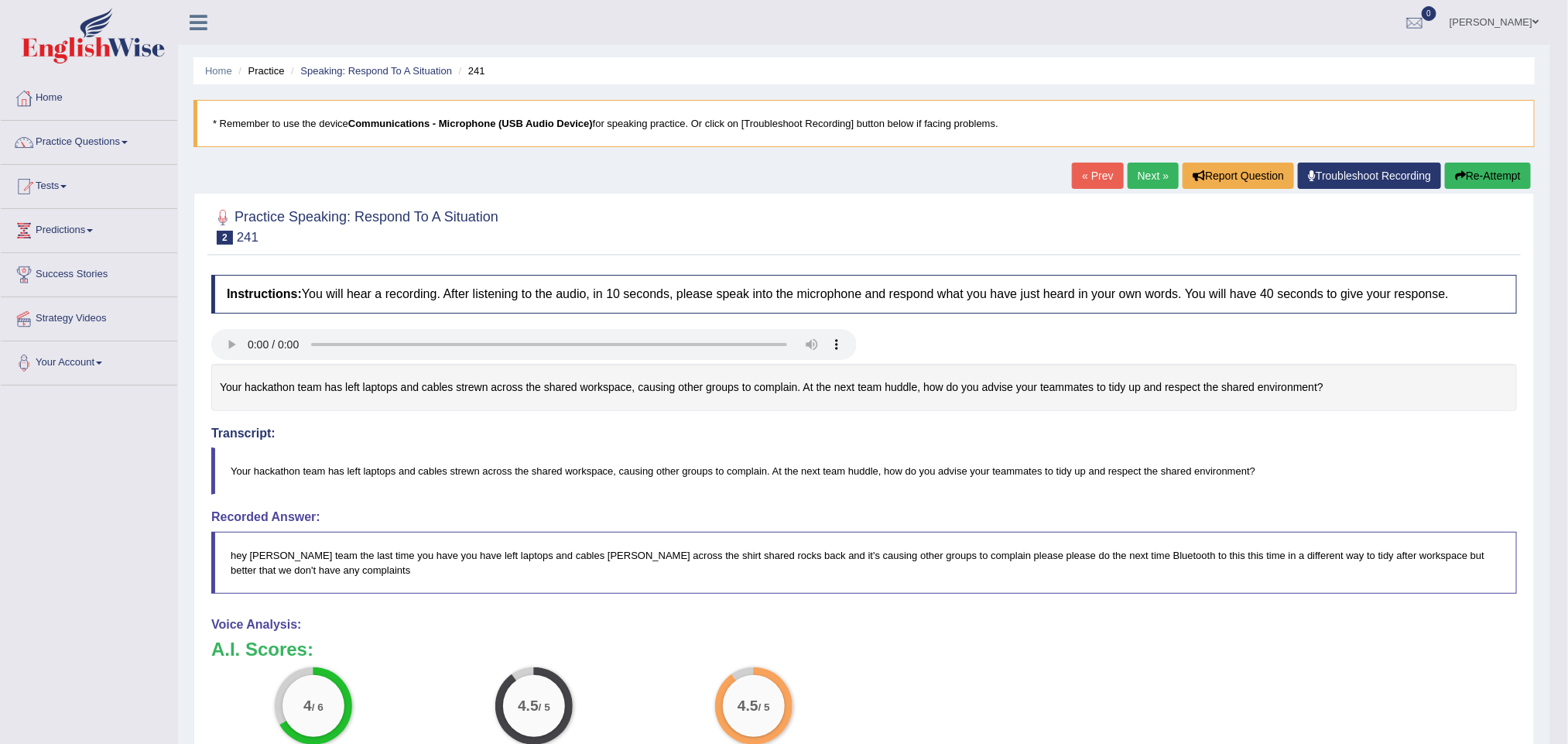
click at [1486, 176] on button "Re-Attempt" at bounding box center [1488, 175] width 86 height 26
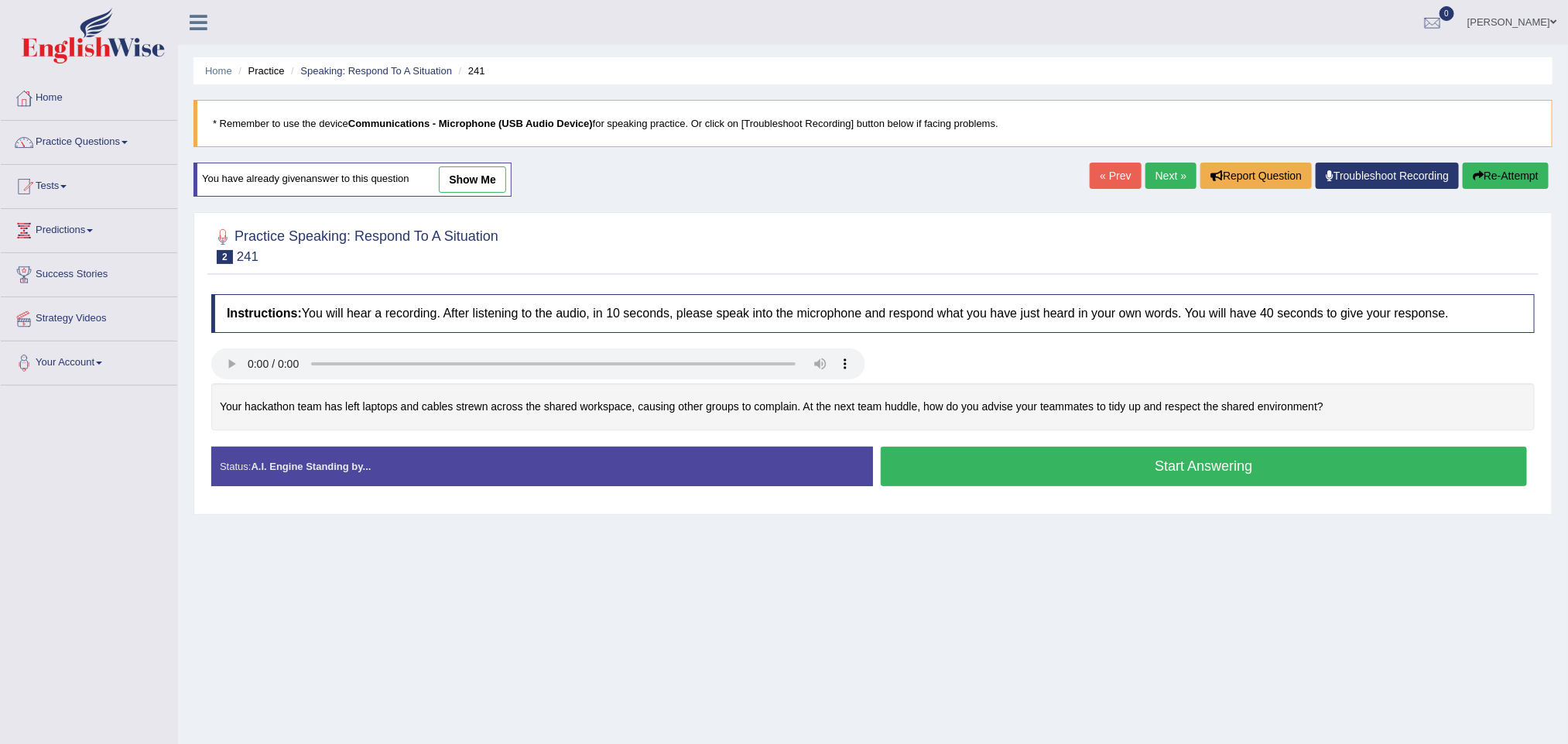
click at [1024, 474] on button "Start Answering" at bounding box center [1204, 466] width 647 height 39
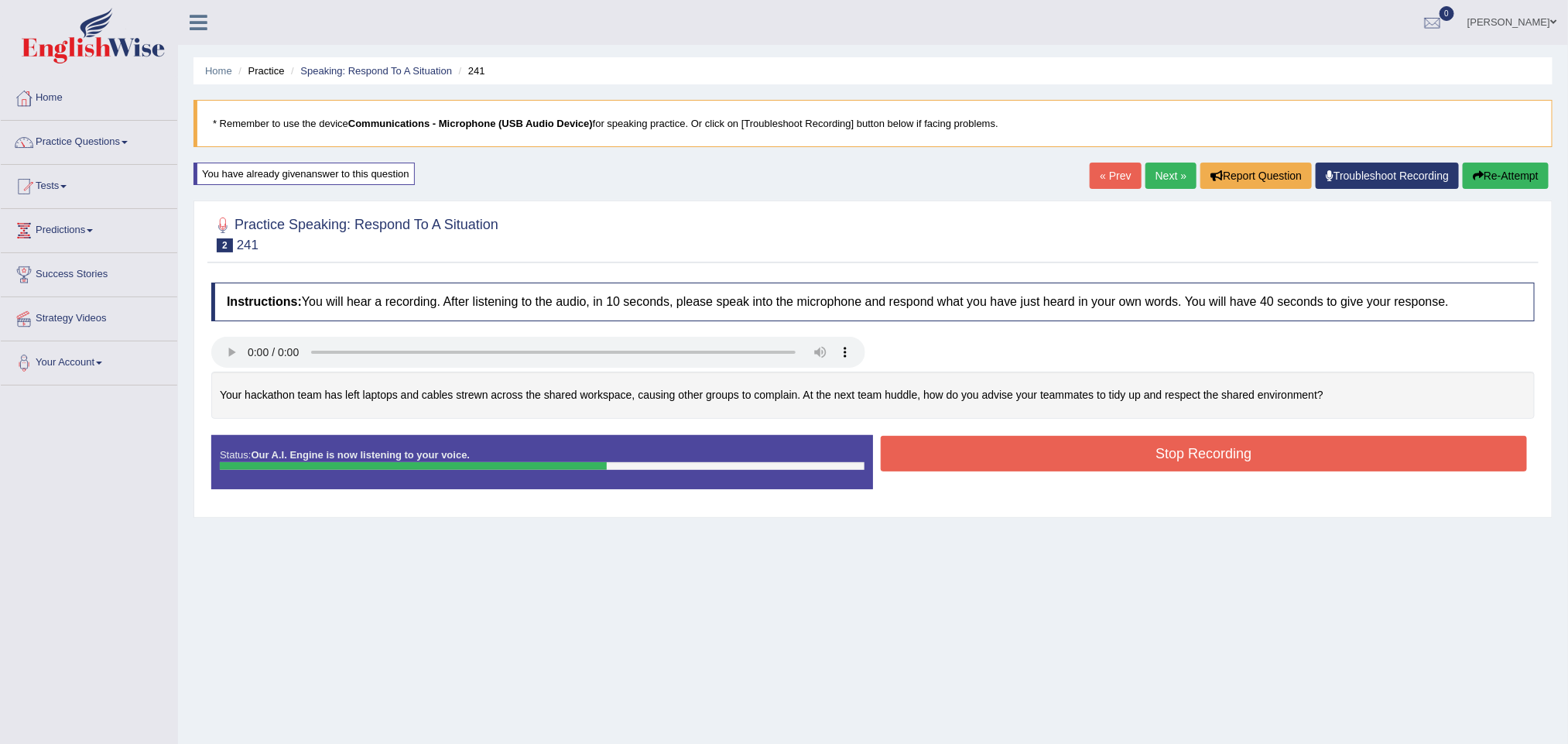
click at [1039, 461] on button "Stop Recording" at bounding box center [1204, 453] width 647 height 36
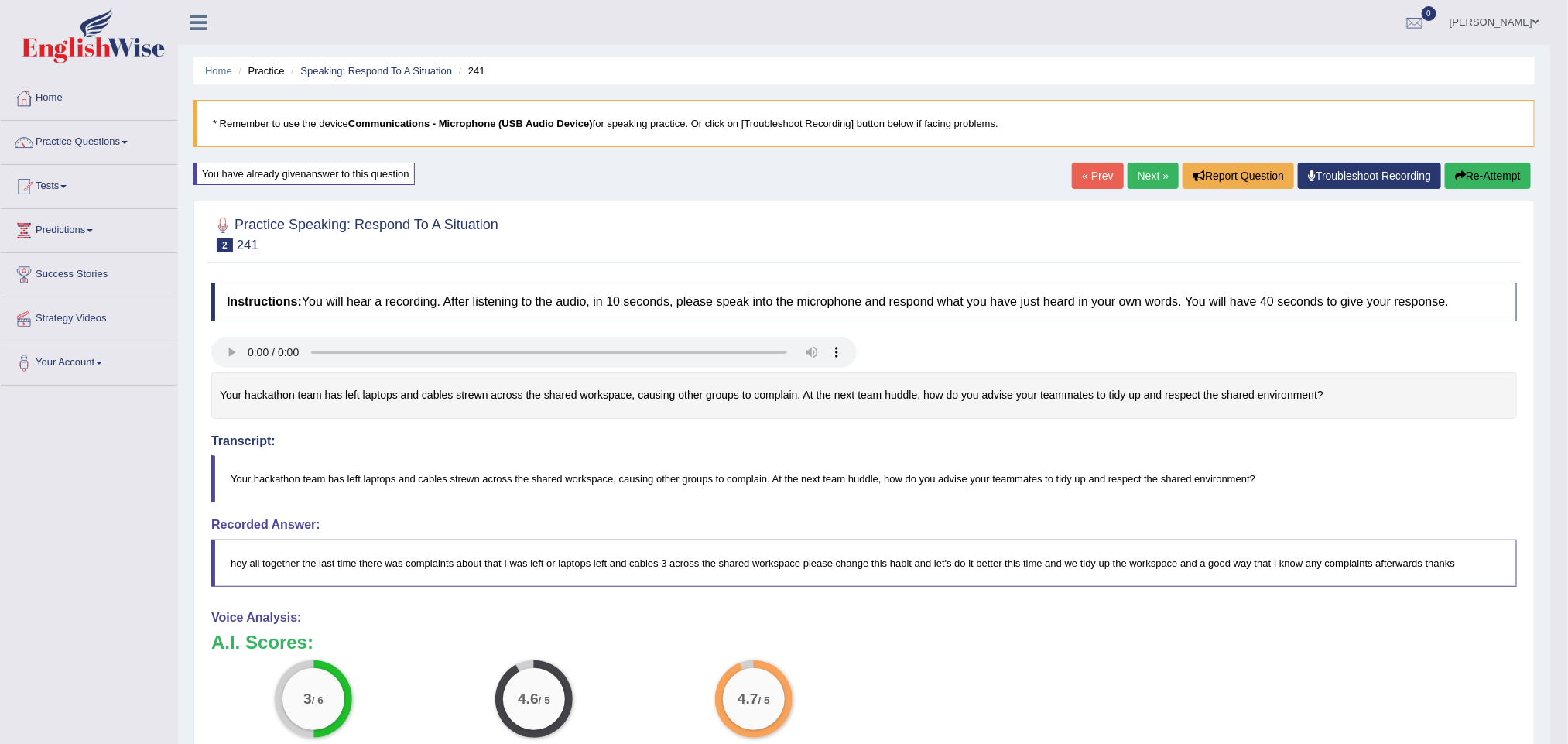
click at [1152, 180] on link "Next »" at bounding box center [1153, 175] width 51 height 26
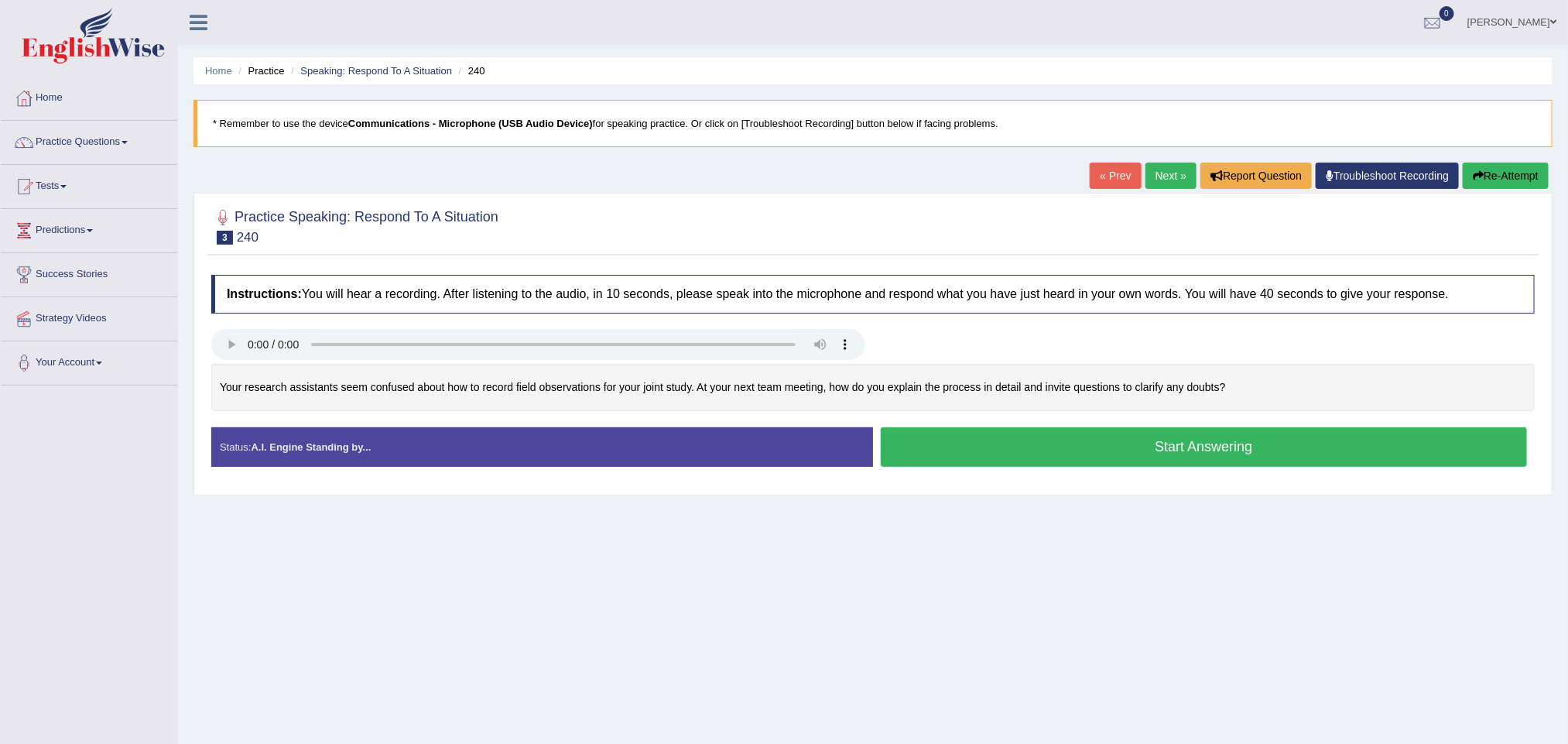
click at [967, 450] on button "Start Answering" at bounding box center [1204, 447] width 647 height 39
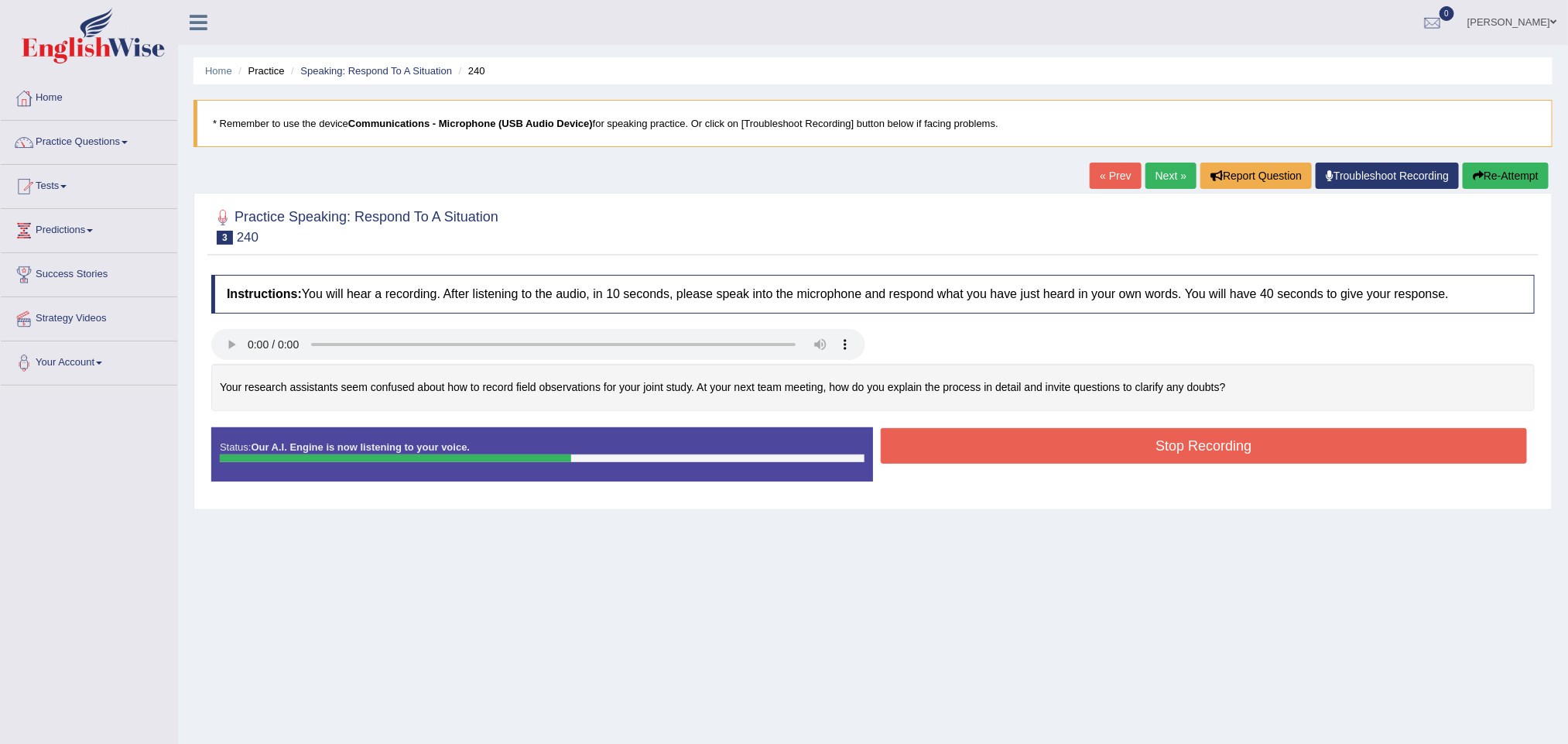
click at [1043, 445] on button "Stop Recording" at bounding box center [1204, 446] width 647 height 36
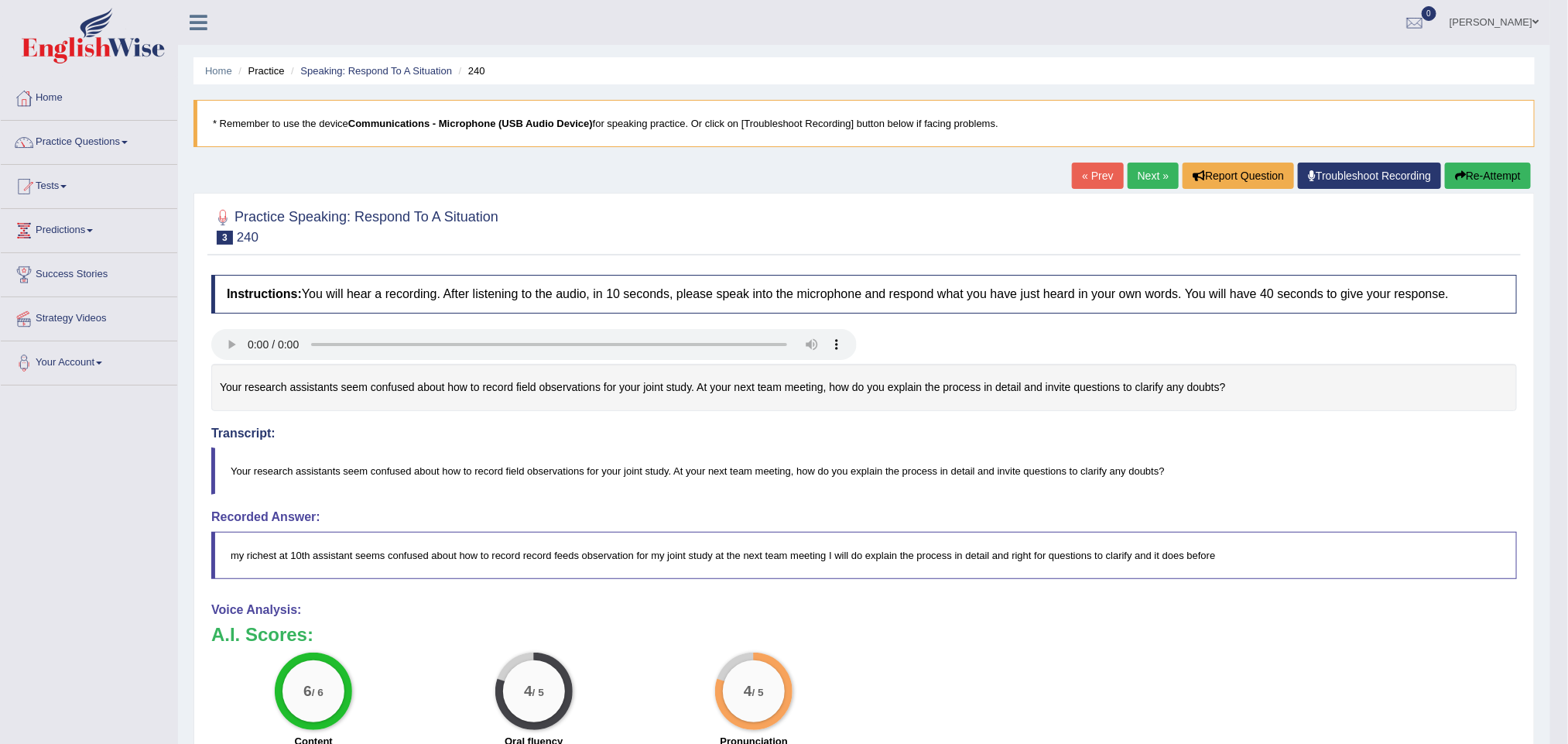
click at [1143, 175] on link "Next »" at bounding box center [1153, 175] width 51 height 26
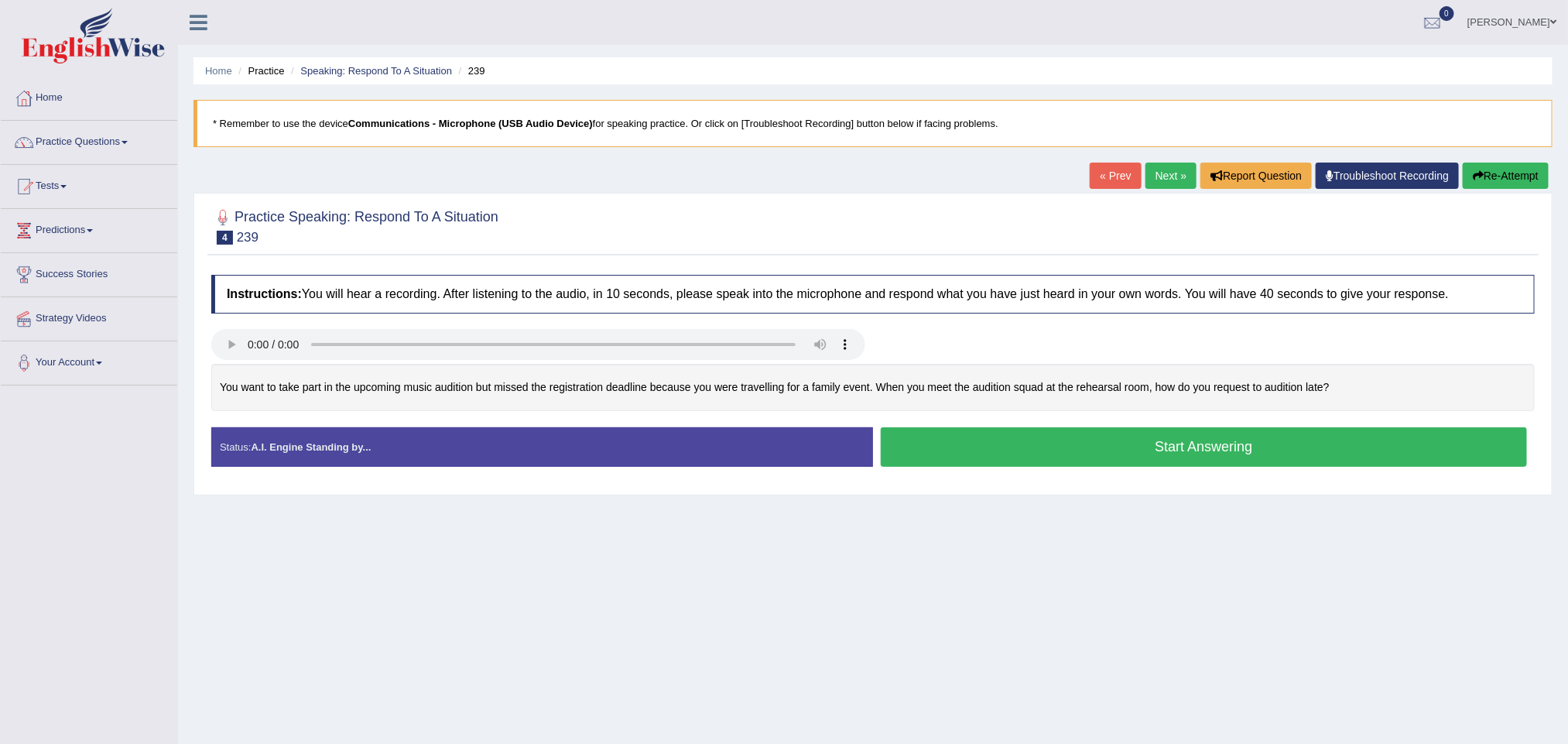
click at [967, 449] on button "Start Answering" at bounding box center [1204, 447] width 647 height 39
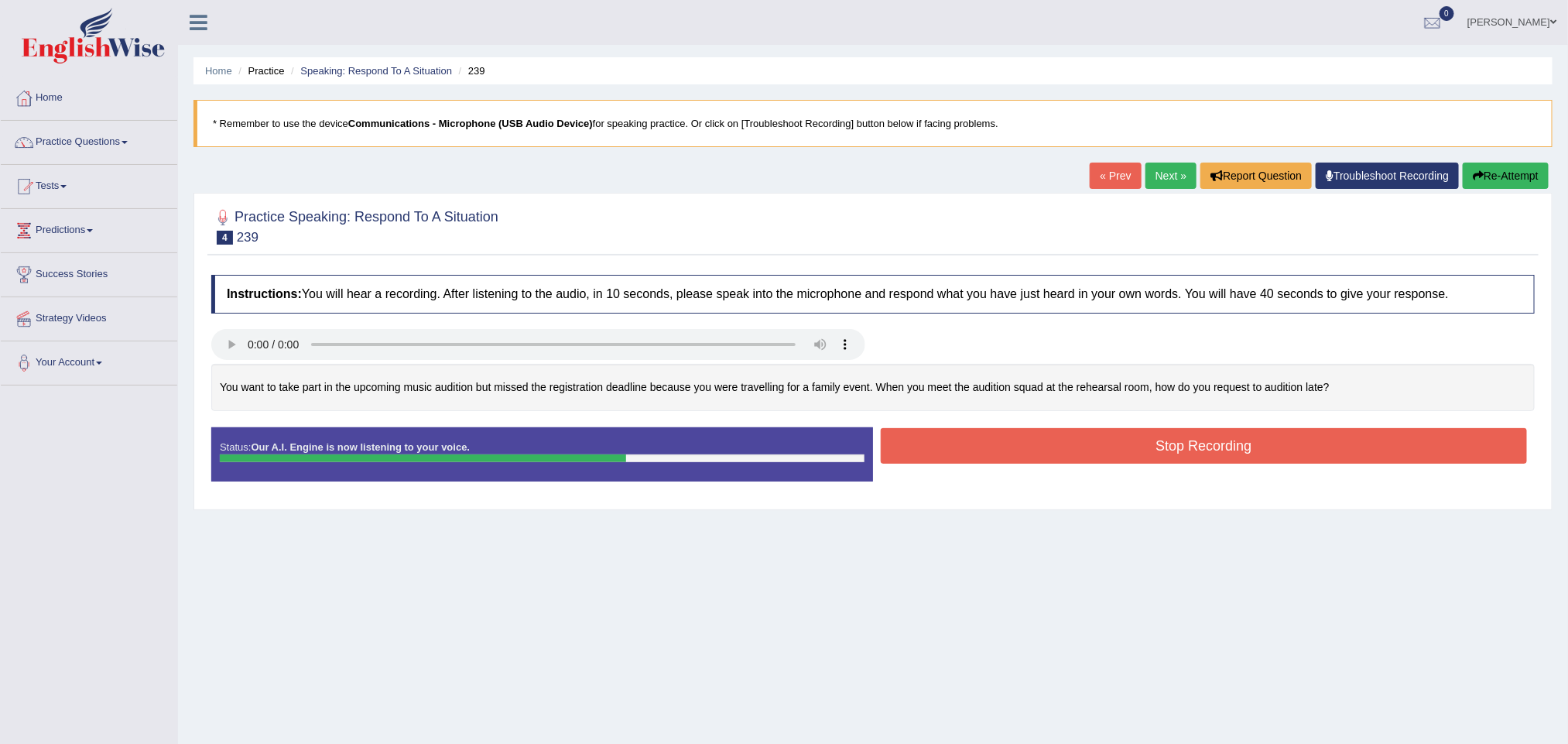
click at [1030, 452] on button "Stop Recording" at bounding box center [1204, 446] width 647 height 36
